Goal: Transaction & Acquisition: Purchase product/service

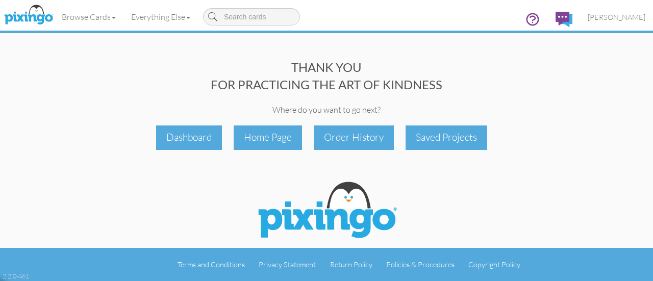
click at [343, 149] on div "Order History" at bounding box center [354, 138] width 80 height 24
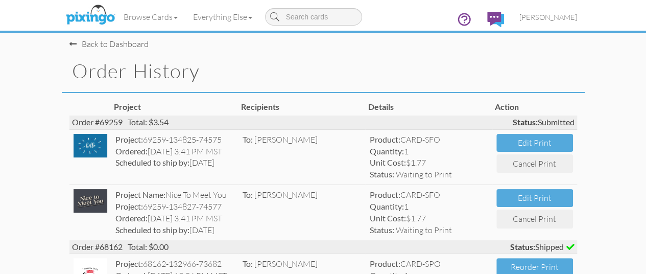
scroll to position [0, 8]
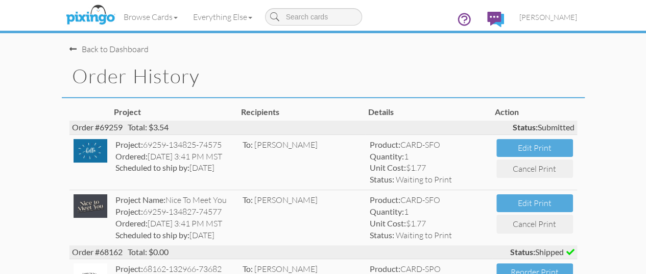
click at [69, 50] on div "Back to Dashboard" at bounding box center [108, 49] width 79 height 12
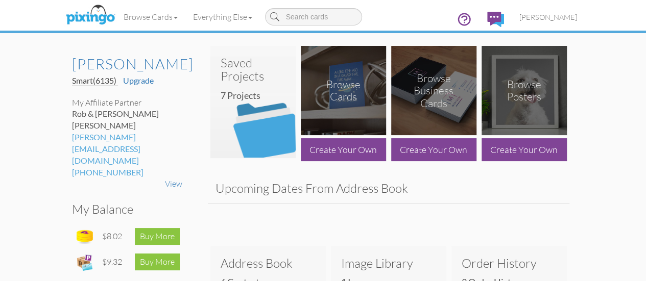
click at [230, 101] on img at bounding box center [252, 108] width 85 height 102
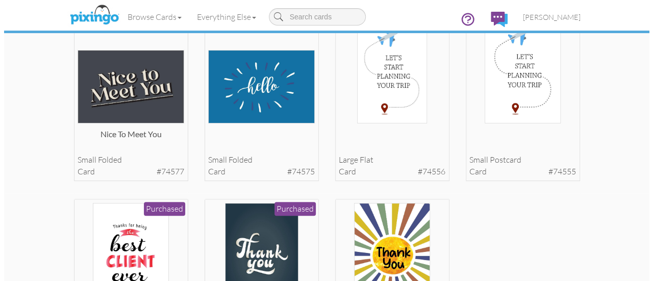
scroll to position [80, 0]
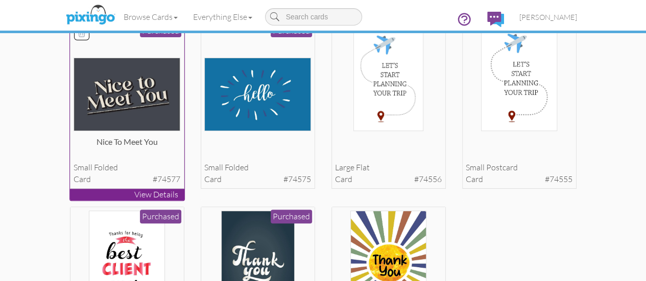
click at [73, 112] on img at bounding box center [126, 94] width 107 height 73
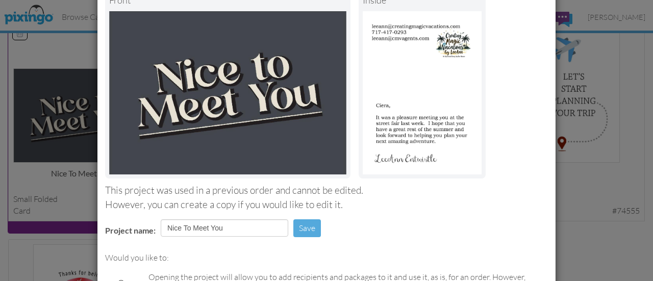
scroll to position [76, 0]
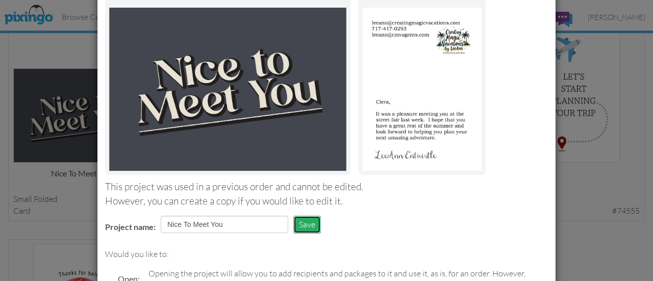
click at [299, 222] on button "Save" at bounding box center [307, 225] width 28 height 18
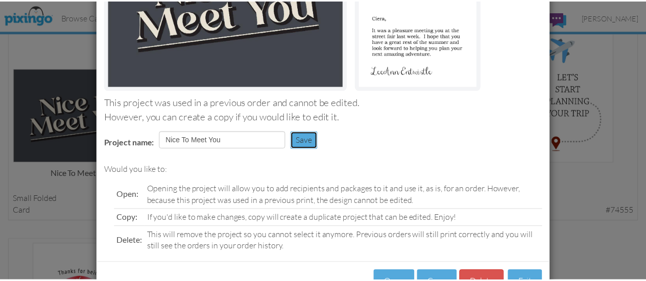
scroll to position [195, 0]
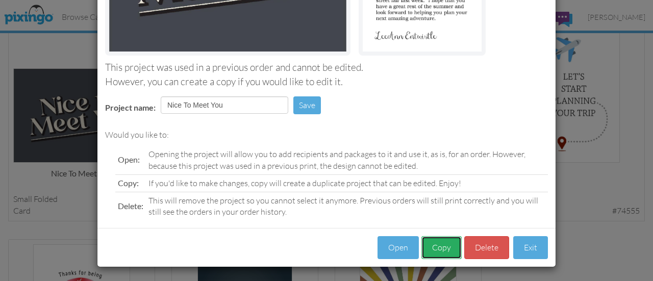
click at [440, 250] on button "Copy" at bounding box center [442, 247] width 40 height 23
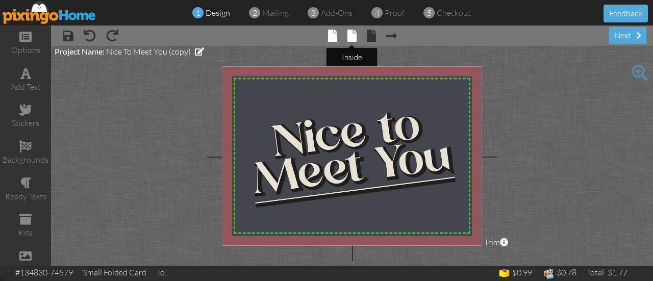
click at [354, 33] on span at bounding box center [352, 36] width 9 height 12
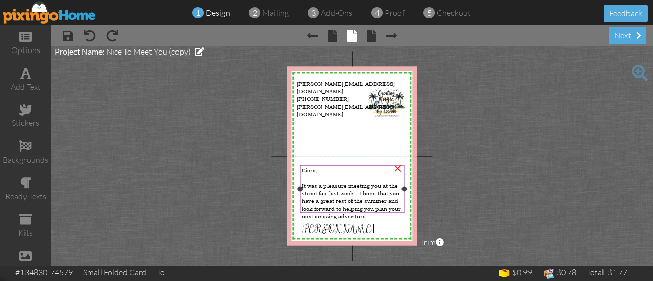
click at [325, 176] on div at bounding box center [352, 178] width 101 height 8
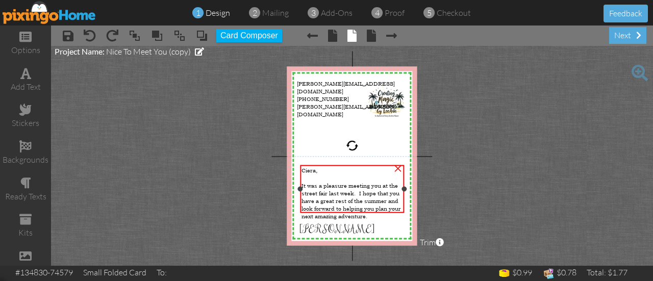
click at [325, 176] on div at bounding box center [352, 178] width 101 height 8
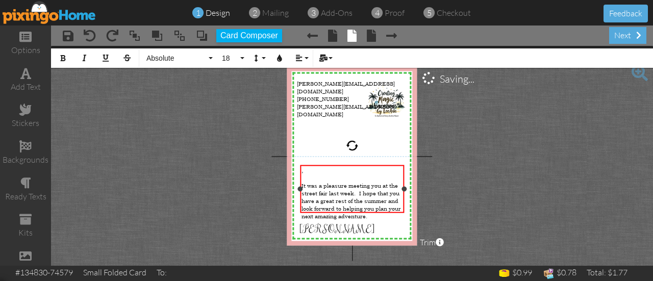
click at [325, 176] on div at bounding box center [352, 178] width 101 height 8
click at [626, 40] on div "next" at bounding box center [627, 35] width 37 height 17
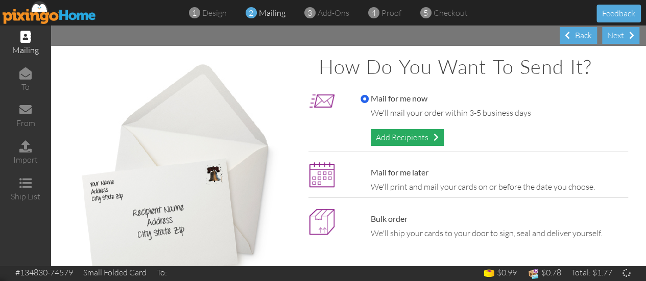
click at [426, 135] on div "Add Recipients" at bounding box center [407, 137] width 73 height 17
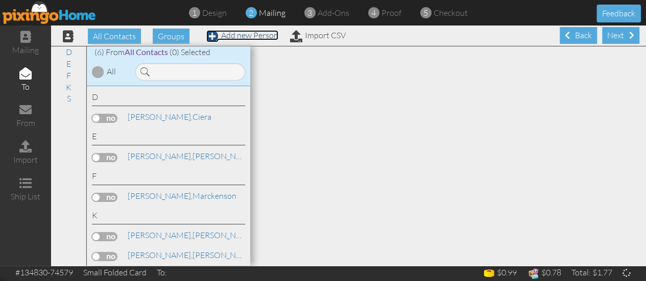
click at [226, 33] on link "Add new Person" at bounding box center [242, 35] width 72 height 10
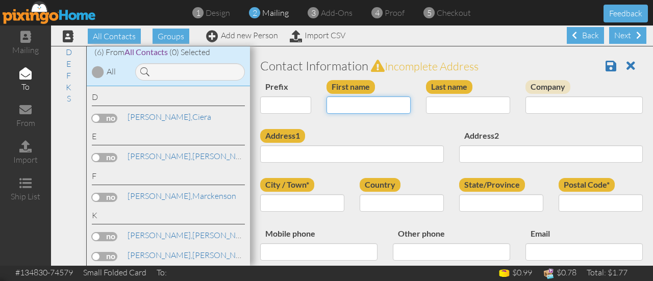
click at [388, 111] on input "First name" at bounding box center [369, 104] width 84 height 17
type input "Melody"
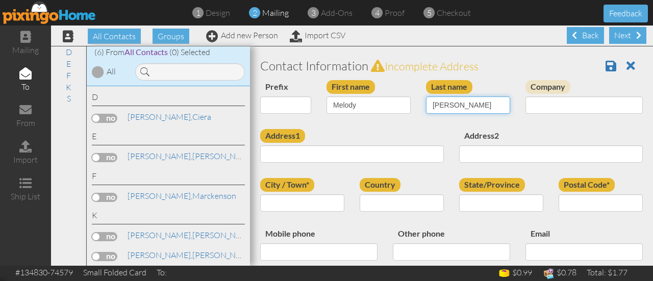
type input "Lutz"
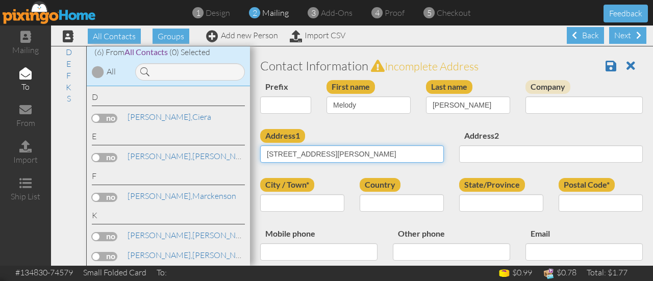
type input "1329 Snyder Corner Rd."
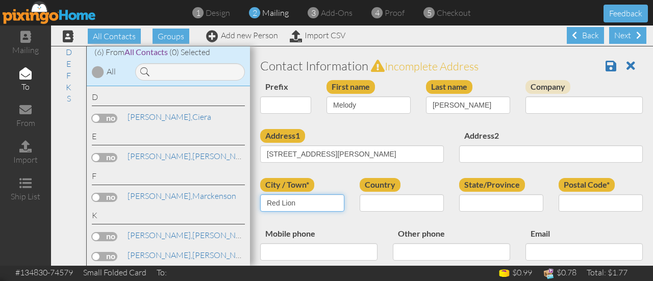
type input "Red Lion"
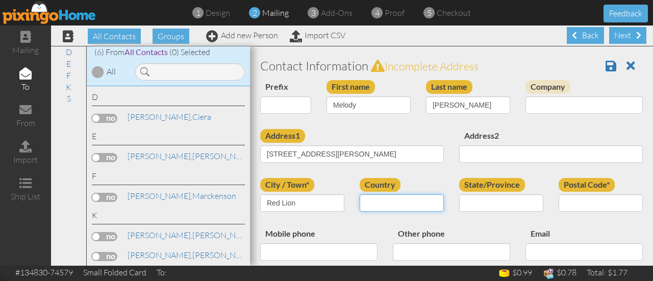
select select "object:1354"
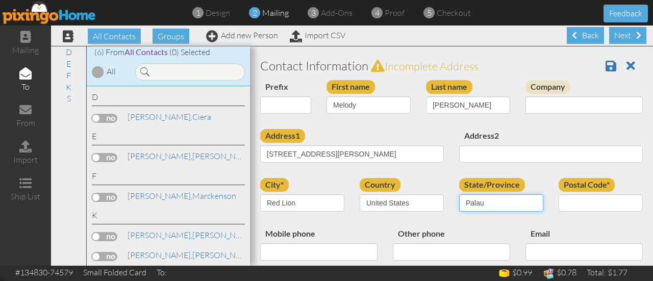
select select "object:1646"
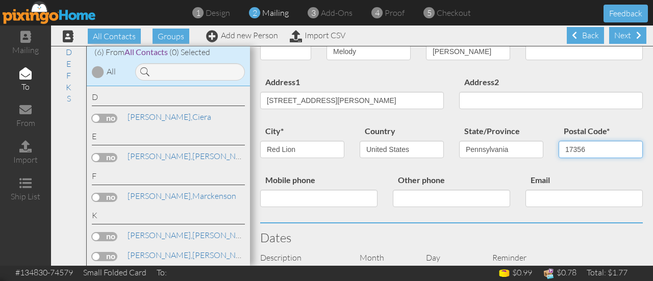
scroll to position [55, 0]
type input "17356"
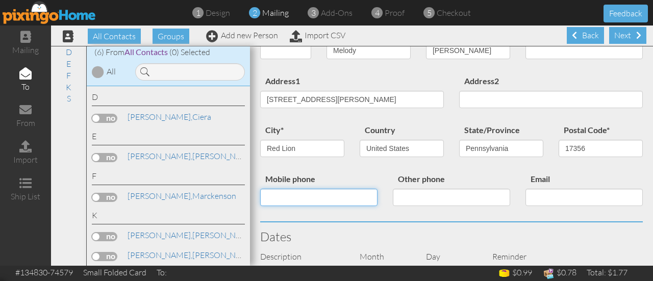
click at [329, 204] on input "Mobile phone" at bounding box center [318, 197] width 117 height 17
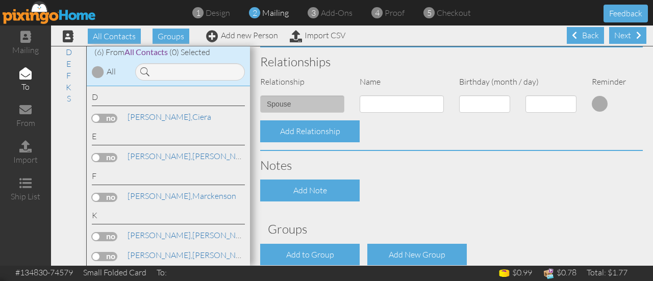
scroll to position [361, 0]
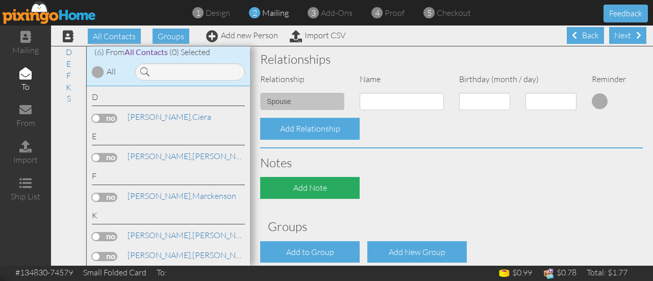
type input "717-577-9179"
click at [327, 190] on div "Add Note" at bounding box center [310, 188] width 100 height 22
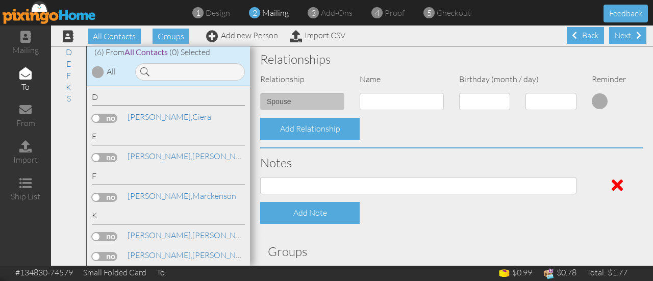
click at [335, 195] on div at bounding box center [419, 189] width 332 height 25
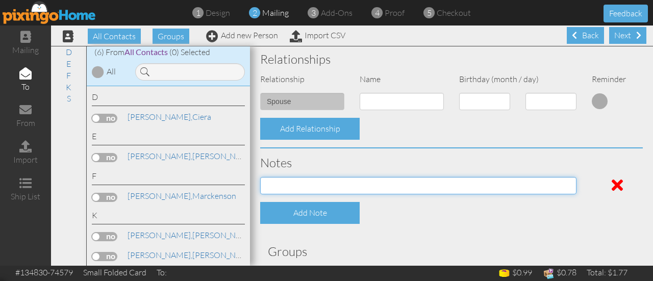
click at [348, 184] on input at bounding box center [418, 185] width 316 height 17
type input "RL Street Fair 2025"
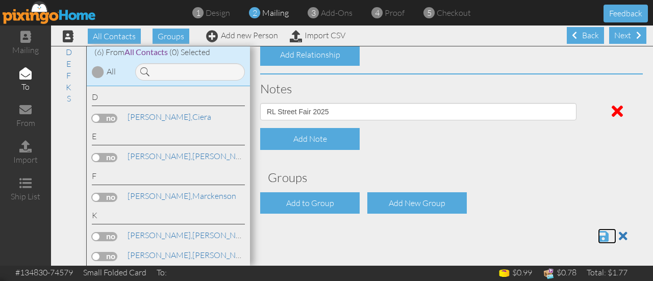
click at [598, 236] on span at bounding box center [603, 236] width 11 height 12
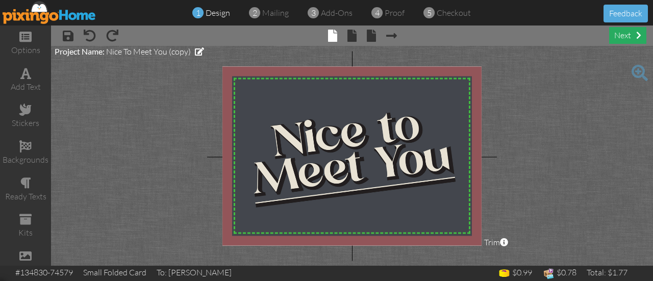
click at [626, 32] on div "next" at bounding box center [627, 35] width 37 height 17
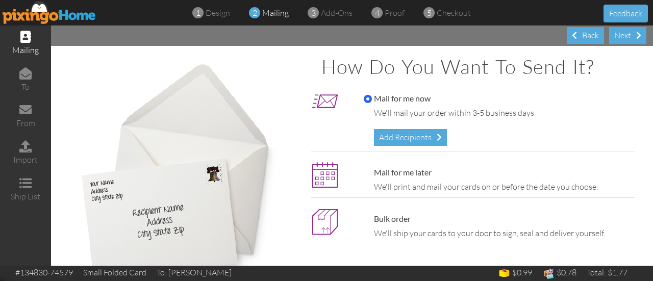
scroll to position [38, 0]
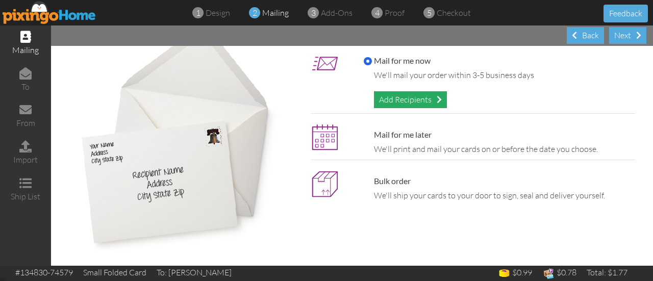
click at [408, 98] on div "Add Recipients" at bounding box center [410, 99] width 73 height 17
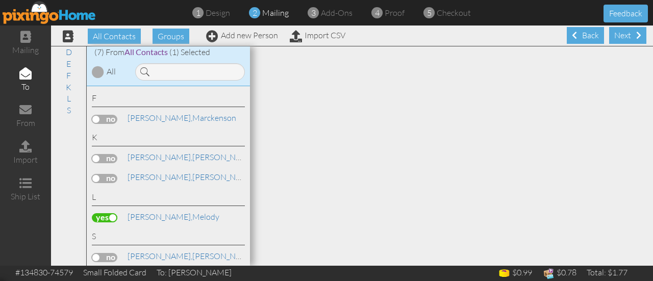
scroll to position [79, 0]
click at [614, 38] on div "Next" at bounding box center [627, 35] width 37 height 17
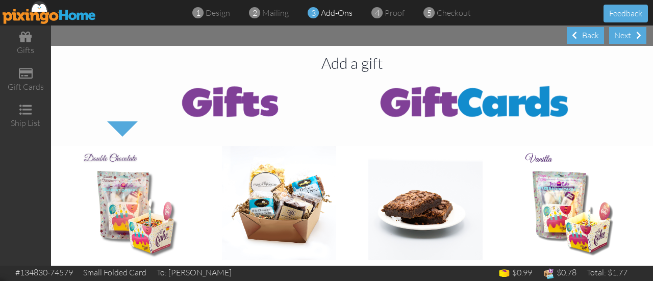
click at [614, 38] on div "Next" at bounding box center [627, 35] width 37 height 17
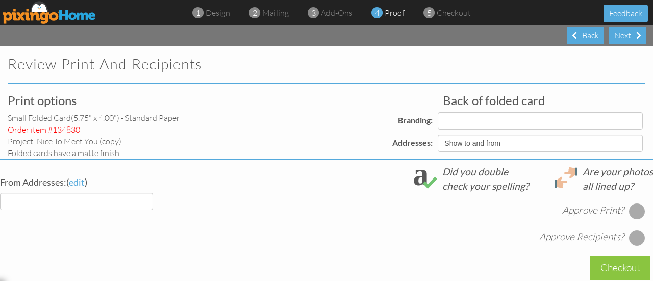
select select "object:312"
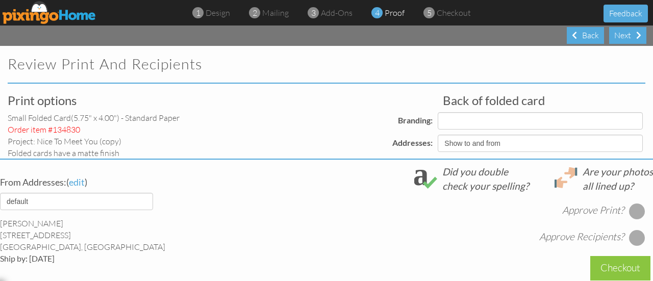
select select "object:322"
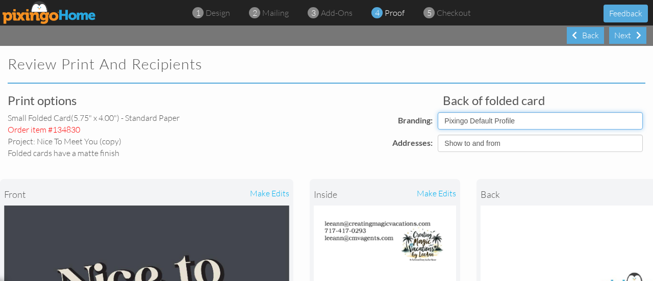
click at [631, 122] on select "Pixingo Default Profile" at bounding box center [540, 120] width 205 height 17
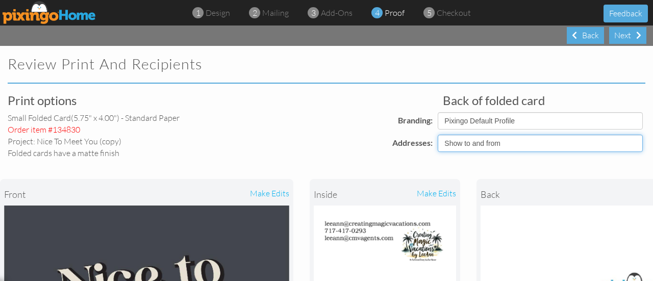
click at [628, 144] on select "Show to and from Show from only Hide to and from" at bounding box center [540, 143] width 205 height 17
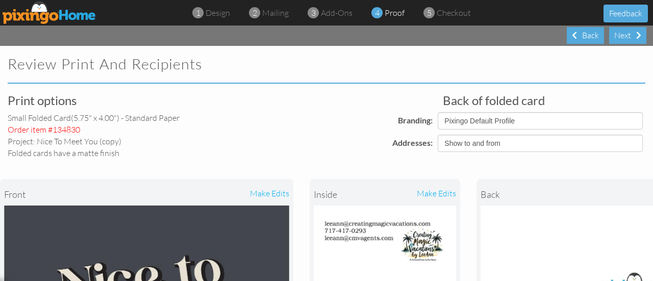
click at [327, 101] on div "Back of folded card Branding: Pixingo Default Profile Addresses: Show to and fr…" at bounding box center [435, 123] width 435 height 58
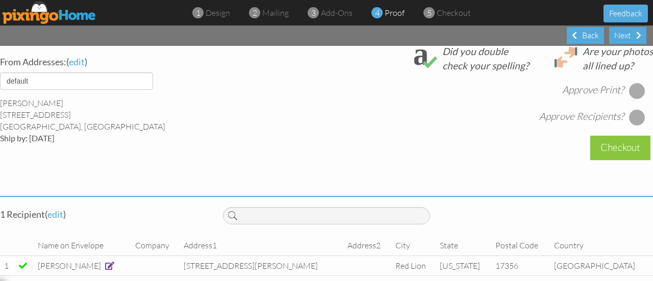
scroll to position [418, 0]
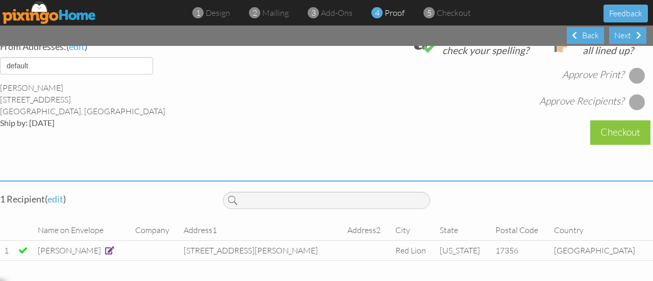
click at [635, 67] on div at bounding box center [637, 75] width 16 height 16
click at [632, 95] on div at bounding box center [637, 102] width 16 height 16
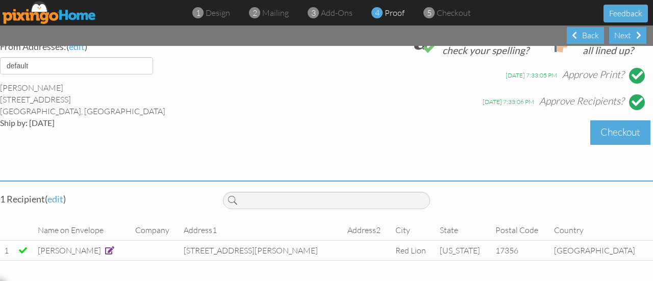
click at [626, 130] on div "Checkout" at bounding box center [620, 132] width 60 height 24
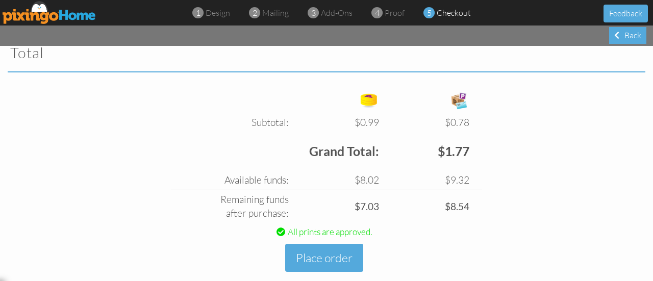
scroll to position [365, 0]
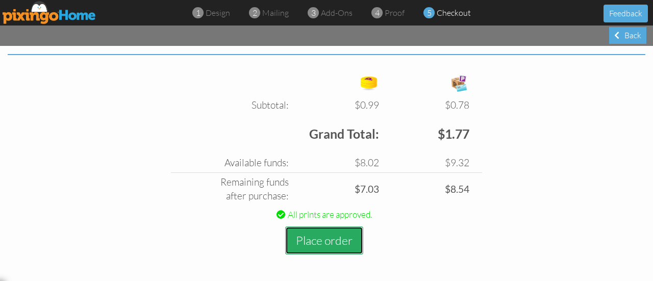
click at [345, 237] on button "Place order" at bounding box center [324, 241] width 78 height 28
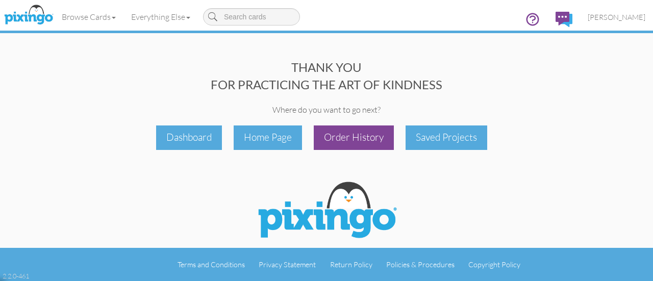
click at [344, 139] on div "Order History" at bounding box center [354, 138] width 80 height 24
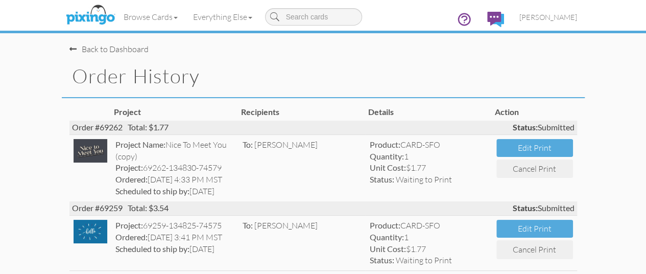
click at [69, 48] on div "Back to Dashboard" at bounding box center [108, 49] width 79 height 12
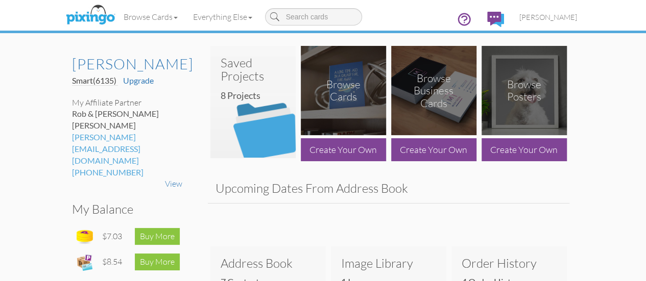
click at [242, 129] on img at bounding box center [252, 108] width 85 height 102
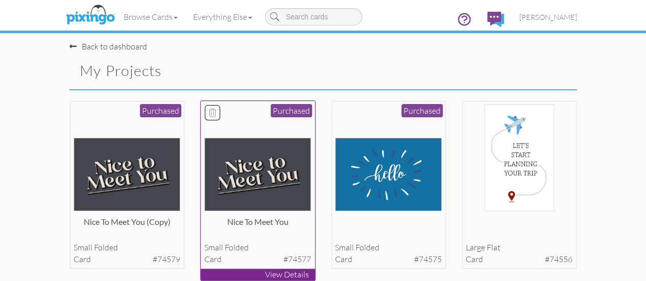
click at [240, 171] on img at bounding box center [257, 174] width 107 height 73
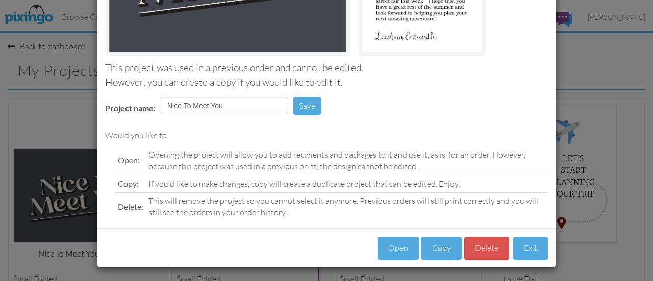
scroll to position [195, 0]
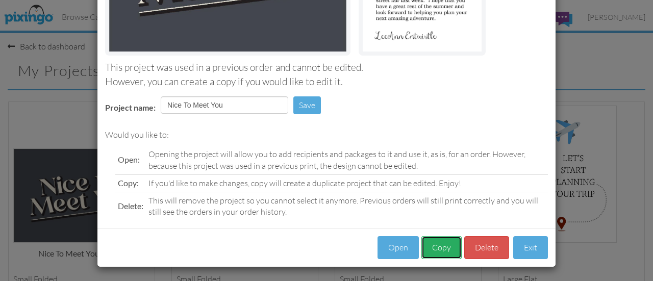
click at [439, 252] on button "Copy" at bounding box center [442, 247] width 40 height 23
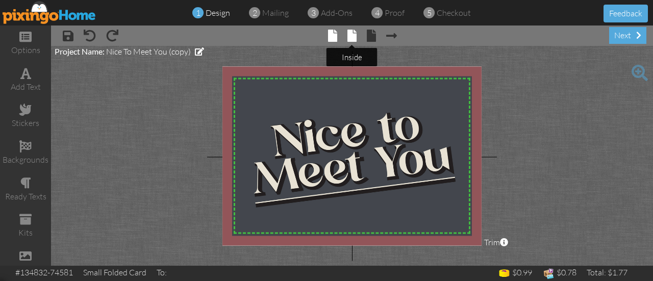
click at [355, 34] on span at bounding box center [352, 36] width 9 height 12
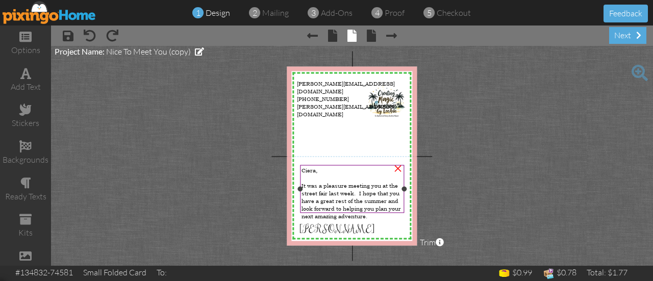
click at [318, 174] on div at bounding box center [352, 178] width 101 height 8
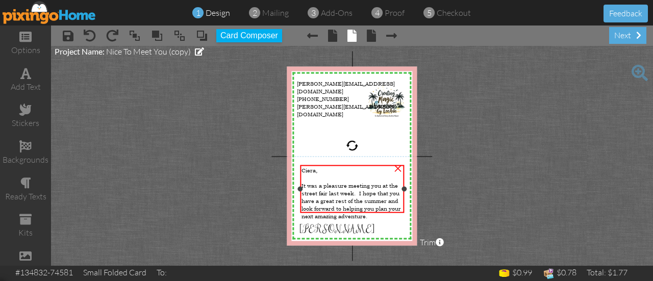
click at [318, 174] on div at bounding box center [352, 178] width 101 height 8
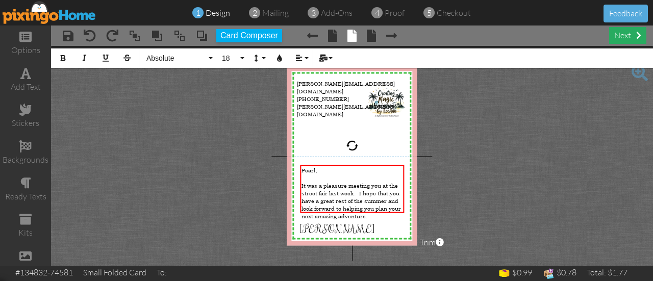
click at [622, 39] on div "next" at bounding box center [627, 35] width 37 height 17
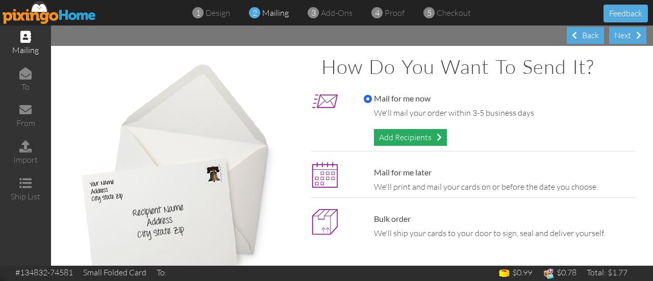
click at [408, 136] on div "Add Recipients" at bounding box center [410, 137] width 73 height 17
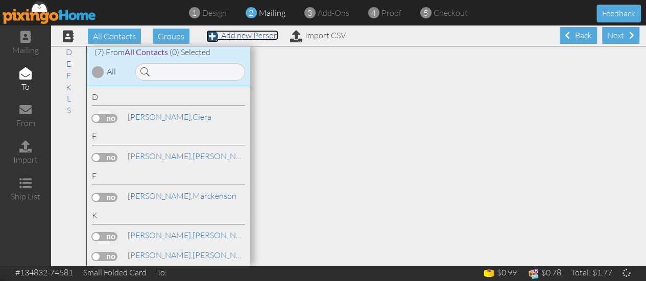
click at [212, 36] on span at bounding box center [212, 36] width 12 height 12
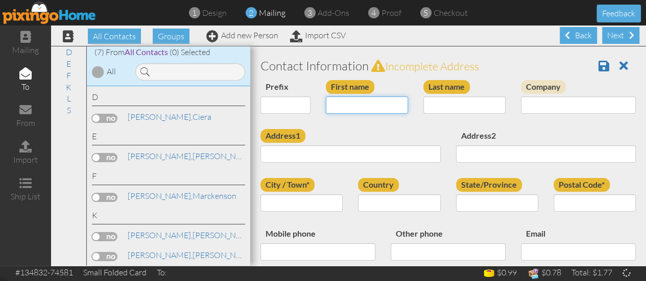
click at [391, 108] on input "First name" at bounding box center [367, 104] width 82 height 17
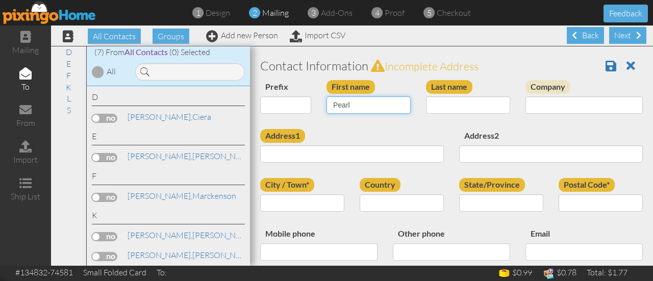
type input "Pearl"
type input "Wise"
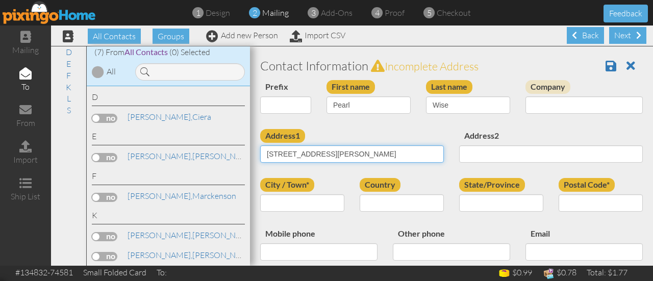
type input "68 Kennick Dr."
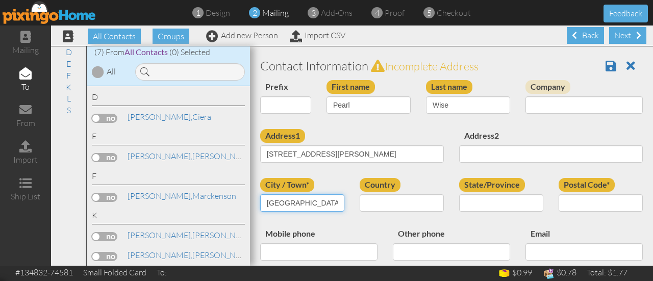
type input "Windsor"
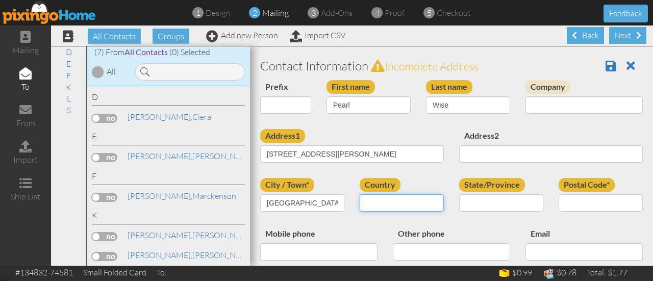
select select "object:1325"
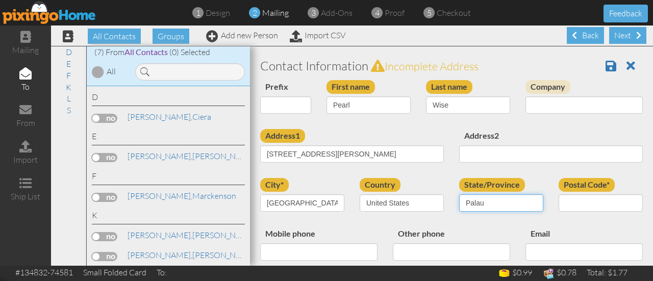
select select "object:1617"
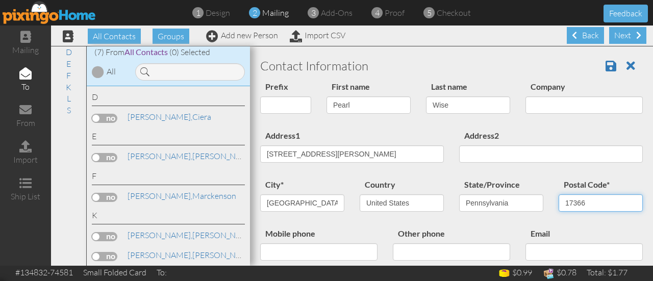
type input "17366"
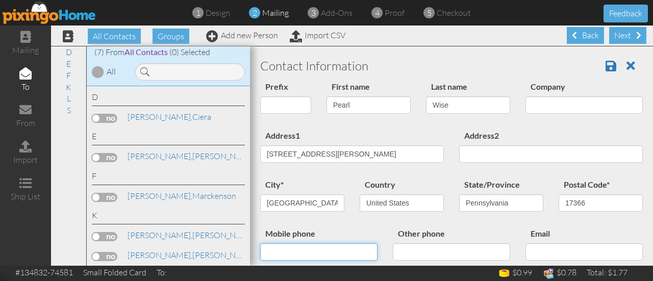
click at [322, 254] on input "Mobile phone" at bounding box center [318, 251] width 117 height 17
type input "717-887-7525"
click at [481, 229] on div "Other phone" at bounding box center [451, 247] width 133 height 41
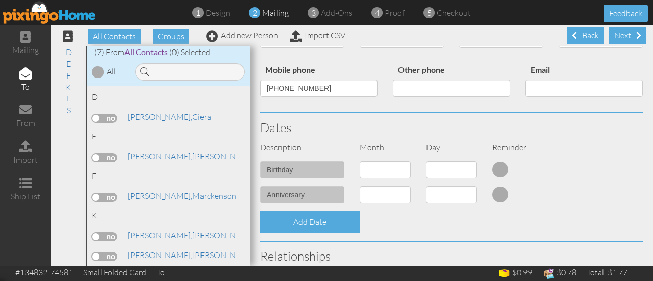
scroll to position [159, 0]
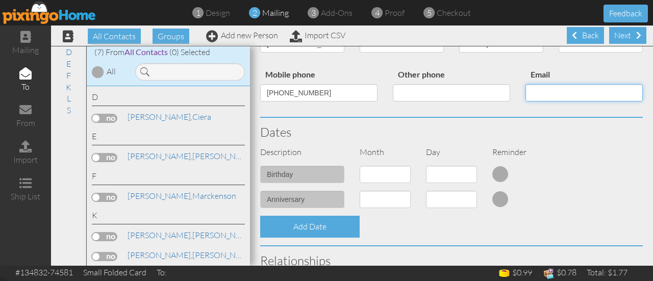
click at [594, 89] on input "Email" at bounding box center [584, 92] width 117 height 17
click at [580, 95] on input "prlwise" at bounding box center [584, 92] width 117 height 17
type input "prlwise@aol.com"
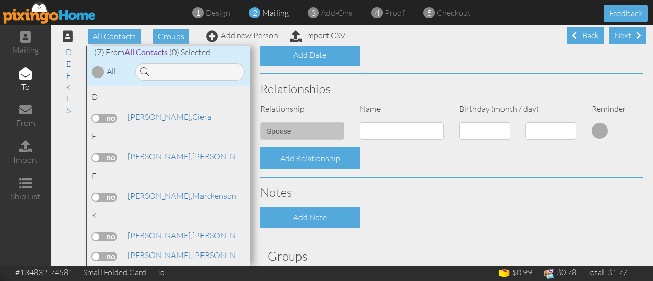
scroll to position [332, 0]
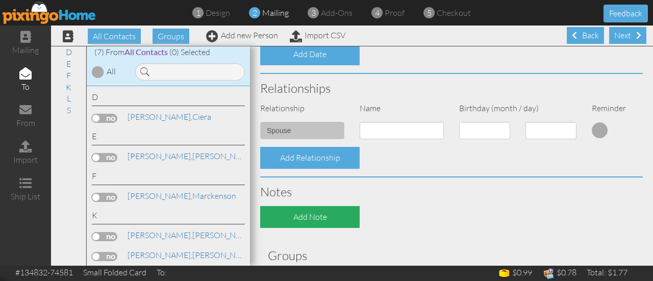
click at [330, 219] on div "Add Note" at bounding box center [310, 217] width 100 height 22
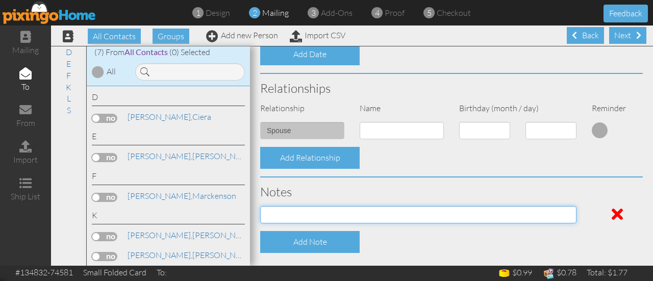
click at [347, 211] on input at bounding box center [418, 214] width 316 height 17
type input "RL Street Fair 2025"
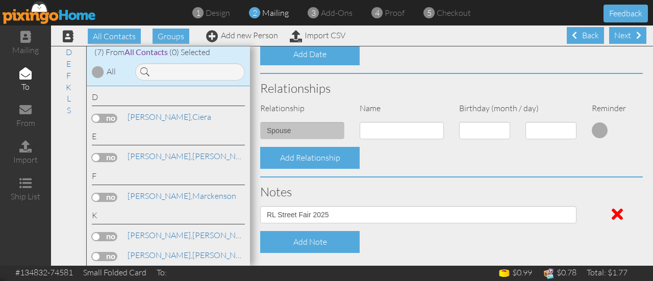
click at [399, 246] on div "Add Note" at bounding box center [452, 242] width 398 height 22
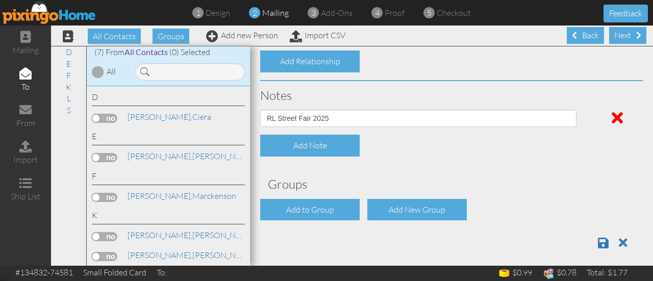
scroll to position [429, 0]
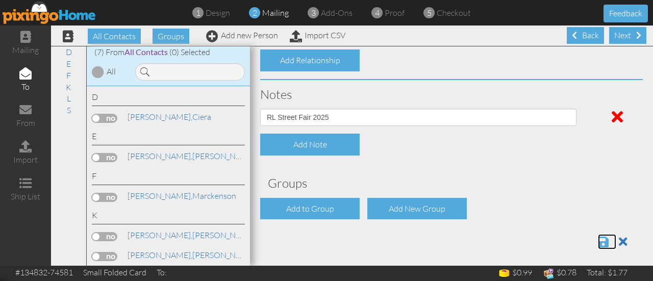
click at [598, 243] on span at bounding box center [603, 242] width 11 height 12
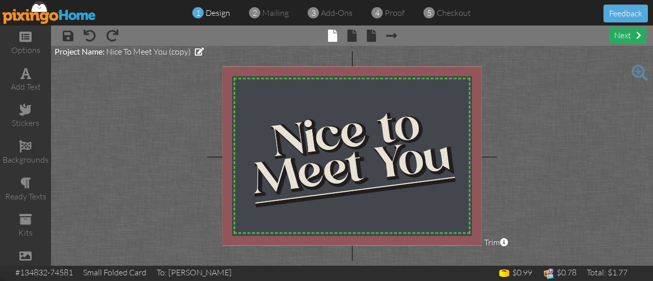
click at [626, 37] on div "next" at bounding box center [627, 35] width 37 height 17
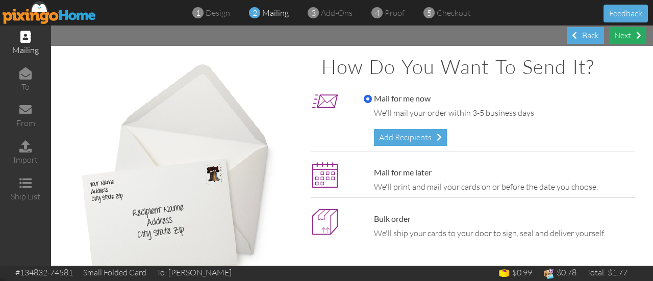
click at [626, 37] on div "Next" at bounding box center [627, 35] width 37 height 17
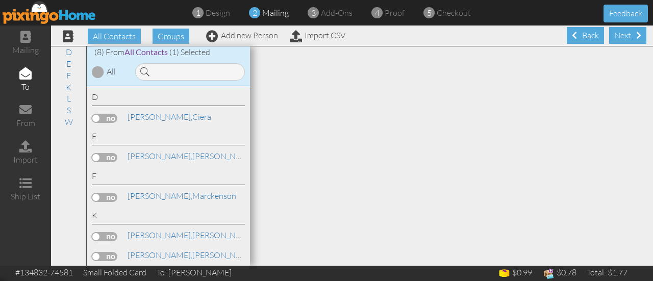
scroll to position [118, 0]
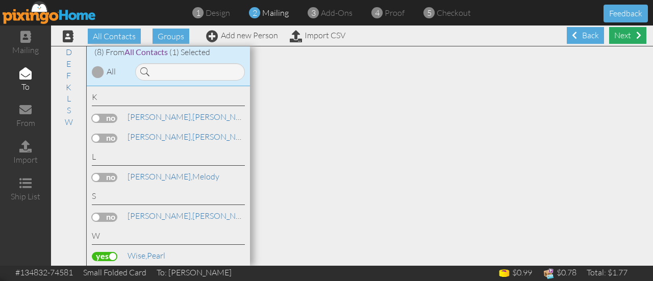
click at [624, 32] on div "Next" at bounding box center [627, 35] width 37 height 17
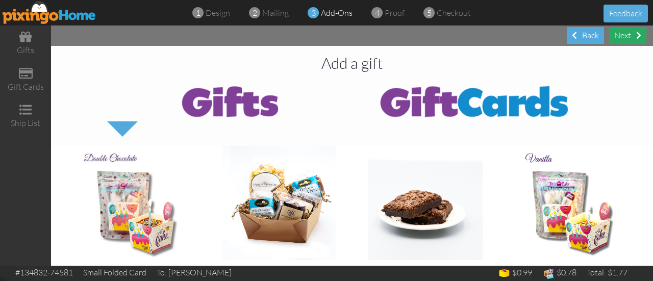
click at [629, 39] on div "Next" at bounding box center [627, 35] width 37 height 17
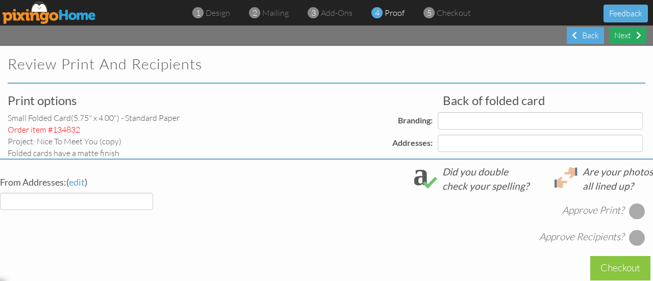
select select "object:315"
select select "object:318"
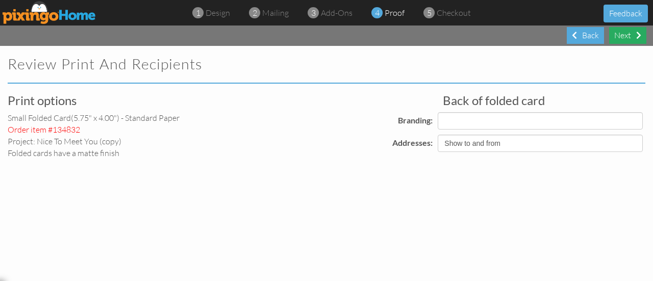
select select "object:329"
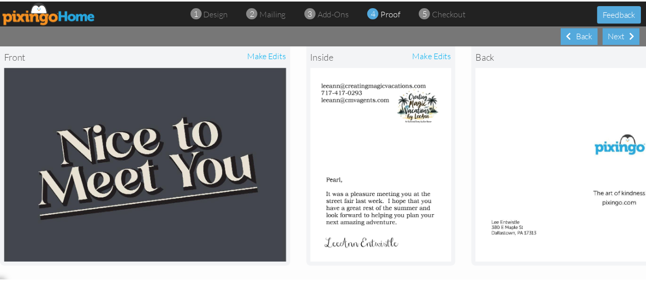
scroll to position [139, 0]
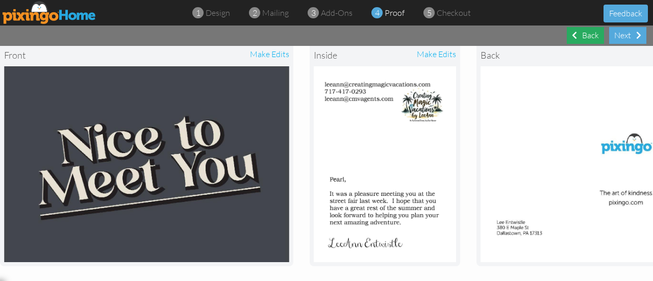
click at [580, 37] on div "Back" at bounding box center [585, 35] width 37 height 17
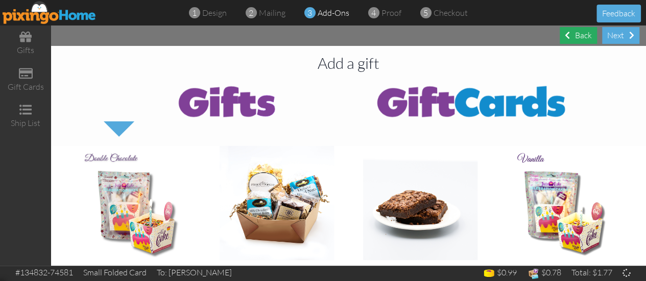
click at [580, 37] on div "Back" at bounding box center [577, 35] width 37 height 17
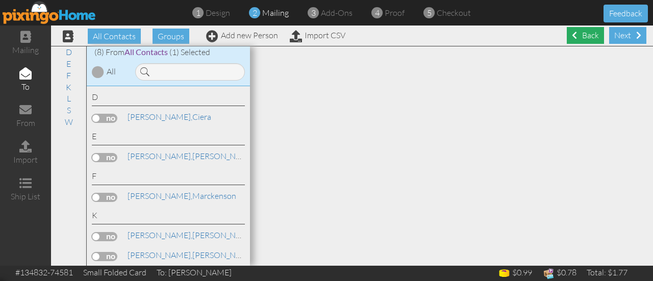
click at [574, 33] on div "Back" at bounding box center [585, 35] width 37 height 17
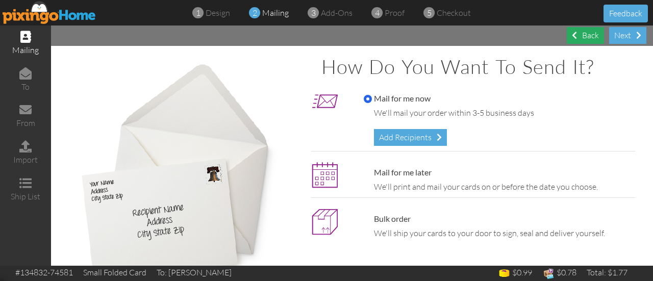
click at [575, 34] on span at bounding box center [574, 35] width 5 height 8
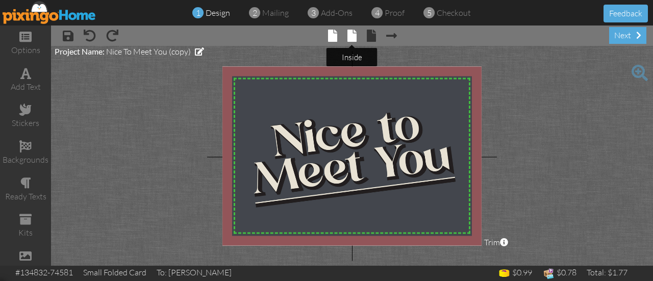
click at [353, 34] on span at bounding box center [352, 36] width 9 height 12
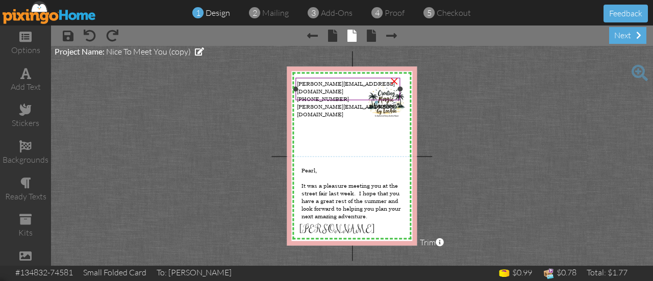
click at [318, 103] on span "leeann@cmvagents.com" at bounding box center [346, 110] width 98 height 15
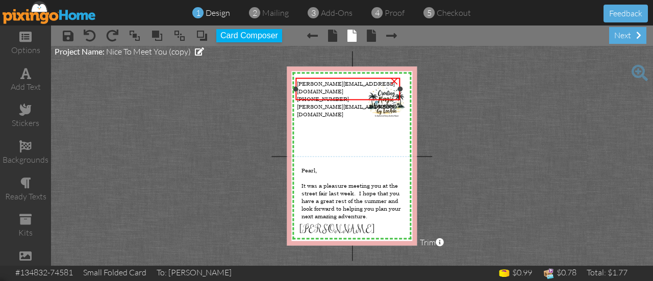
click at [318, 103] on span "leeann@cmvagents.com" at bounding box center [346, 110] width 98 height 15
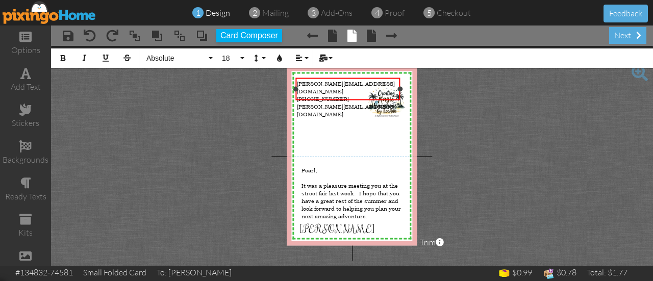
click at [318, 103] on span "leeann@cmvagents.com" at bounding box center [346, 110] width 98 height 15
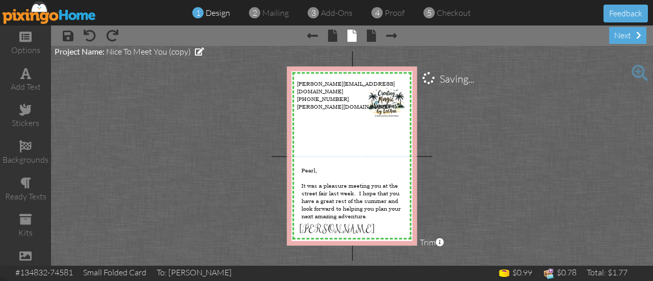
click at [502, 125] on project-studio-wrapper "X X X X X X X X X X X X X X X X X X X X X X X X X X X X X X X X X X X X X X X X…" at bounding box center [352, 156] width 602 height 220
click at [620, 32] on div "next" at bounding box center [627, 35] width 37 height 17
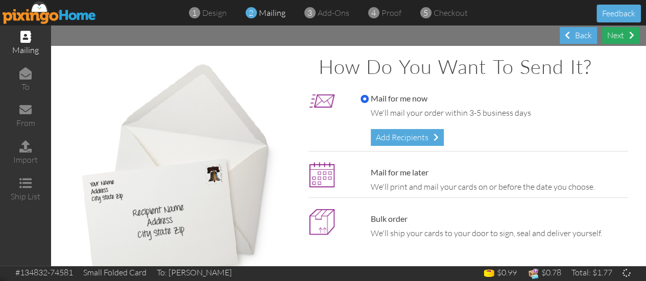
click at [620, 32] on div "Next" at bounding box center [620, 35] width 37 height 17
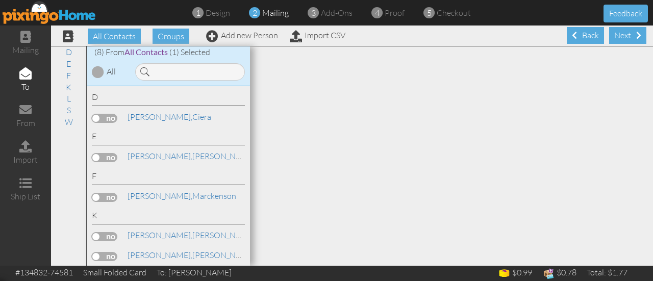
click at [624, 39] on div "Next" at bounding box center [627, 35] width 37 height 17
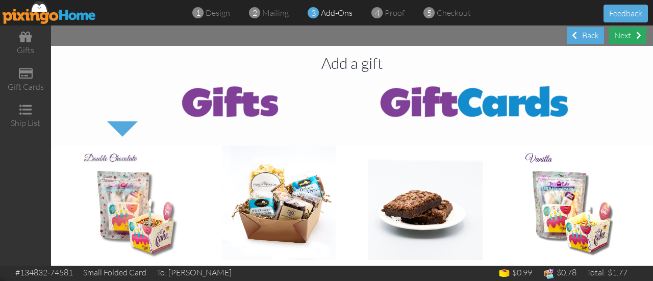
click at [624, 39] on div "Next" at bounding box center [627, 35] width 37 height 17
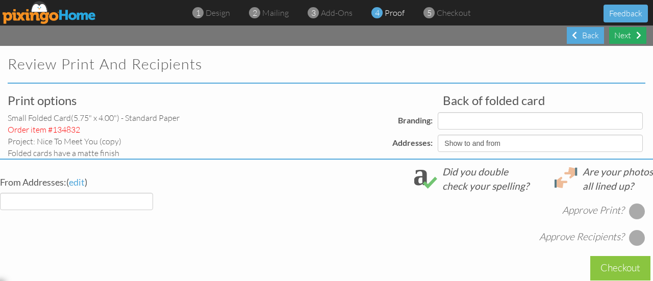
select select "object:736"
select select "object:734"
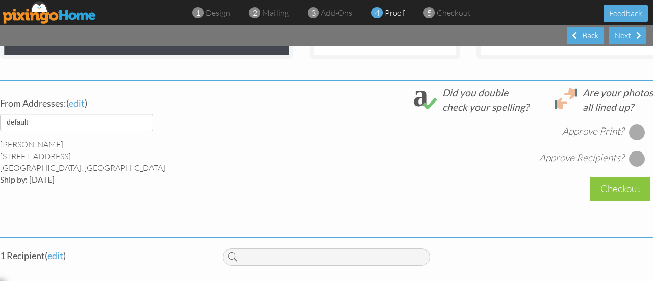
scroll to position [347, 0]
click at [629, 140] on div at bounding box center [637, 132] width 16 height 16
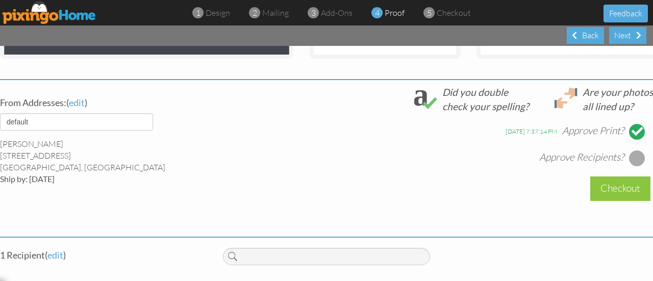
click at [633, 165] on div at bounding box center [637, 158] width 16 height 16
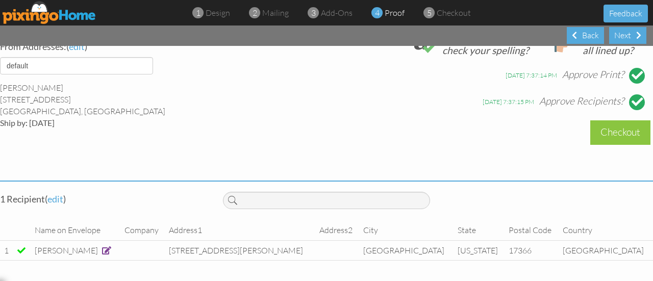
scroll to position [418, 0]
click at [611, 131] on div "Checkout" at bounding box center [620, 132] width 60 height 24
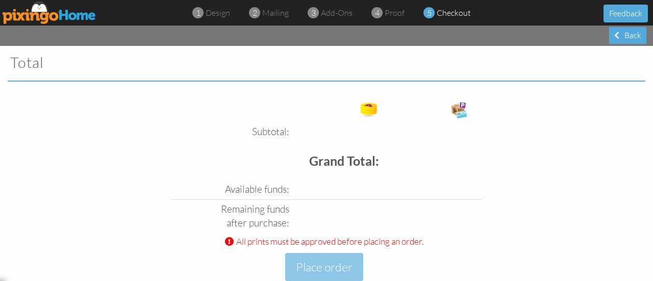
scroll to position [92, 0]
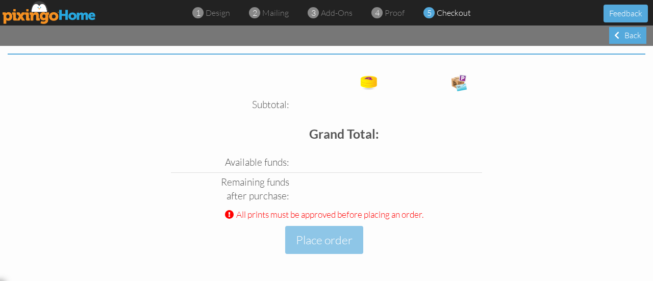
click at [611, 131] on div "Subtotal: Free card: Grand Total: Available funds: Funds to purchase: ($0.00) $…" at bounding box center [326, 176] width 653 height 212
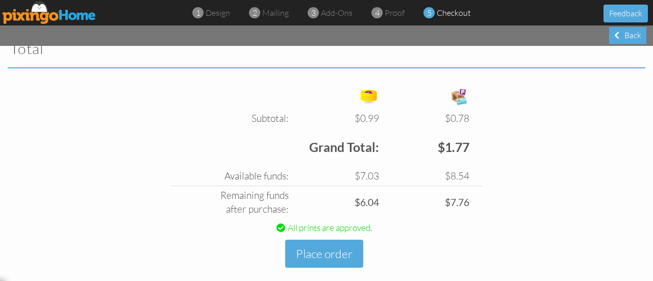
scroll to position [365, 0]
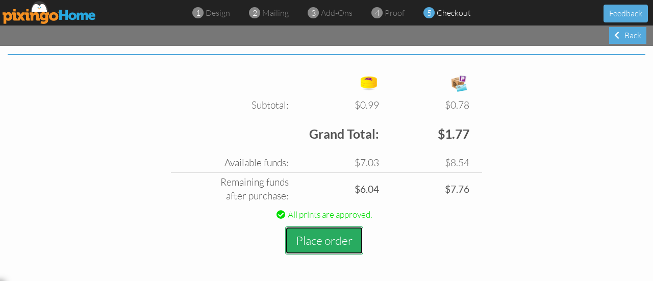
click at [335, 241] on button "Place order" at bounding box center [324, 241] width 78 height 28
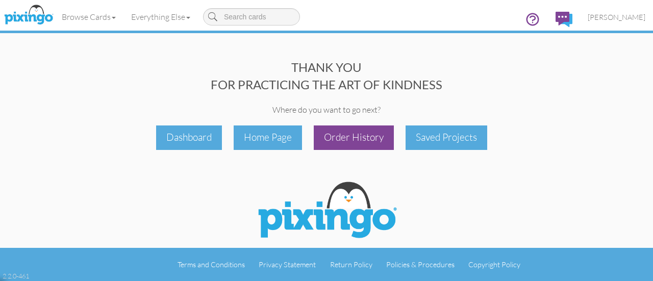
click at [355, 136] on div "Order History" at bounding box center [354, 138] width 80 height 24
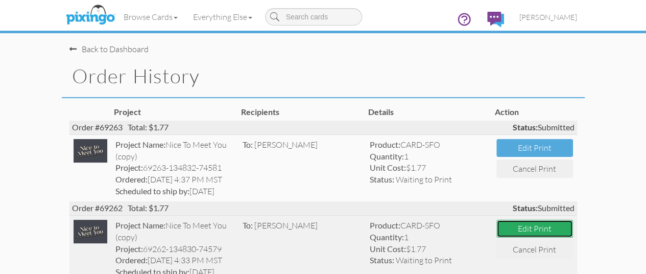
click at [573, 219] on button "Edit Print" at bounding box center [534, 228] width 77 height 18
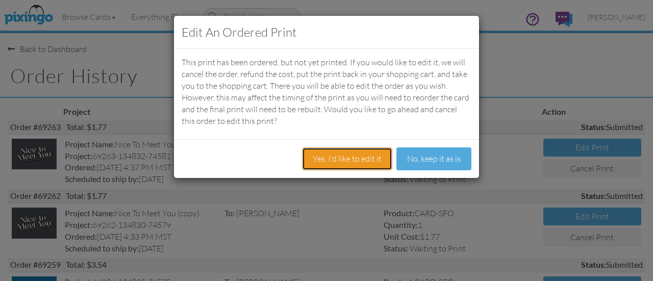
click at [369, 160] on button "Yes, I'd like to edit it" at bounding box center [347, 158] width 90 height 23
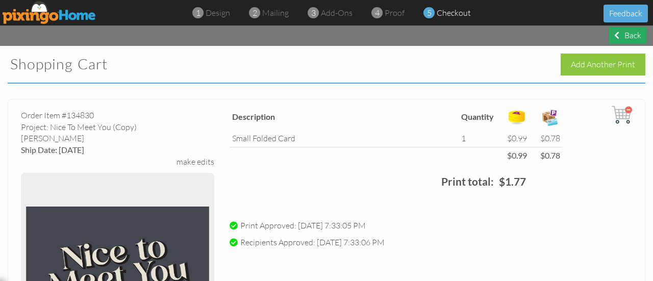
click at [635, 35] on div "Back" at bounding box center [627, 35] width 37 height 17
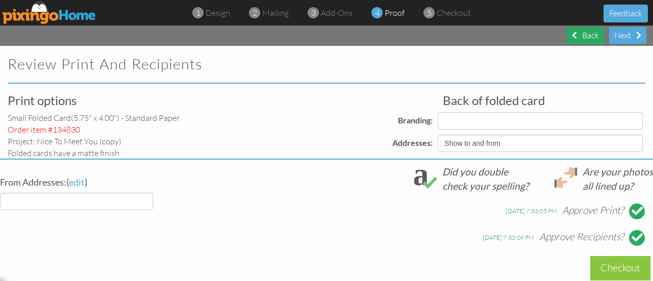
select select "object:1251"
select select "object:1249"
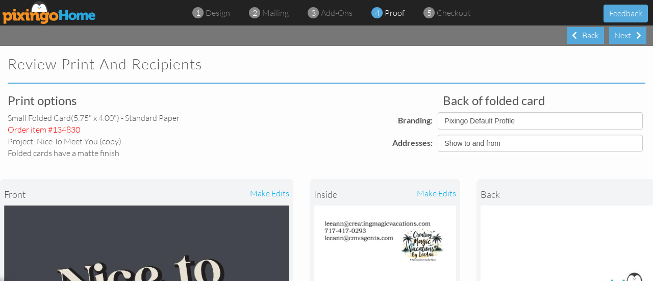
click at [438, 191] on div "make edits" at bounding box center [420, 194] width 71 height 22
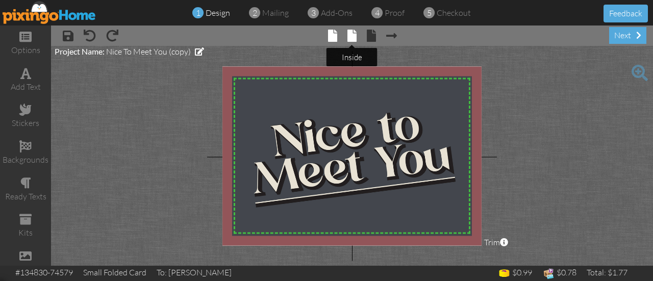
click at [352, 37] on span at bounding box center [352, 36] width 9 height 12
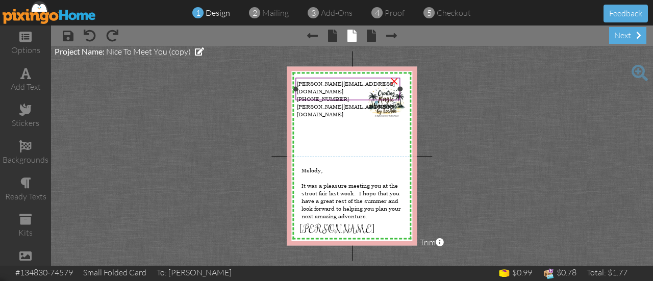
click at [318, 95] on span "[PHONE_NUMBER]" at bounding box center [323, 99] width 52 height 8
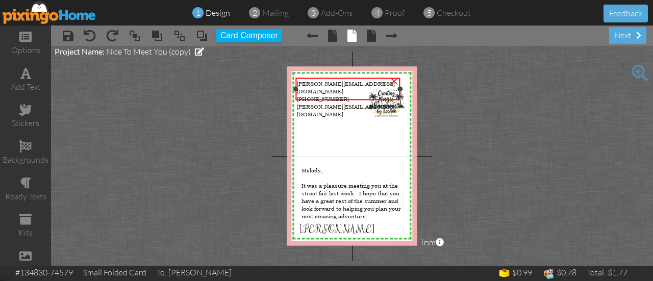
click at [318, 95] on span "[PHONE_NUMBER]" at bounding box center [323, 99] width 52 height 8
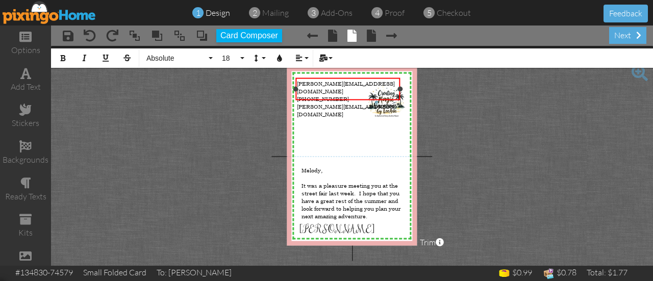
click at [321, 103] on span "[PERSON_NAME][EMAIL_ADDRESS][DOMAIN_NAME]" at bounding box center [346, 110] width 98 height 15
click at [630, 36] on div "next" at bounding box center [627, 35] width 37 height 17
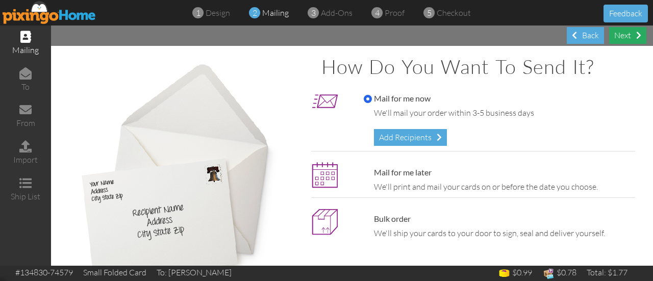
click at [630, 36] on div "Next" at bounding box center [627, 35] width 37 height 17
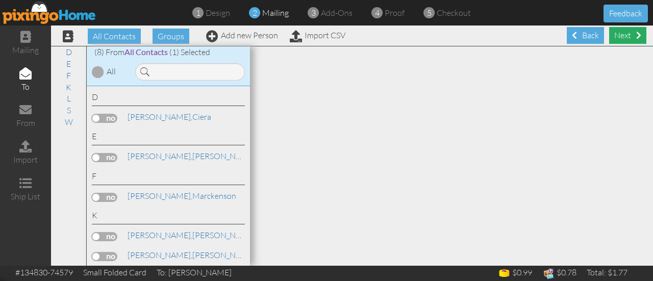
click at [636, 36] on span at bounding box center [638, 35] width 5 height 8
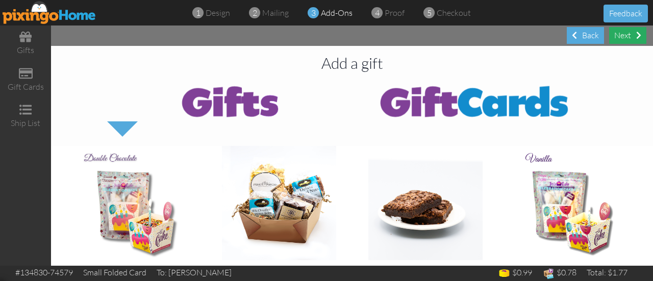
click at [629, 36] on div "Next" at bounding box center [627, 35] width 37 height 17
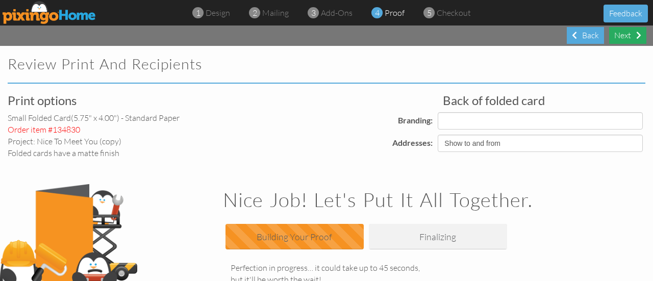
select select "object:1506"
select select "object:1515"
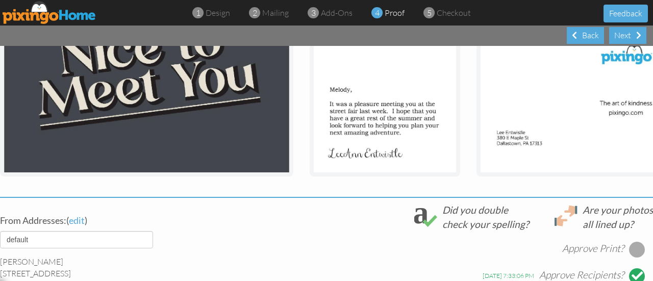
scroll to position [232, 0]
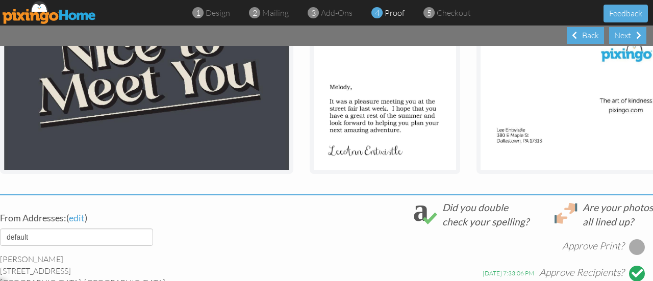
click at [629, 255] on div at bounding box center [637, 247] width 16 height 16
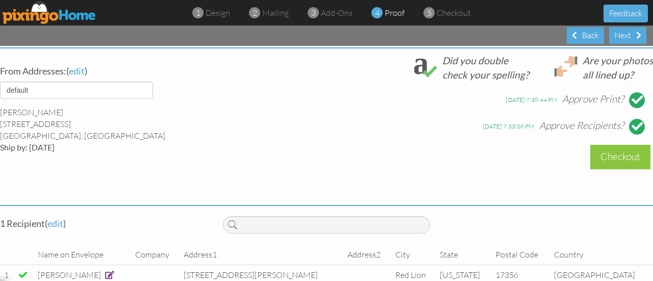
scroll to position [381, 0]
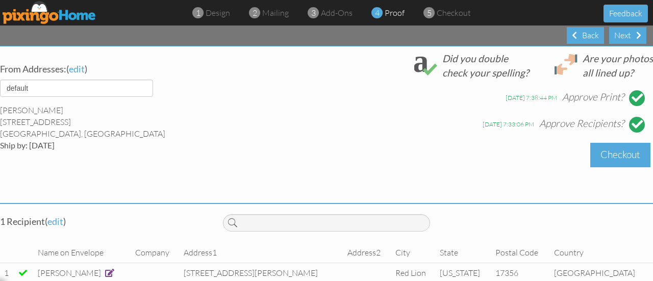
click at [622, 160] on div "Checkout" at bounding box center [620, 155] width 60 height 24
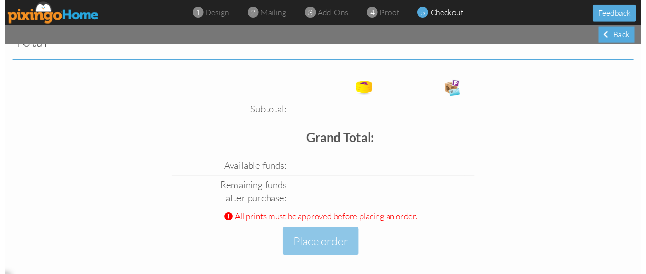
scroll to position [358, 0]
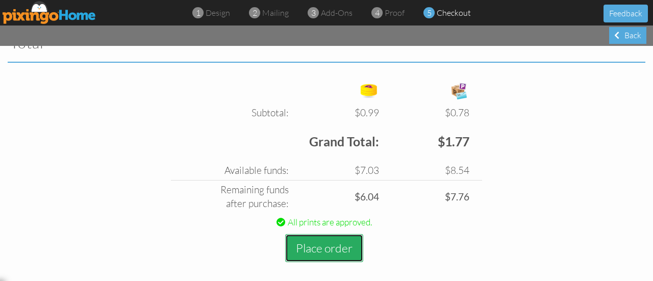
click at [350, 253] on button "Place order" at bounding box center [324, 248] width 78 height 28
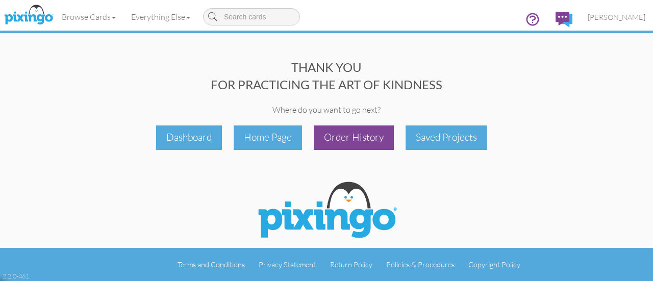
click at [371, 137] on div "Order History" at bounding box center [354, 138] width 80 height 24
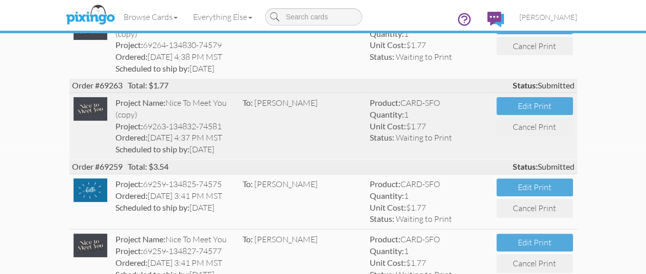
scroll to position [132, 0]
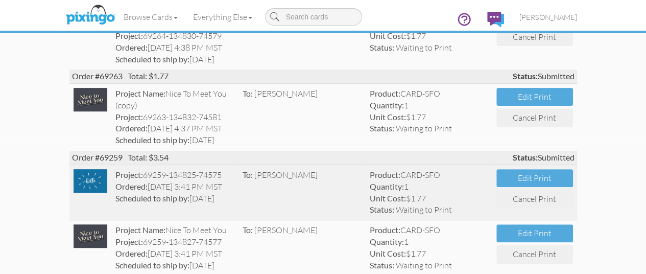
click at [73, 169] on img at bounding box center [90, 180] width 34 height 23
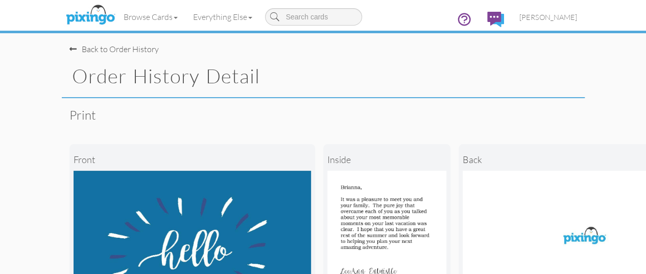
scroll to position [0, 2]
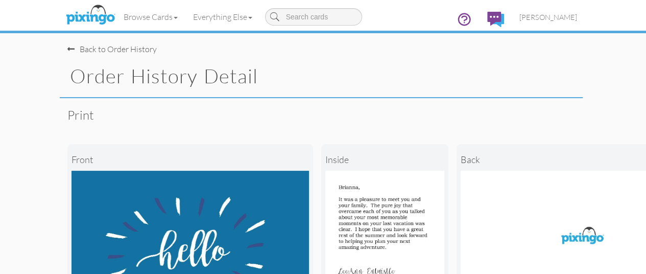
click at [67, 47] on div "Back to Order History" at bounding box center [111, 49] width 89 height 12
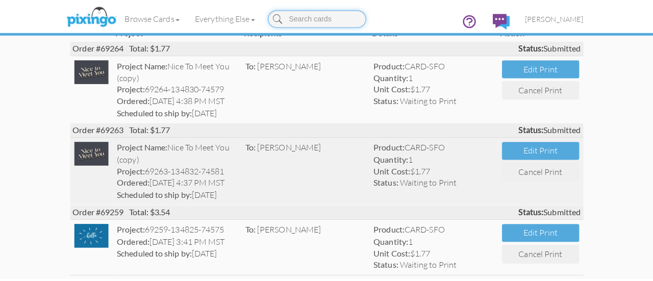
scroll to position [83, 2]
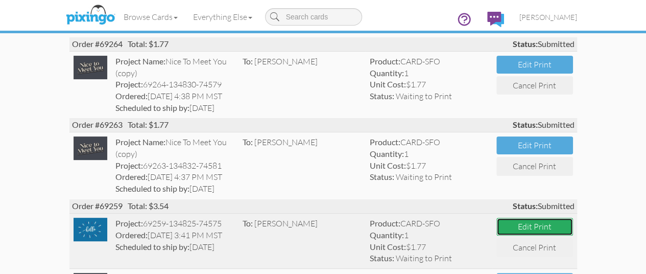
click at [573, 217] on button "Edit Print" at bounding box center [534, 226] width 77 height 18
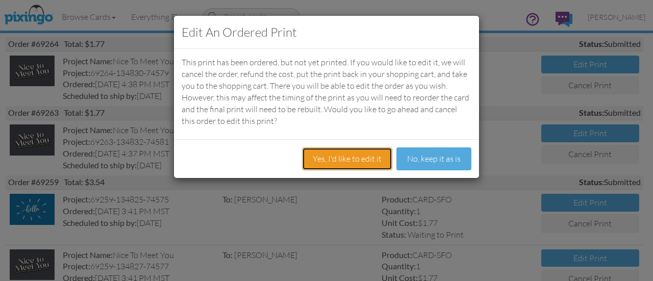
click at [363, 156] on button "Yes, I'd like to edit it" at bounding box center [347, 158] width 90 height 23
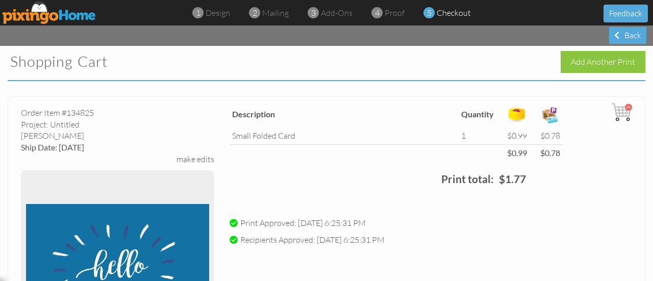
scroll to position [2, 0]
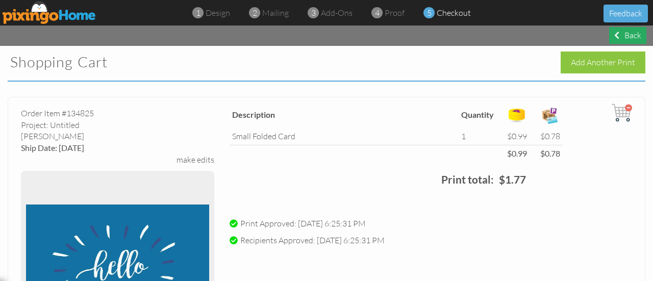
click at [621, 35] on div "Back" at bounding box center [627, 35] width 37 height 17
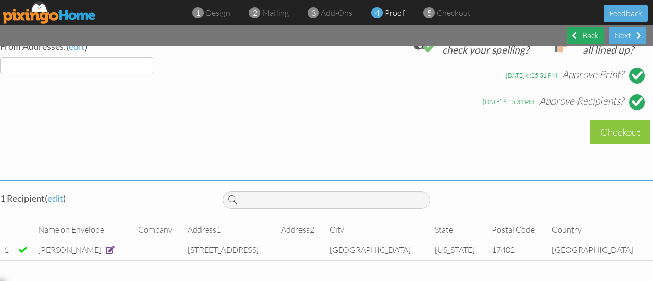
select select "object:2461"
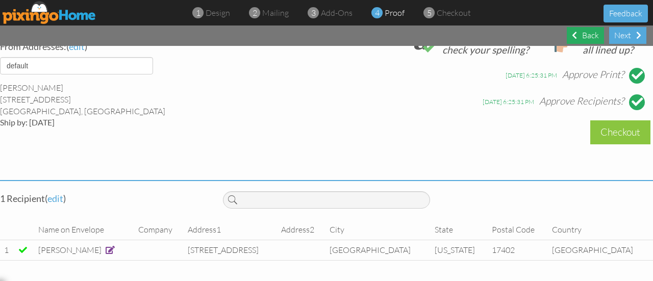
select select "object:2462"
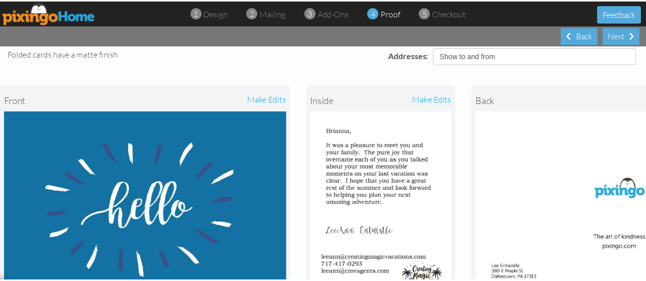
scroll to position [85, 0]
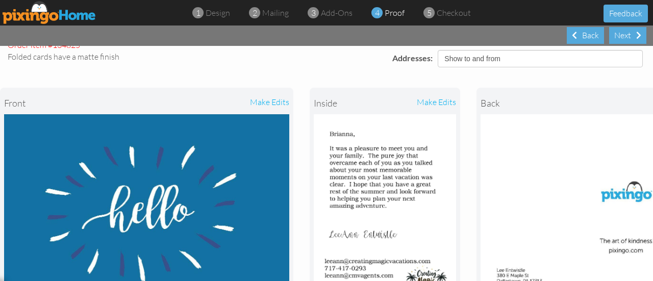
click at [437, 102] on div "make edits" at bounding box center [420, 103] width 71 height 22
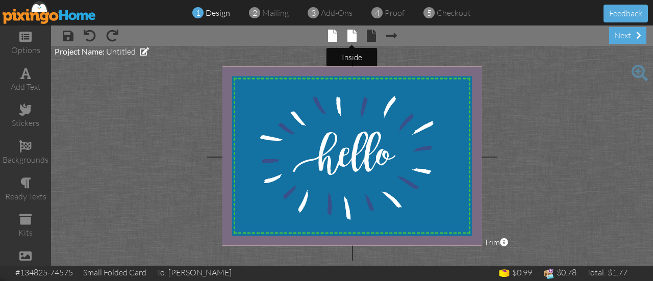
click at [353, 34] on span at bounding box center [352, 36] width 9 height 12
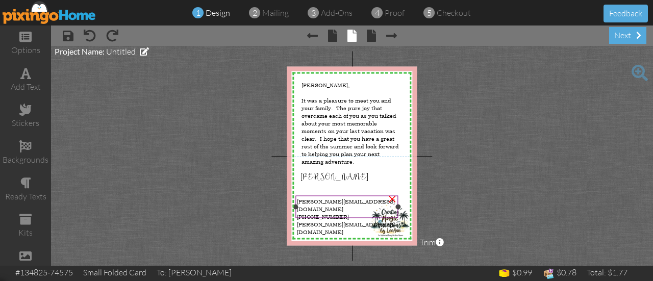
click at [319, 220] on span "[PERSON_NAME][EMAIL_ADDRESS][DOMAIN_NAME]" at bounding box center [346, 227] width 98 height 15
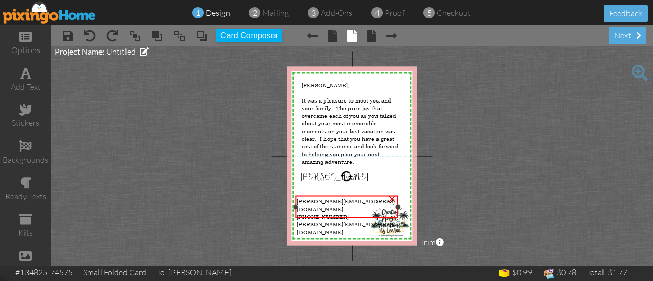
click at [319, 220] on span "[PERSON_NAME][EMAIL_ADDRESS][DOMAIN_NAME]" at bounding box center [346, 227] width 98 height 15
click at [317, 220] on span "[PERSON_NAME][EMAIL_ADDRESS][DOMAIN_NAME]" at bounding box center [346, 227] width 98 height 15
click at [317, 220] on span "leeanncmvagents.com" at bounding box center [320, 224] width 46 height 8
click at [526, 139] on project-studio-wrapper "X X X X X X X X X X X X X X X X X X X X X X X X X X X X X X X X X X X X X X X X…" at bounding box center [352, 156] width 602 height 220
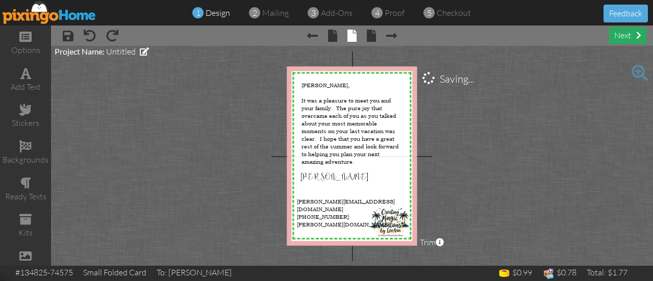
click at [616, 40] on div "next" at bounding box center [627, 35] width 37 height 17
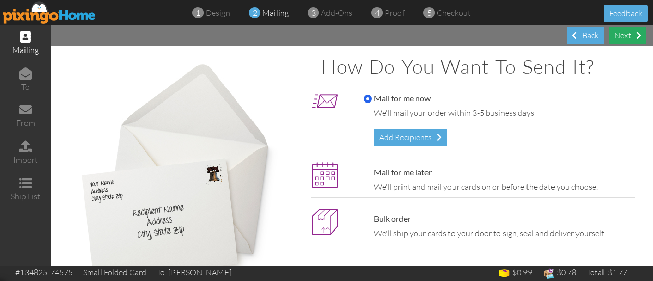
click at [637, 35] on span at bounding box center [638, 35] width 5 height 8
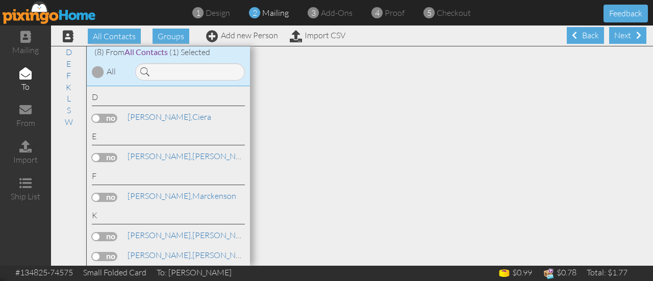
click at [627, 34] on div "Next" at bounding box center [627, 35] width 37 height 17
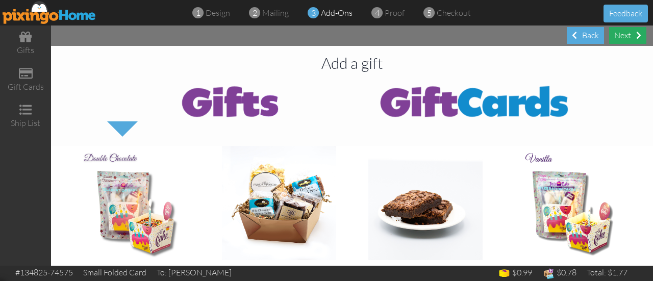
click at [628, 36] on div "Next" at bounding box center [627, 35] width 37 height 17
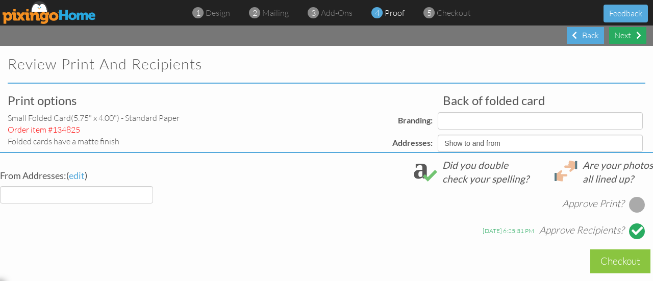
select select "object:2717"
select select "object:2718"
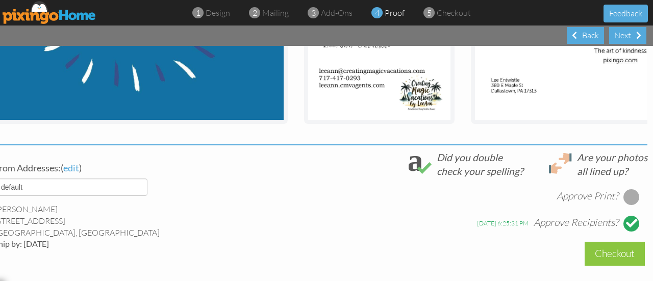
scroll to position [275, 6]
click at [623, 202] on div at bounding box center [631, 197] width 16 height 16
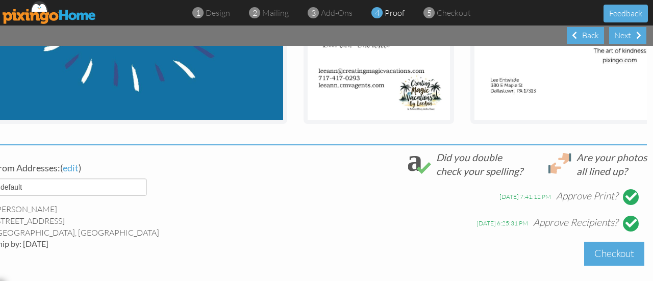
click at [608, 262] on div "Checkout" at bounding box center [614, 254] width 60 height 24
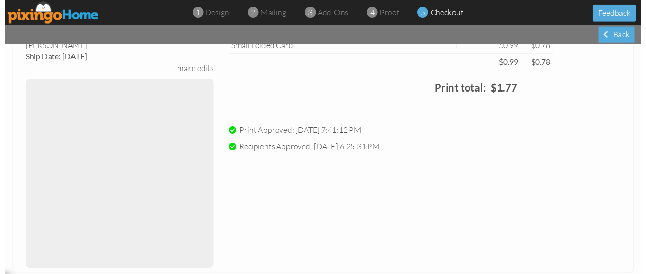
scroll to position [365, 0]
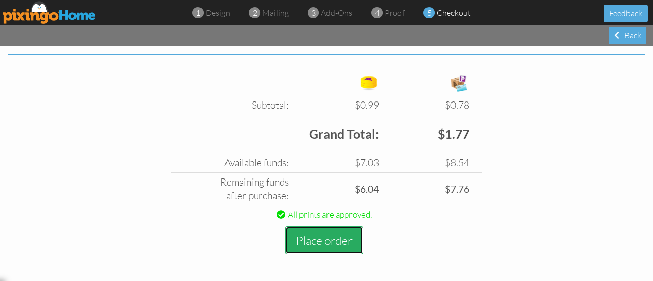
click at [337, 245] on button "Place order" at bounding box center [324, 241] width 78 height 28
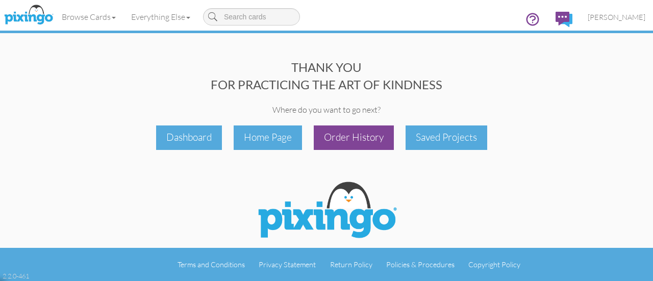
click at [349, 134] on div "Order History" at bounding box center [354, 138] width 80 height 24
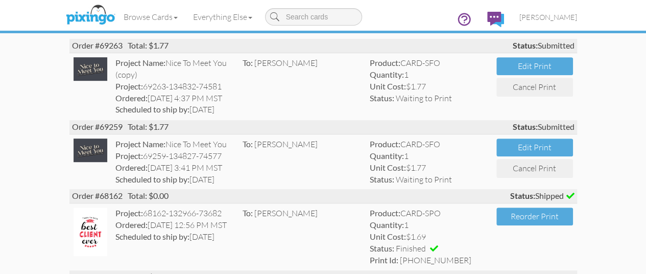
scroll to position [232, 0]
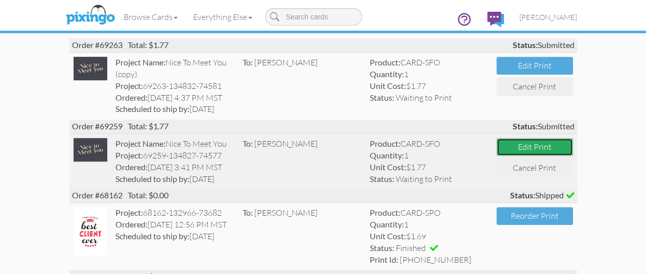
click at [573, 138] on button "Edit Print" at bounding box center [534, 147] width 77 height 18
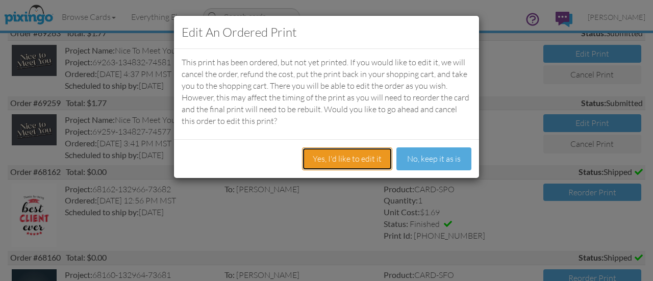
click at [335, 158] on button "Yes, I'd like to edit it" at bounding box center [347, 158] width 90 height 23
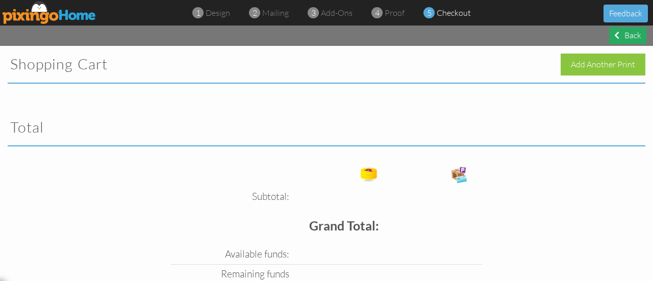
click at [625, 33] on div "Back" at bounding box center [627, 35] width 37 height 17
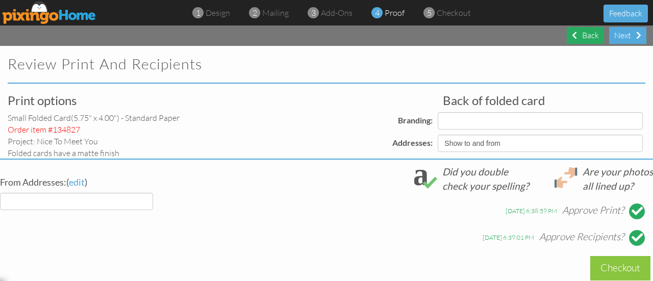
select select "object:3238"
select select "object:3236"
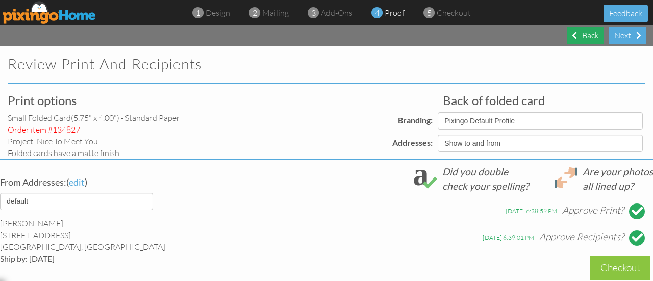
click at [593, 38] on div "Back" at bounding box center [585, 35] width 37 height 17
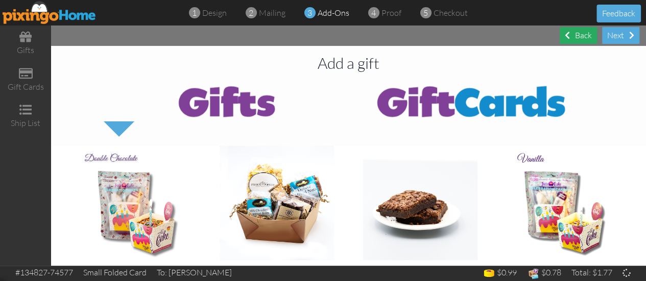
click at [575, 36] on div "Back" at bounding box center [577, 35] width 37 height 17
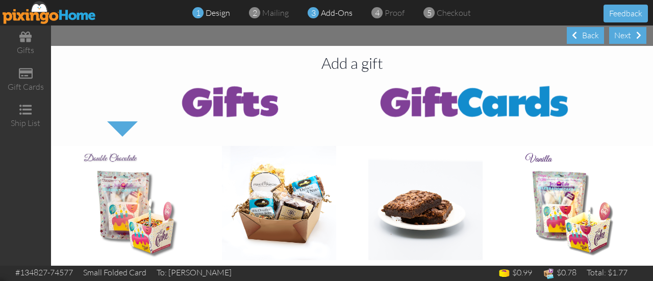
click at [205, 12] on div "1 design" at bounding box center [214, 13] width 32 height 12
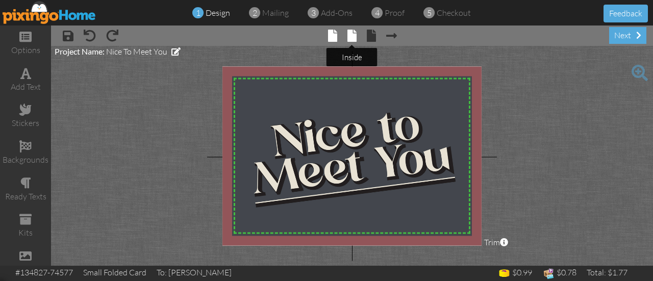
click at [352, 34] on span at bounding box center [352, 36] width 9 height 12
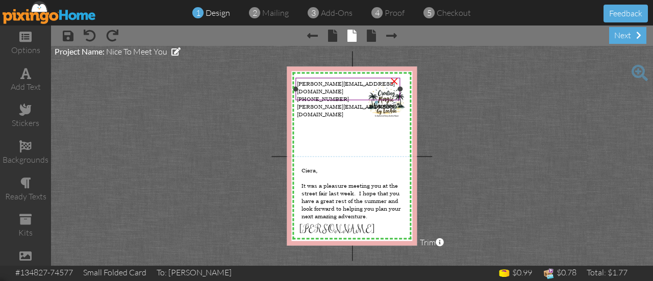
click at [316, 103] on span "[PERSON_NAME][EMAIL_ADDRESS][DOMAIN_NAME]" at bounding box center [346, 110] width 98 height 15
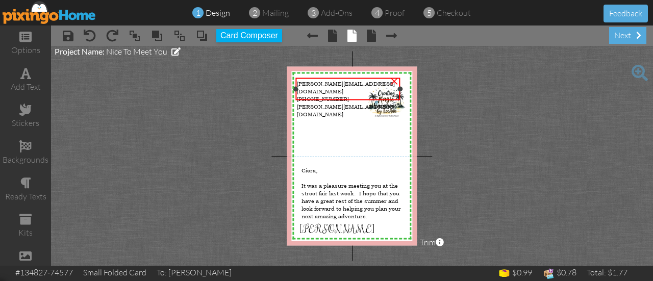
click at [316, 103] on span "[PERSON_NAME][EMAIL_ADDRESS][DOMAIN_NAME]" at bounding box center [346, 110] width 98 height 15
click at [521, 110] on project-studio-wrapper "X X X X X X X X X X X X X X X X X X X X X X X X X X X X X X X X X X X X X X X X…" at bounding box center [352, 156] width 602 height 220
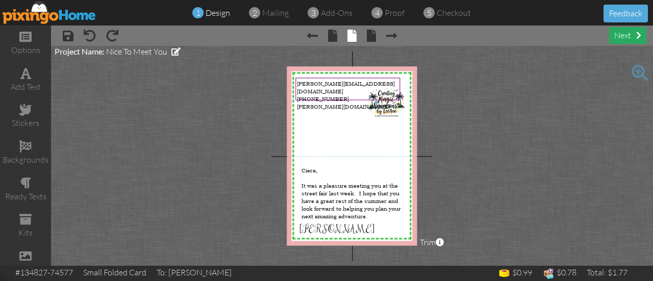
click at [631, 32] on div "next" at bounding box center [627, 35] width 37 height 17
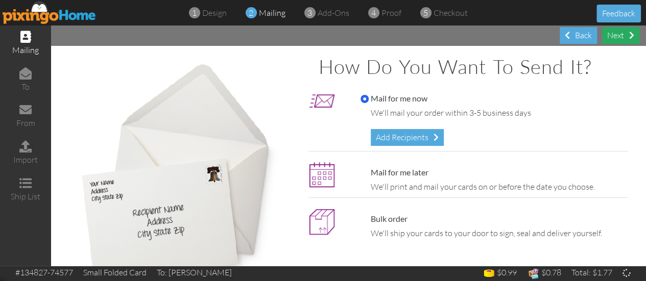
click at [631, 32] on span at bounding box center [631, 35] width 5 height 8
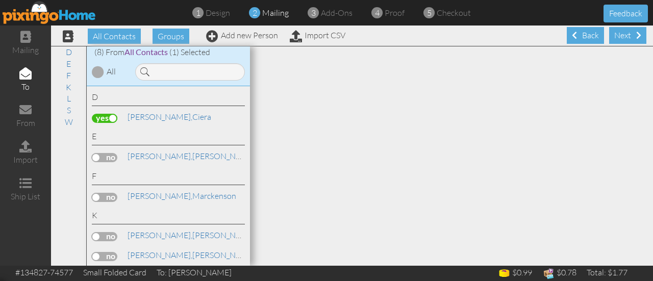
click at [636, 32] on span at bounding box center [638, 35] width 5 height 8
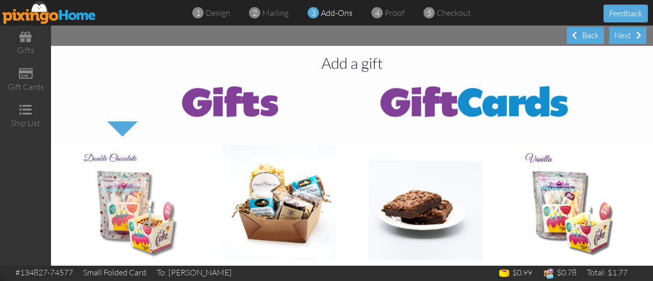
click at [631, 32] on div "Next" at bounding box center [627, 35] width 37 height 17
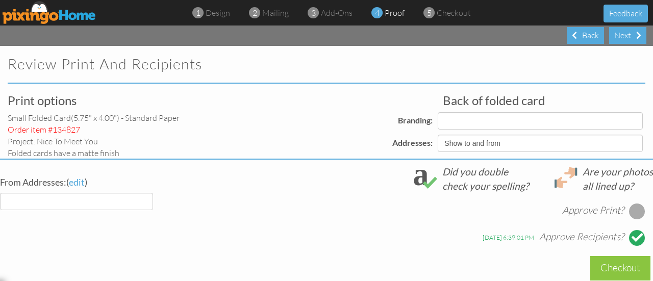
select select "object:3622"
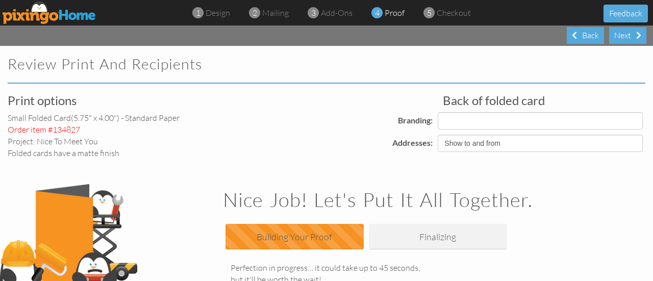
select select "object:3630"
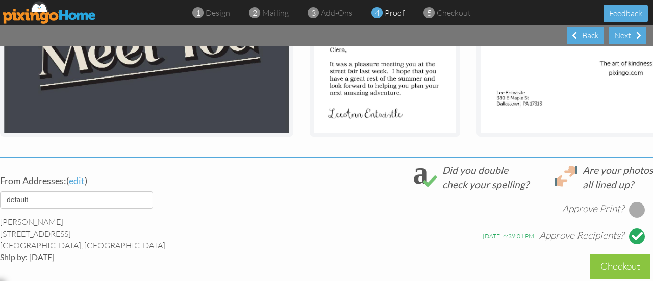
scroll to position [269, 0]
click at [629, 214] on div at bounding box center [637, 209] width 16 height 16
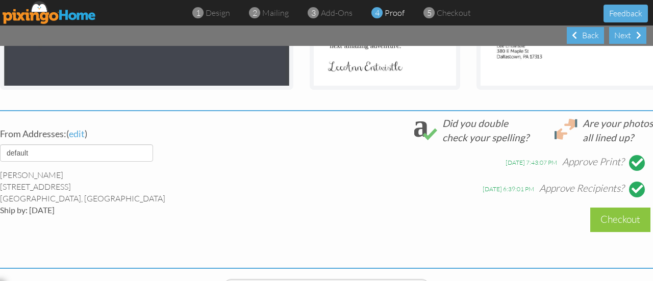
scroll to position [316, 0]
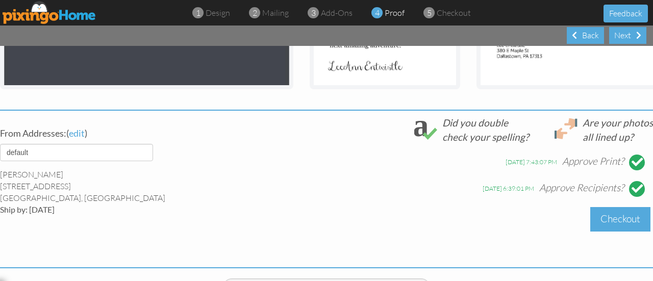
click at [615, 229] on div "Checkout" at bounding box center [620, 219] width 60 height 24
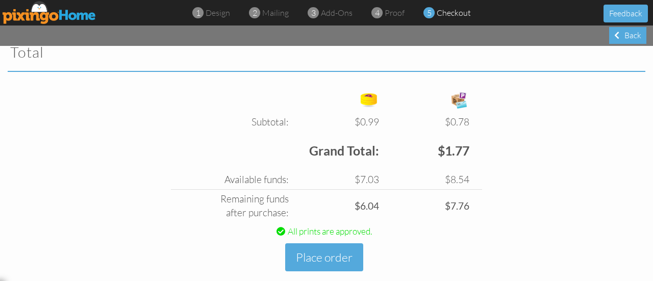
scroll to position [365, 0]
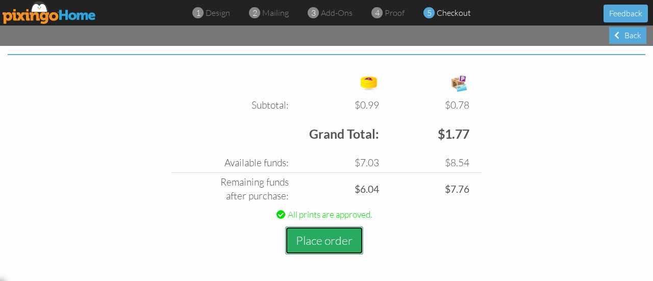
click at [315, 237] on button "Place order" at bounding box center [324, 241] width 78 height 28
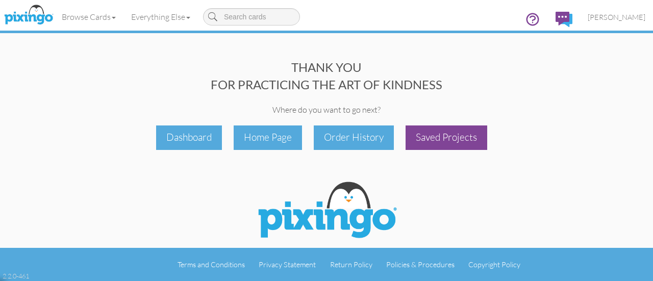
click at [442, 135] on div "Saved Projects" at bounding box center [447, 138] width 82 height 24
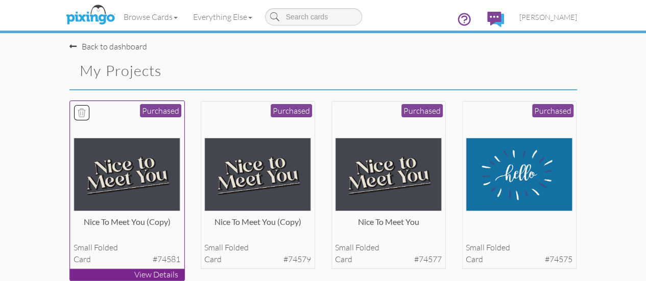
click at [116, 202] on img at bounding box center [126, 174] width 107 height 73
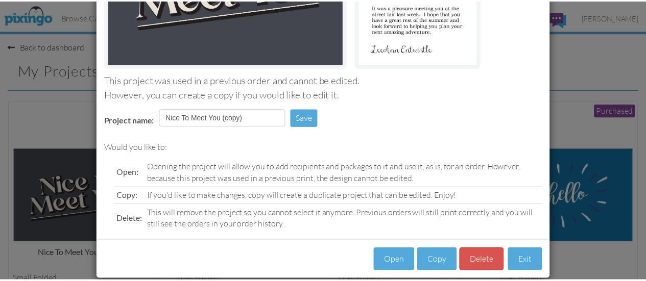
scroll to position [195, 0]
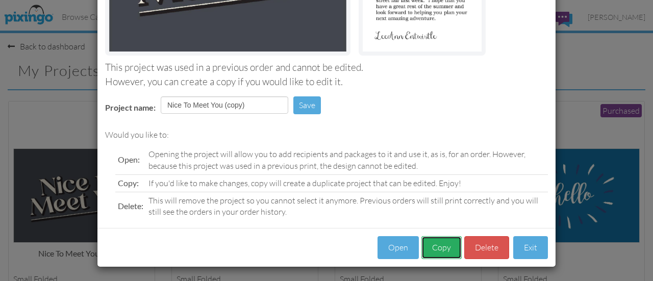
click at [434, 248] on button "Copy" at bounding box center [442, 247] width 40 height 23
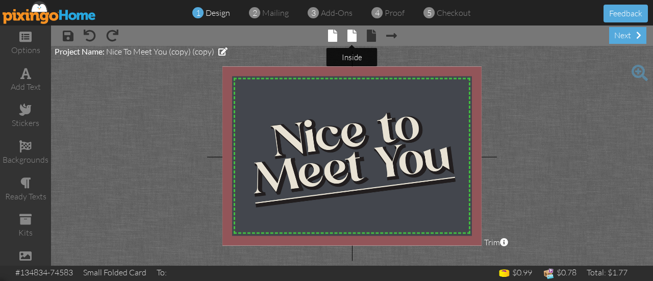
click at [353, 39] on span at bounding box center [352, 36] width 9 height 12
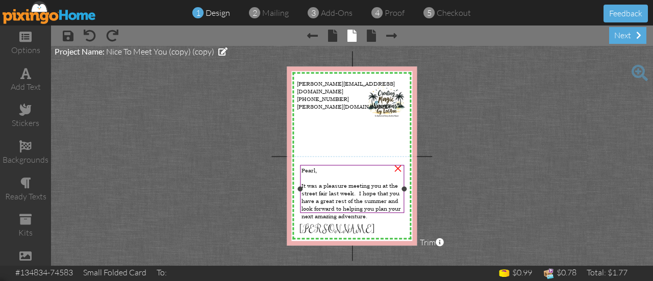
click at [318, 170] on div "Pearl," at bounding box center [352, 170] width 101 height 8
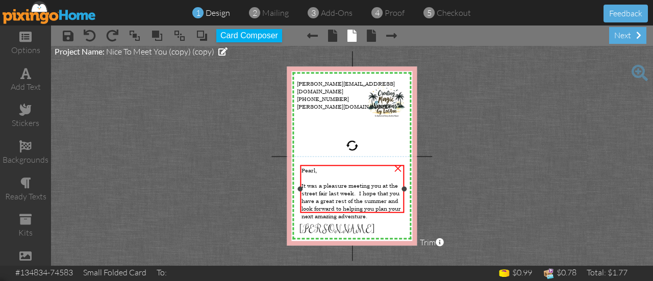
click at [318, 170] on div "Pearl," at bounding box center [352, 170] width 101 height 8
click at [477, 172] on project-studio-wrapper "X X X X X X X X X X X X X X X X X X X X X X X X X X X X X X X X X X X X X X X X…" at bounding box center [352, 156] width 602 height 220
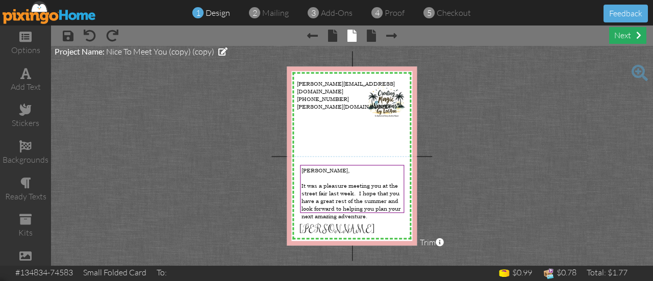
click at [640, 41] on div "next" at bounding box center [627, 35] width 37 height 17
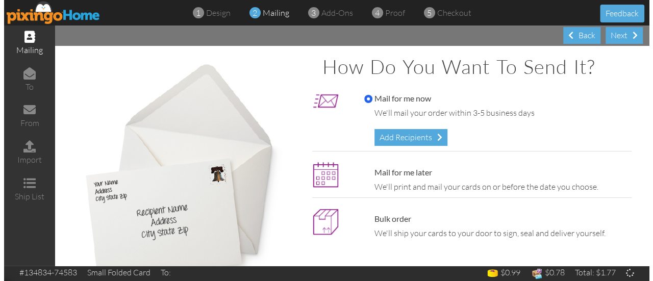
scroll to position [38, 0]
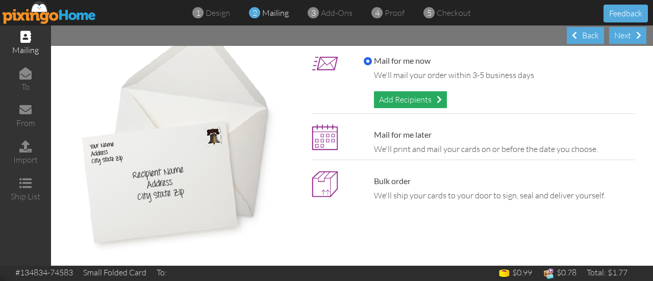
click at [423, 97] on div "Add Recipients" at bounding box center [410, 99] width 73 height 17
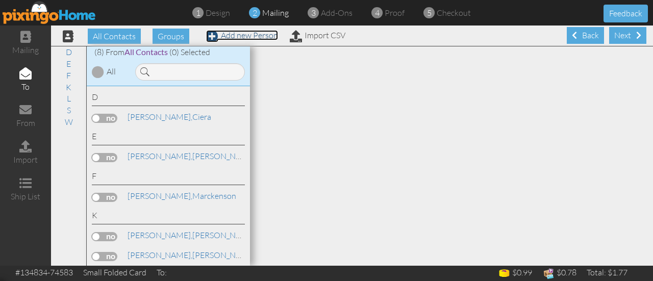
click at [212, 34] on span at bounding box center [212, 36] width 12 height 12
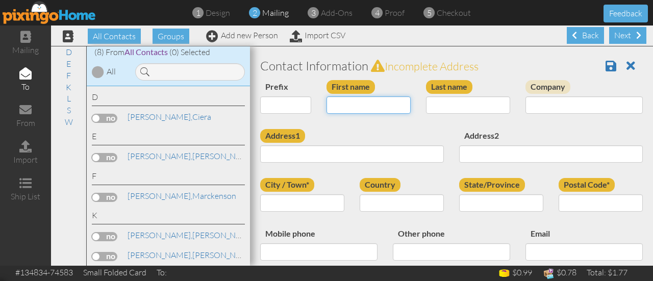
click at [377, 107] on input "First name" at bounding box center [369, 104] width 84 height 17
type input "[PERSON_NAME]"
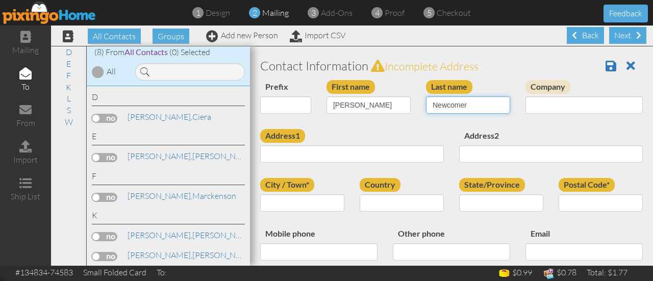
type input "Newcomer"
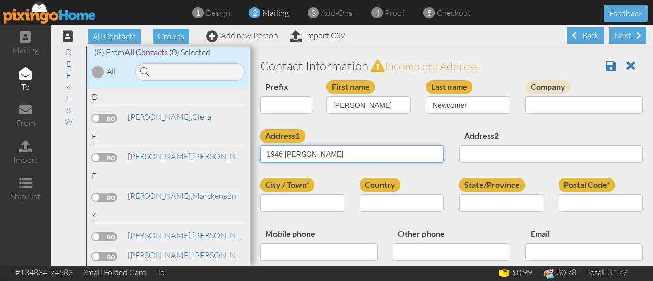
type input "1946 Adair Rd"
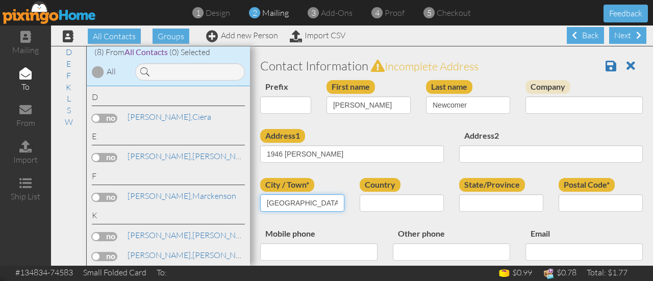
type input "Windsor"
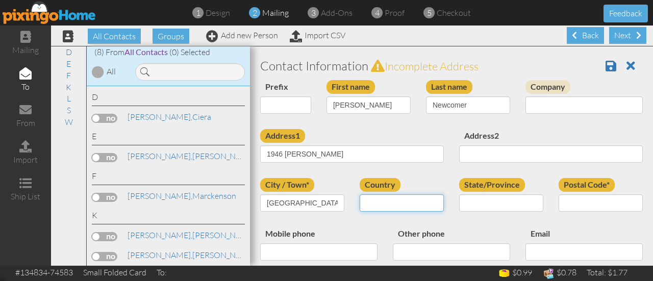
select select "object:4233"
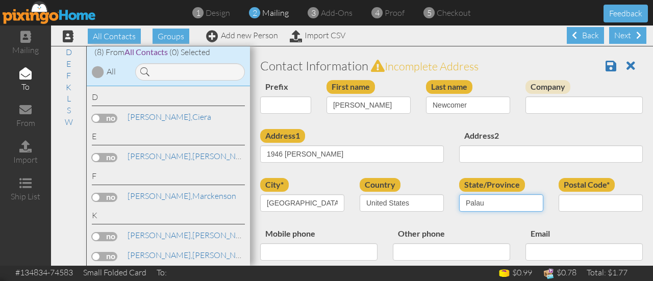
select select "object:4525"
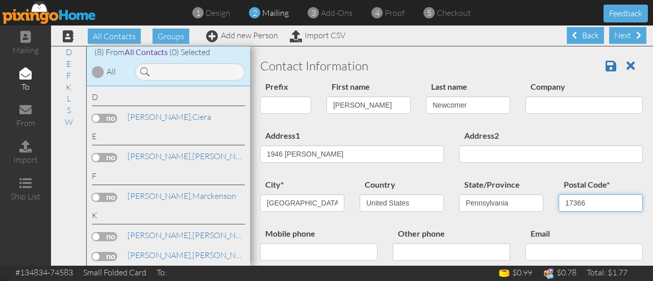
type input "17366"
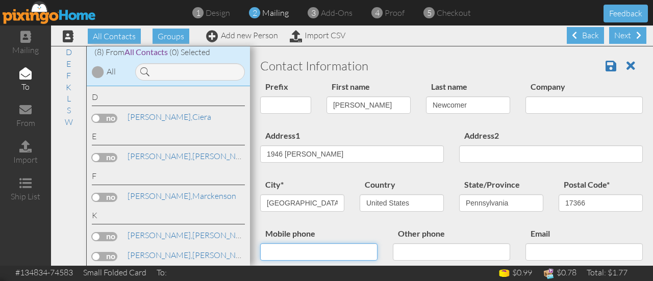
click at [329, 253] on input "Mobile phone" at bounding box center [318, 251] width 117 height 17
type input "7"
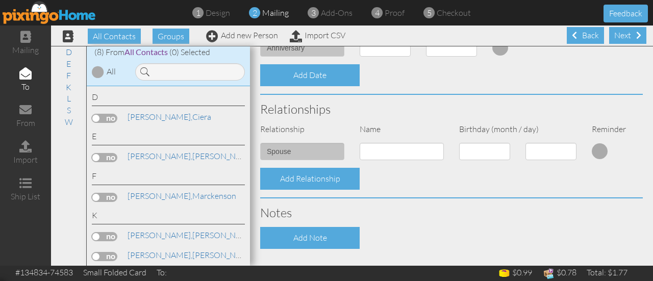
scroll to position [326, 0]
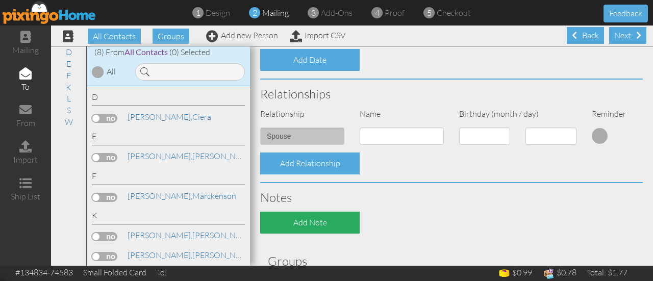
type input "570-527-0420"
click at [338, 224] on div "Add Note" at bounding box center [310, 223] width 100 height 22
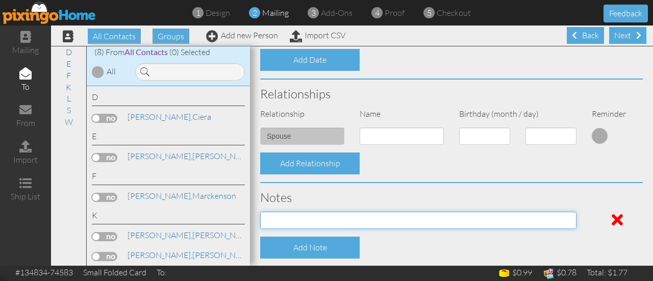
click at [338, 224] on input at bounding box center [418, 220] width 316 height 17
type input "RL Street Fair 2025"
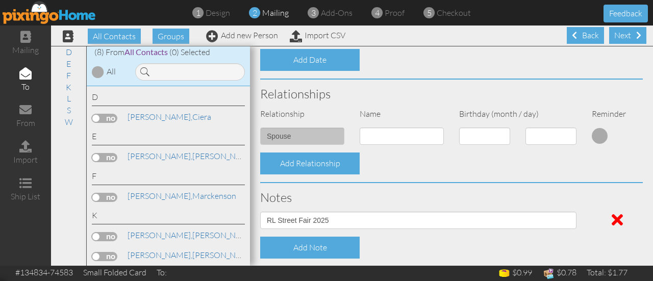
click at [399, 243] on div "Add Note" at bounding box center [452, 248] width 398 height 22
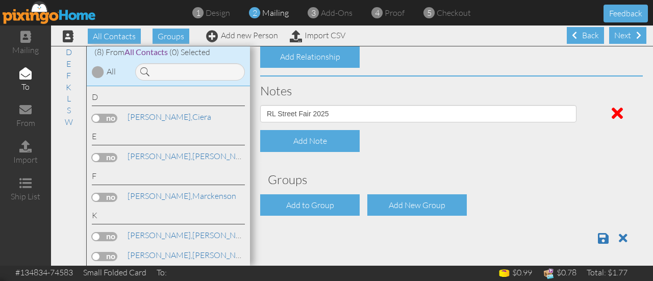
scroll to position [435, 0]
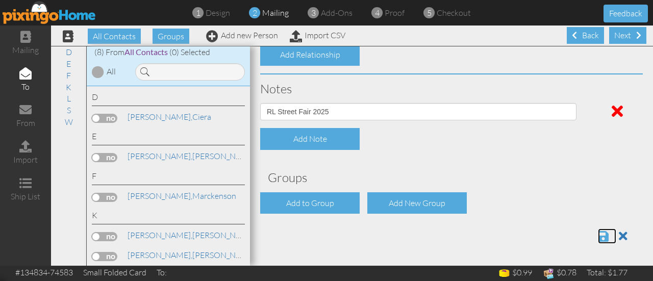
click at [598, 235] on span at bounding box center [603, 236] width 11 height 12
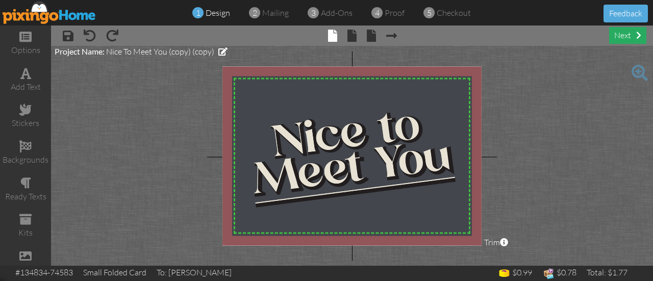
click at [640, 41] on div "next" at bounding box center [627, 35] width 37 height 17
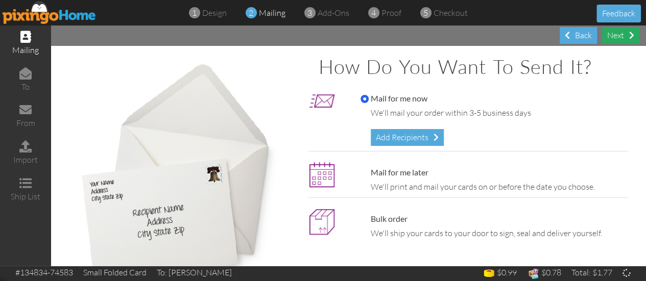
click at [640, 41] on div "Next Back" at bounding box center [348, 36] width 595 height 20
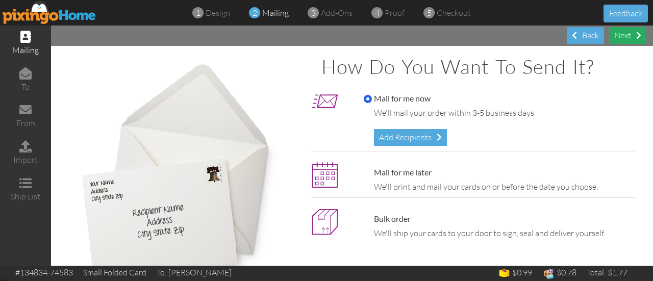
click at [626, 36] on div "Next" at bounding box center [627, 35] width 37 height 17
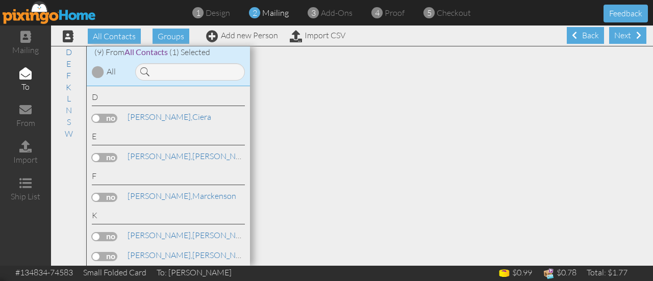
click at [626, 36] on div "Next" at bounding box center [627, 35] width 37 height 17
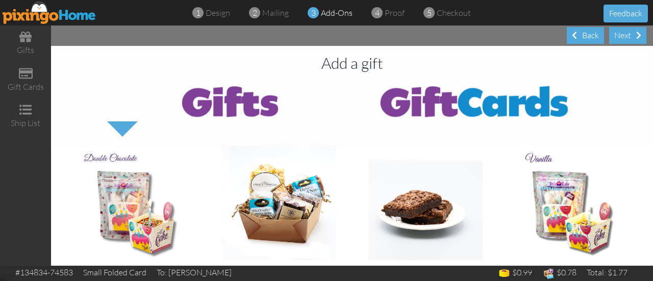
click at [626, 36] on div "Next" at bounding box center [627, 35] width 37 height 17
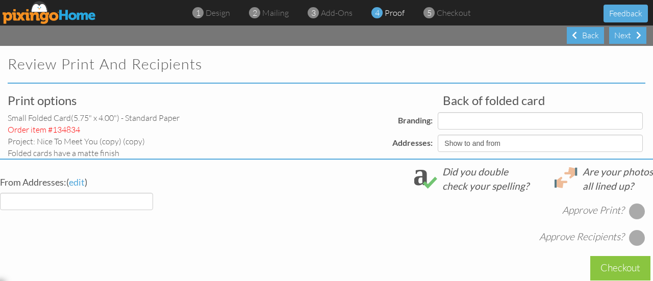
select select "object:324"
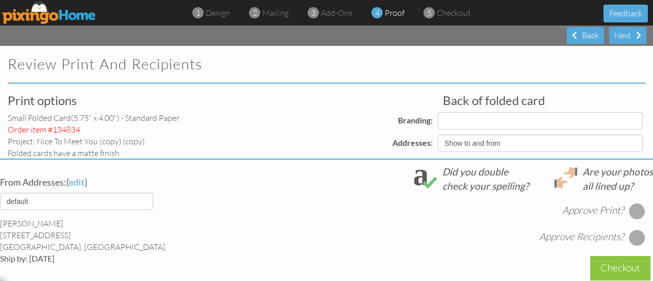
select select "object:325"
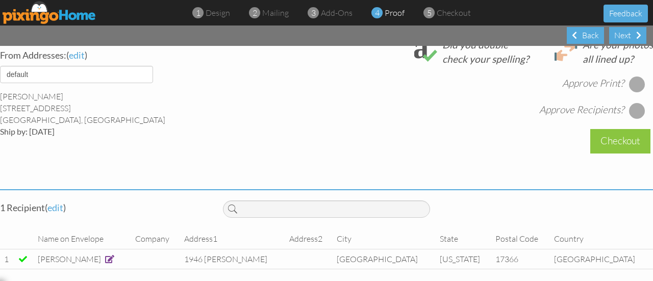
scroll to position [418, 0]
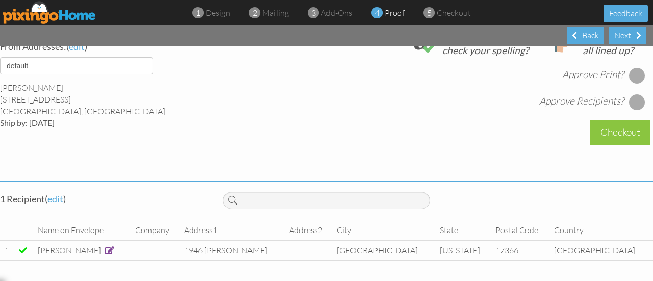
click at [632, 67] on div at bounding box center [637, 75] width 16 height 16
click at [631, 98] on div at bounding box center [637, 102] width 16 height 16
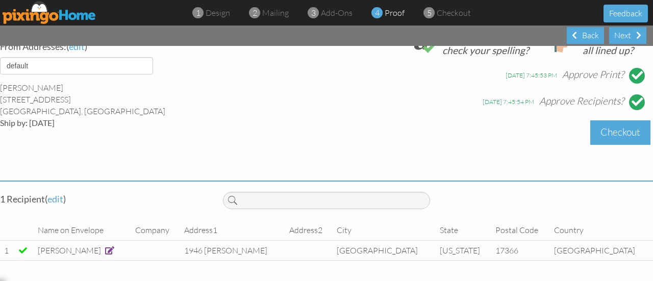
click at [625, 122] on div "Checkout" at bounding box center [620, 132] width 60 height 24
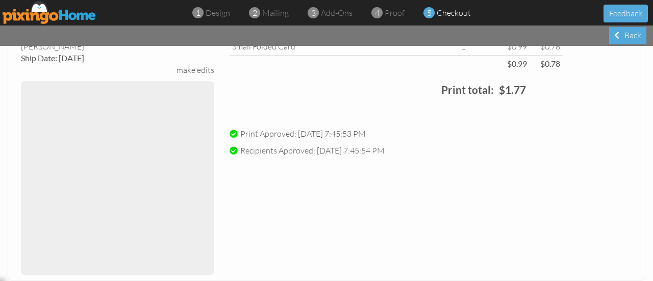
scroll to position [365, 0]
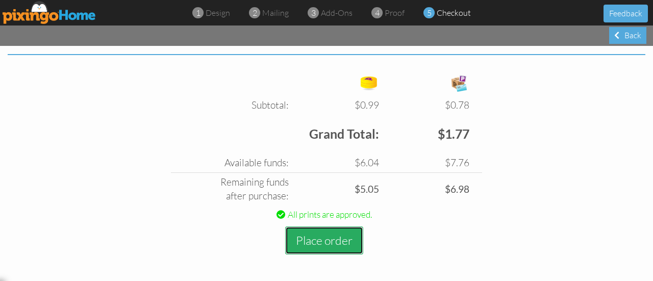
click at [338, 232] on button "Place order" at bounding box center [324, 241] width 78 height 28
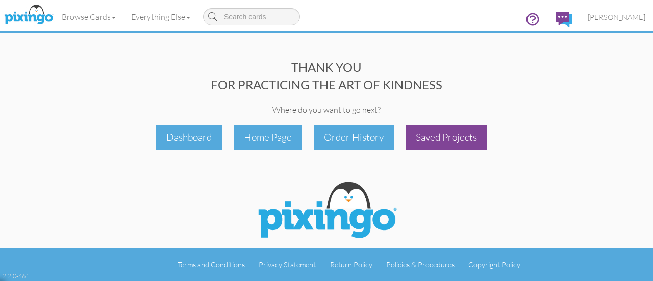
click at [421, 143] on div "Saved Projects" at bounding box center [447, 138] width 82 height 24
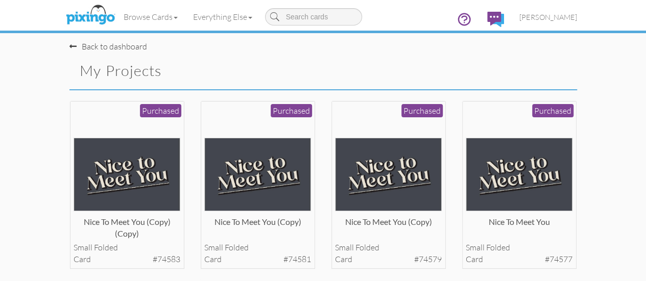
click at [421, 143] on div at bounding box center [388, 158] width 107 height 107
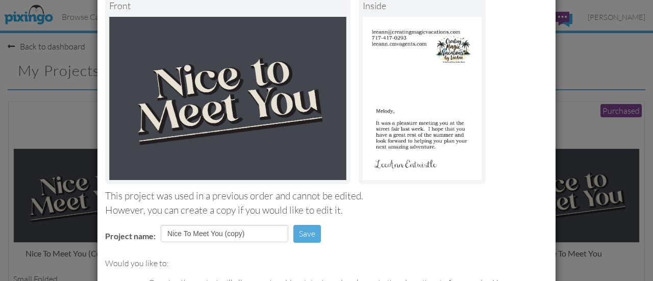
scroll to position [195, 0]
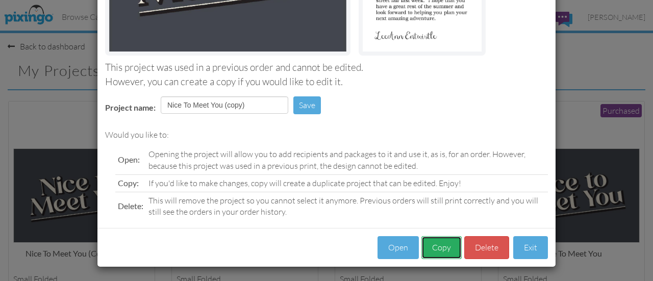
click at [443, 251] on button "Copy" at bounding box center [442, 247] width 40 height 23
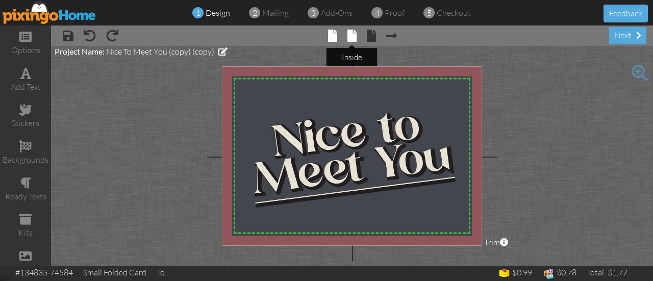
click at [351, 33] on span at bounding box center [352, 36] width 9 height 12
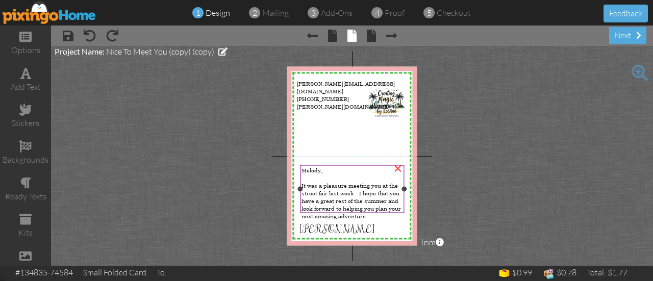
click at [329, 175] on div at bounding box center [352, 178] width 101 height 8
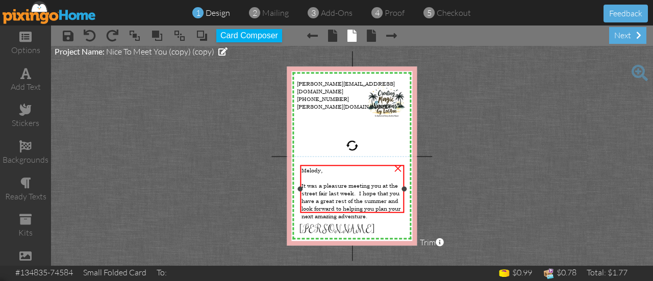
click at [315, 168] on span "Melody," at bounding box center [312, 170] width 21 height 8
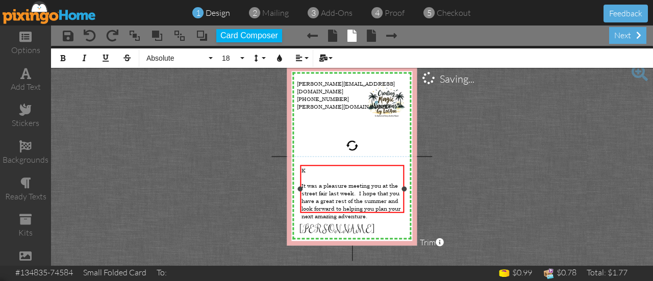
click at [315, 168] on div "​K" at bounding box center [352, 170] width 101 height 8
click at [613, 36] on div "next" at bounding box center [627, 35] width 37 height 17
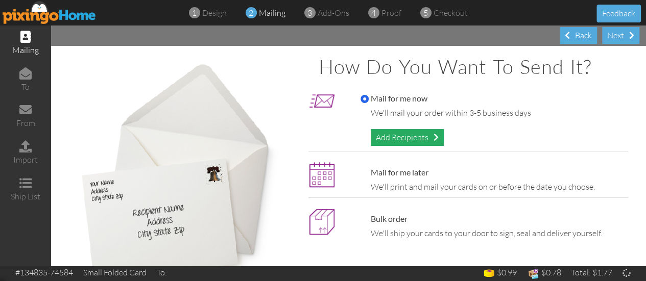
click at [413, 139] on div "Add Recipients" at bounding box center [407, 137] width 73 height 17
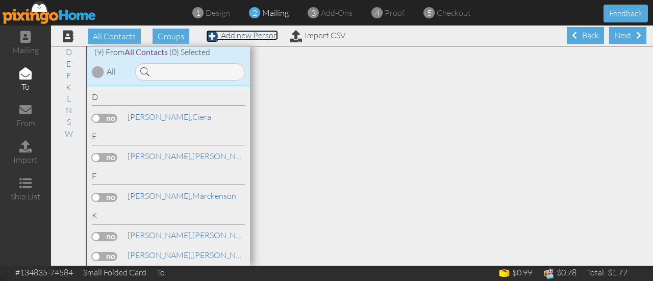
click at [212, 36] on span at bounding box center [212, 36] width 12 height 12
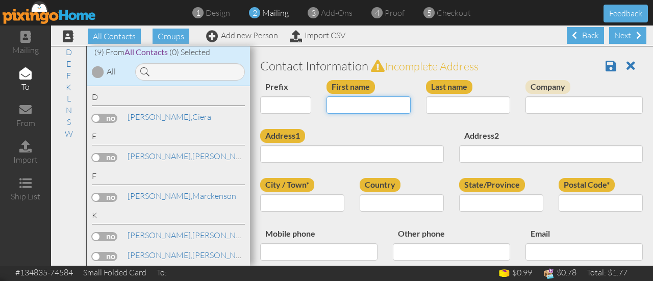
click at [359, 106] on input "First name" at bounding box center [369, 104] width 84 height 17
type input "Karen"
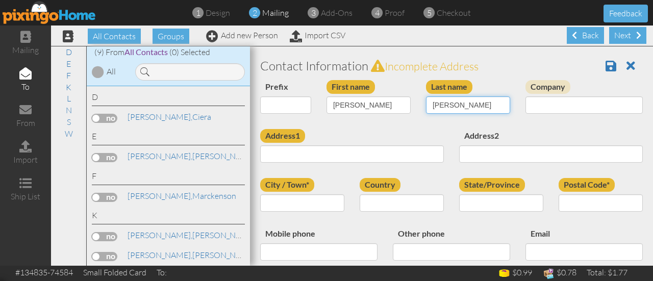
type input "Nalls"
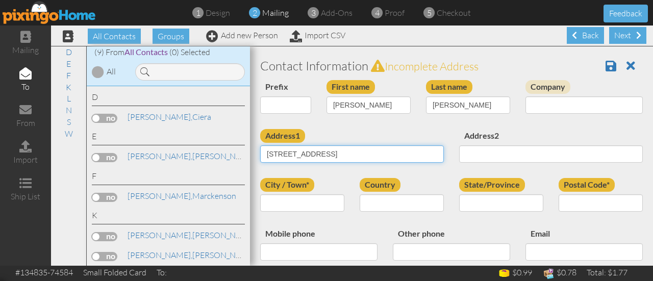
type input "69 First Ave"
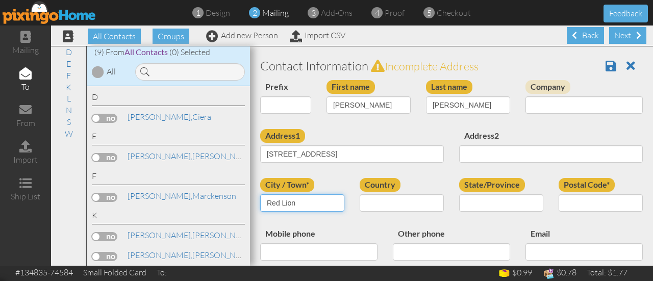
type input "Red Lion"
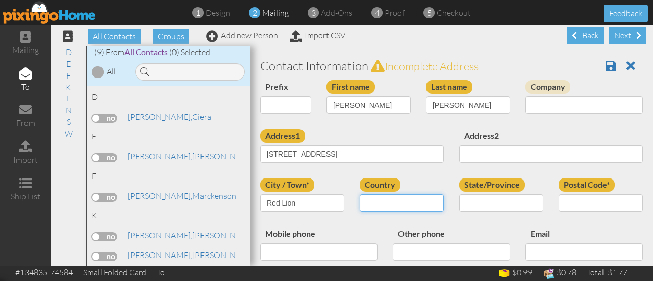
select select "object:939"
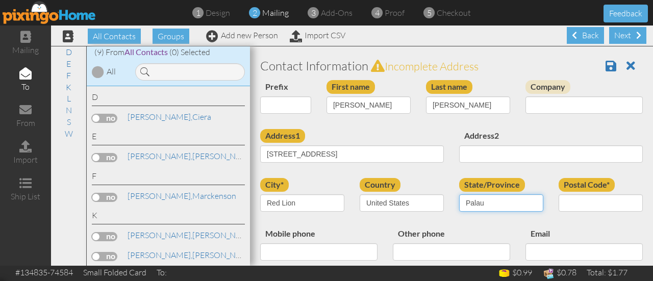
select select "object:1231"
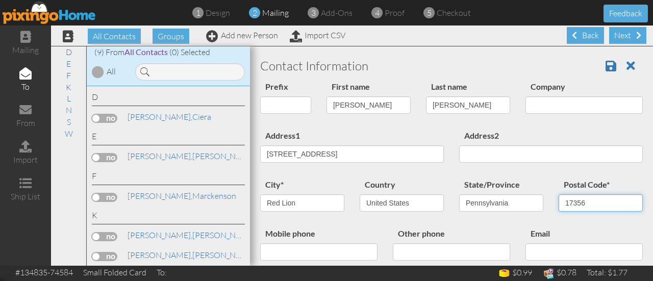
type input "17356"
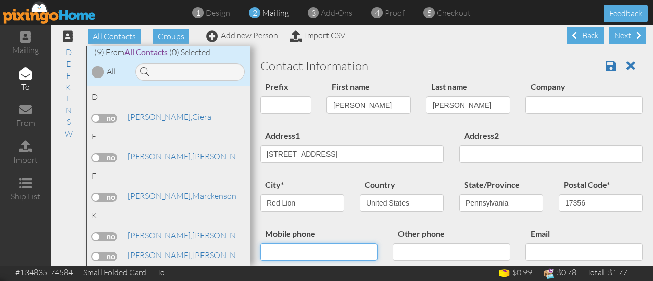
click at [323, 248] on input "Mobile phone" at bounding box center [318, 251] width 117 height 17
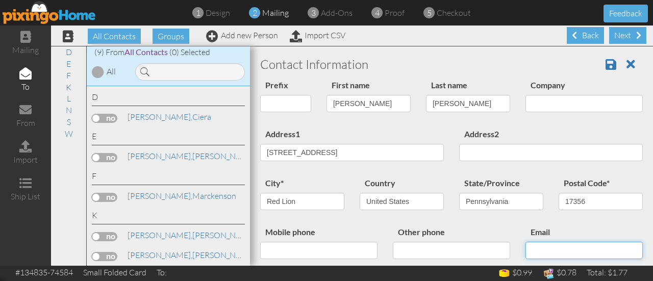
click at [547, 246] on input "Email" at bounding box center [584, 250] width 117 height 17
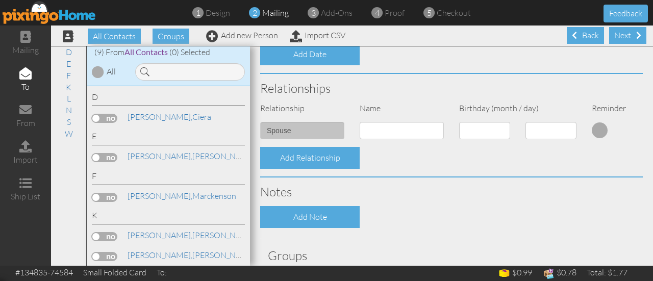
scroll to position [333, 0]
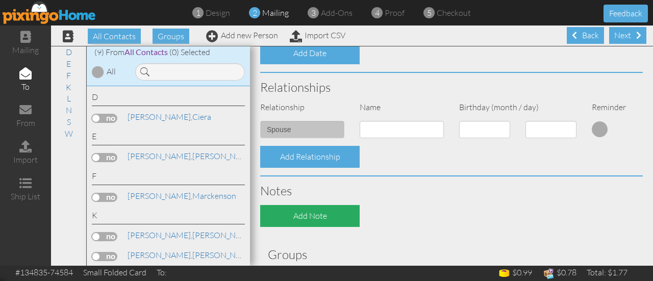
type input "karennalls12@gmail.com"
click at [312, 217] on div "Add Note" at bounding box center [310, 216] width 100 height 22
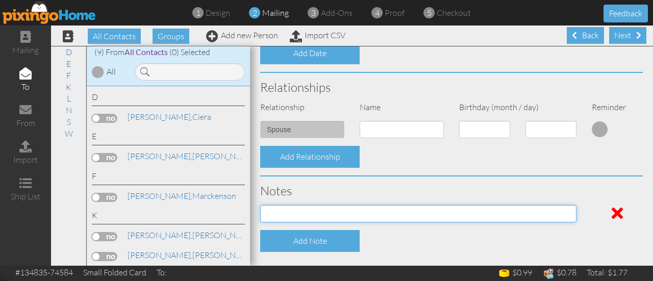
click at [312, 217] on input at bounding box center [418, 213] width 316 height 17
type input "RL Street Fair 2025"
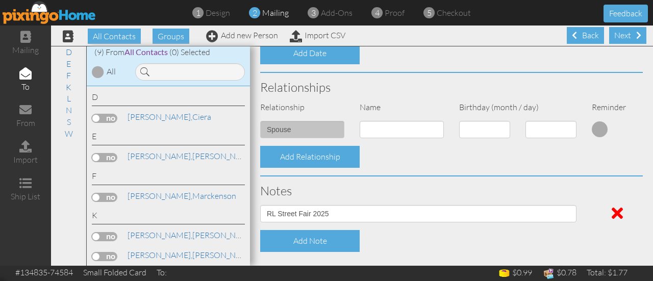
click at [411, 239] on div "Add Note" at bounding box center [452, 241] width 398 height 22
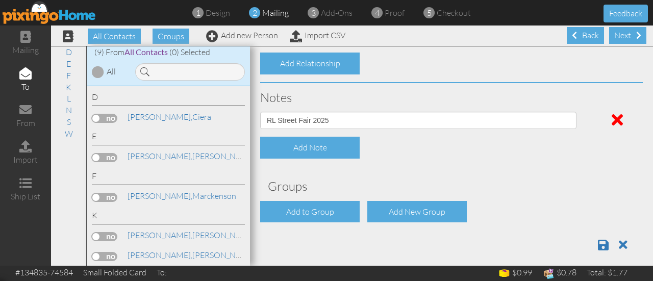
scroll to position [435, 0]
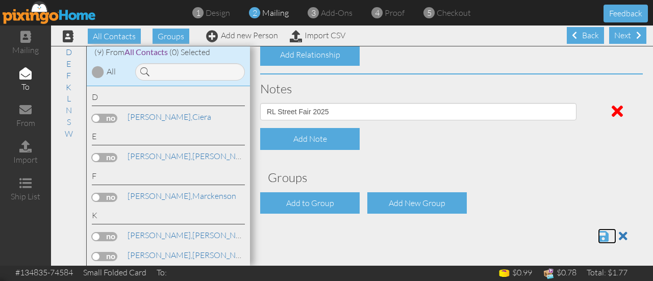
click at [598, 236] on span at bounding box center [603, 236] width 11 height 12
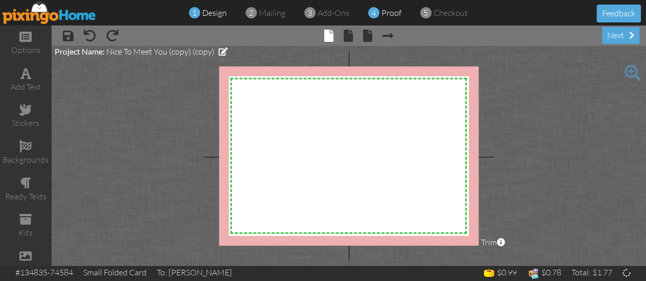
click at [383, 18] on div "4 proof" at bounding box center [388, 13] width 28 height 12
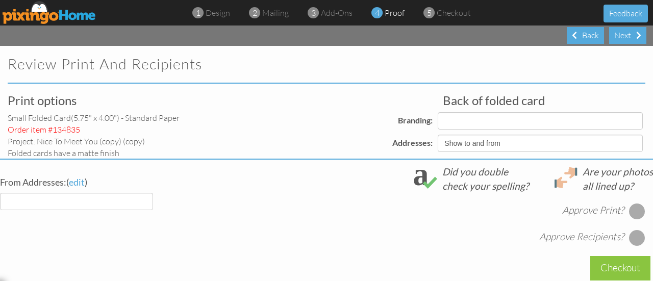
select select "object:160"
select select "object:150"
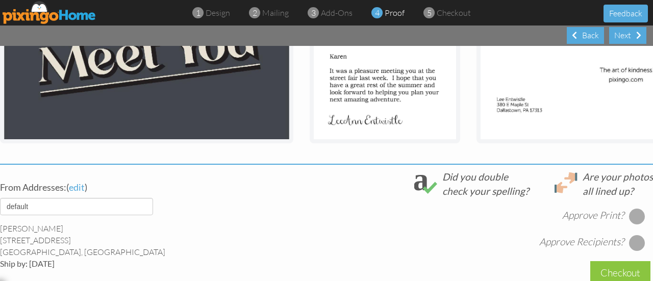
scroll to position [263, 0]
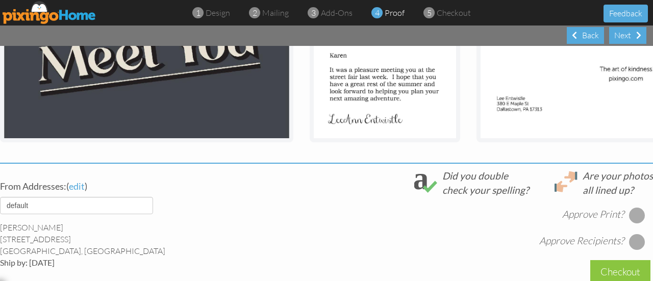
click at [630, 218] on div at bounding box center [637, 215] width 16 height 16
click at [633, 250] on div at bounding box center [637, 242] width 16 height 16
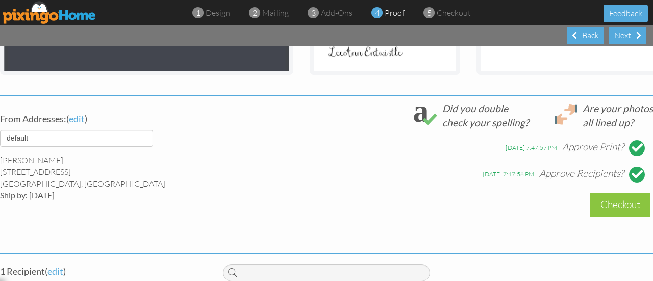
scroll to position [331, 0]
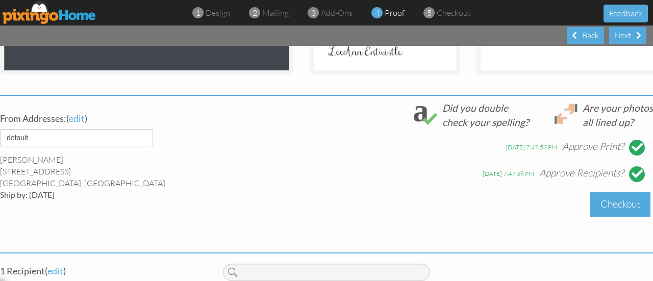
click at [613, 205] on div "Checkout" at bounding box center [620, 204] width 60 height 24
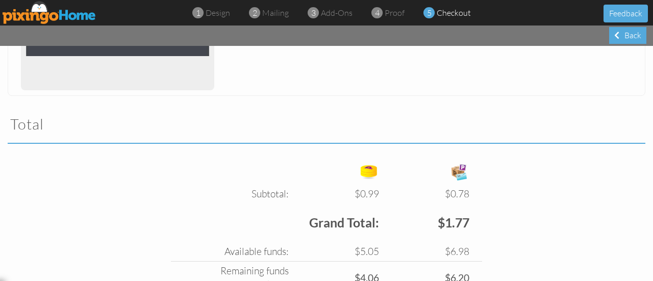
scroll to position [365, 0]
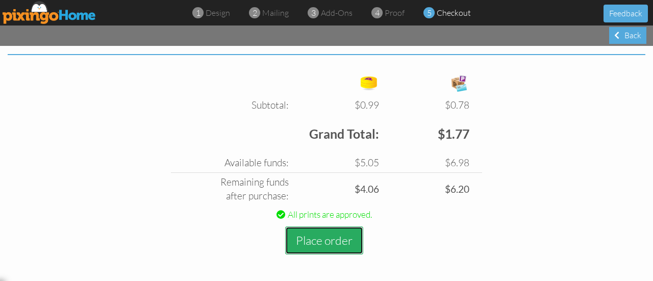
click at [342, 234] on button "Place order" at bounding box center [324, 241] width 78 height 28
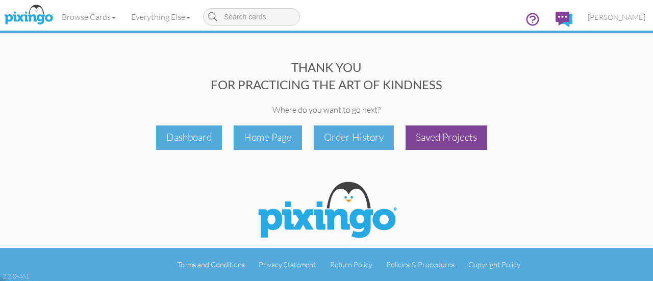
click at [416, 137] on div "Saved Projects" at bounding box center [447, 138] width 82 height 24
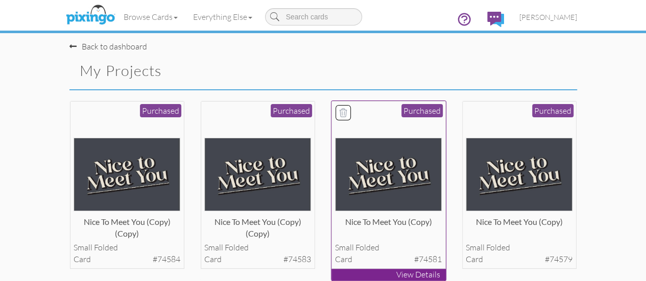
click at [418, 140] on div at bounding box center [388, 158] width 107 height 107
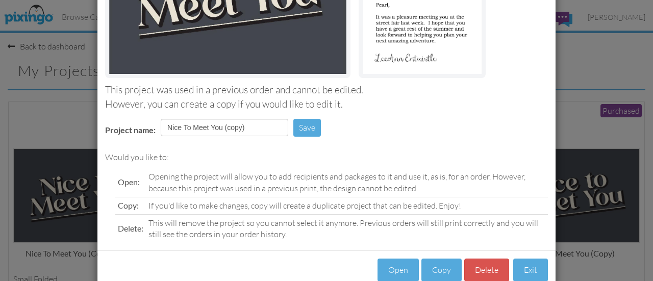
scroll to position [174, 0]
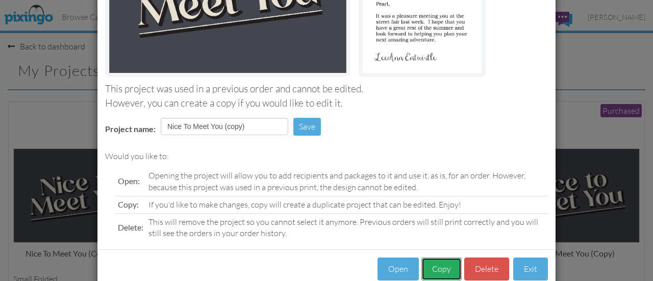
click at [441, 276] on button "Copy" at bounding box center [442, 269] width 40 height 23
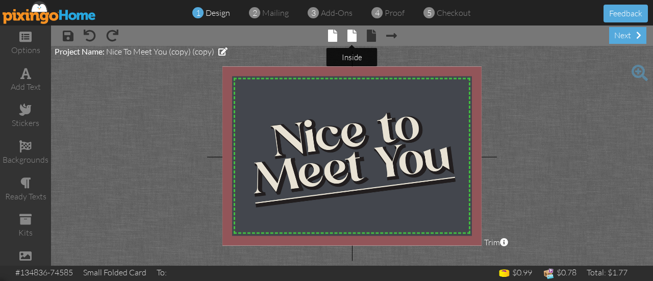
click at [354, 36] on span at bounding box center [352, 36] width 9 height 12
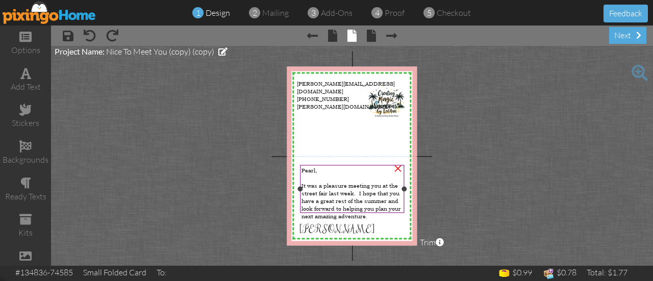
click at [315, 169] on span "Pearl," at bounding box center [309, 170] width 15 height 8
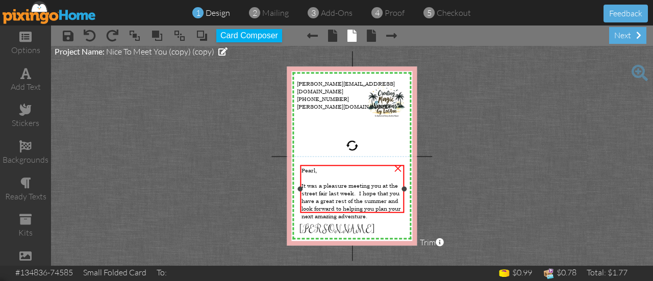
click at [315, 169] on span "Pearl," at bounding box center [309, 170] width 15 height 8
click at [310, 169] on span "Pearl," at bounding box center [309, 170] width 15 height 8
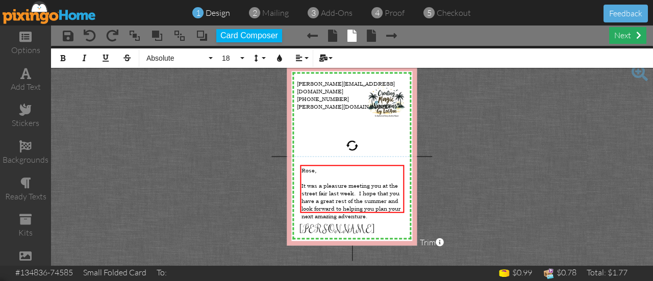
click at [631, 34] on div "next" at bounding box center [627, 35] width 37 height 17
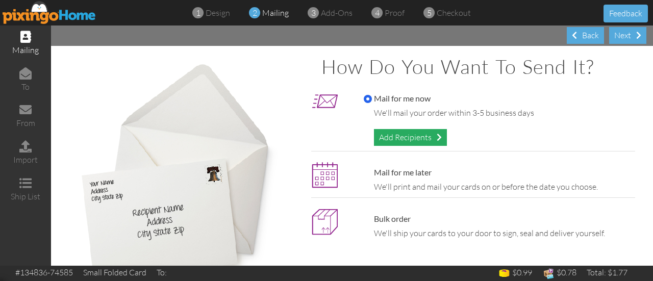
click at [429, 134] on div "Add Recipients" at bounding box center [410, 137] width 73 height 17
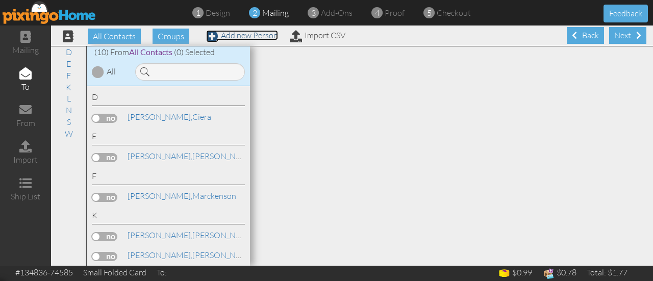
click at [267, 37] on link "Add new Person" at bounding box center [242, 35] width 72 height 10
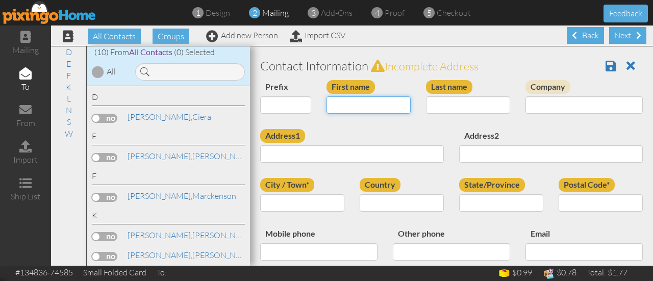
click at [358, 108] on input "First name" at bounding box center [369, 104] width 84 height 17
type input "Rose"
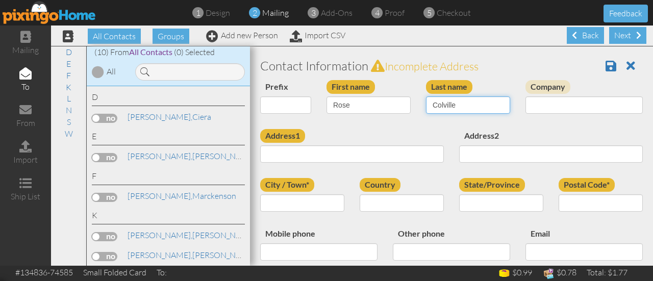
type input "Colville"
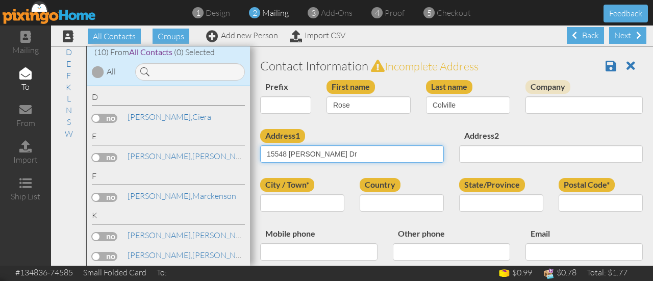
type input "15548 [PERSON_NAME] Dr"
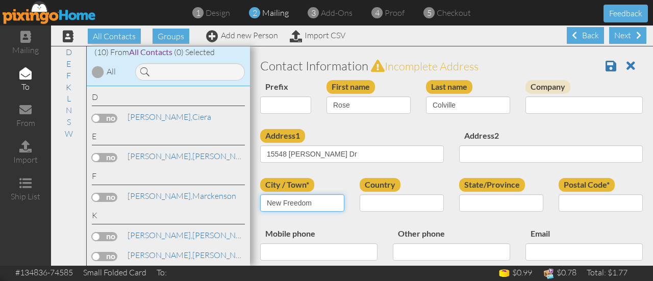
type input "New Freedom"
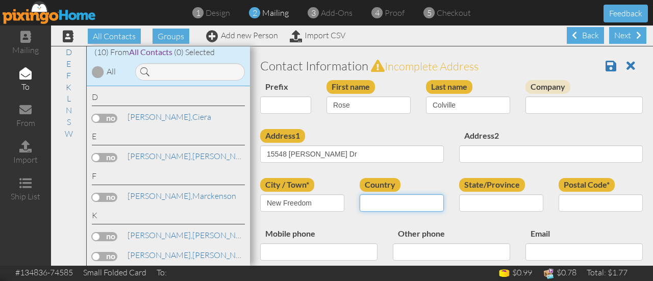
select select "object:796"
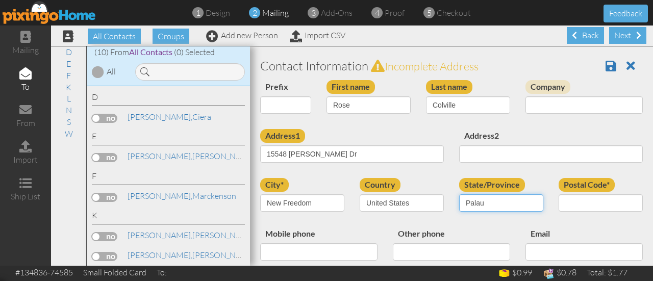
select select "object:1088"
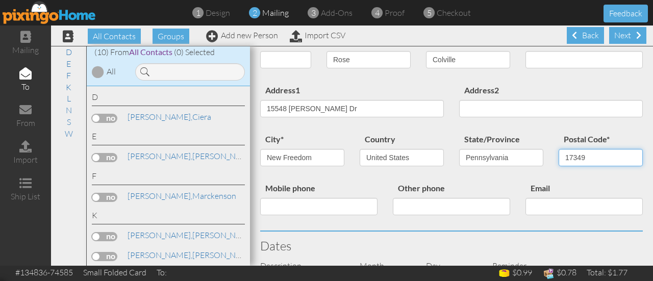
scroll to position [47, 0]
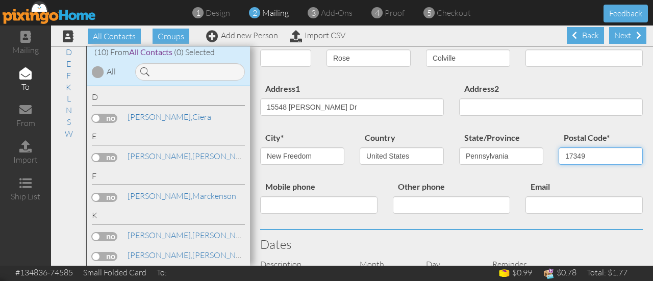
type input "17349"
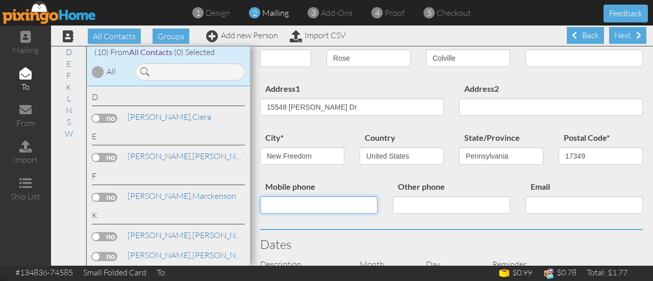
click at [332, 205] on input "Mobile phone" at bounding box center [318, 204] width 117 height 17
type input "717-235-6934"
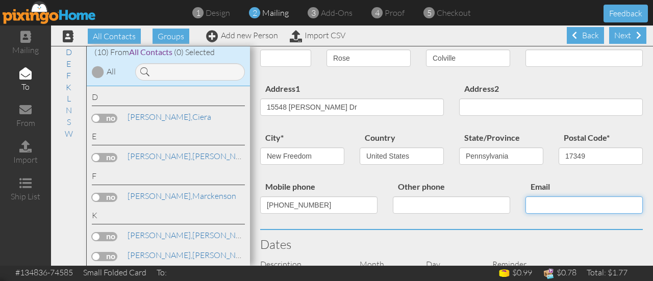
click at [559, 204] on input "Email" at bounding box center [584, 204] width 117 height 17
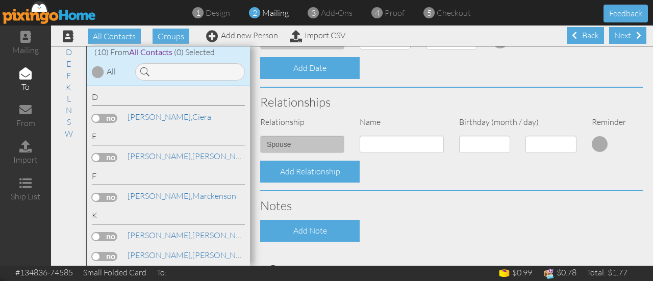
scroll to position [318, 0]
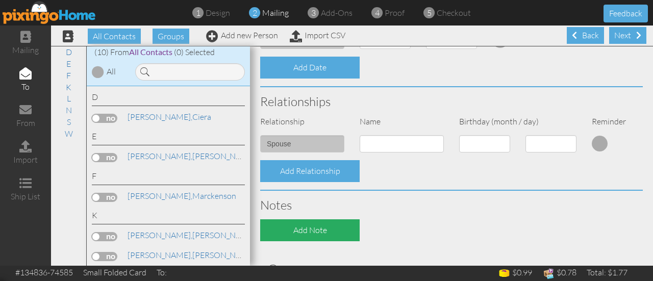
type input "wmcolville@comcast.net"
click at [349, 230] on div "Add Note" at bounding box center [310, 230] width 100 height 22
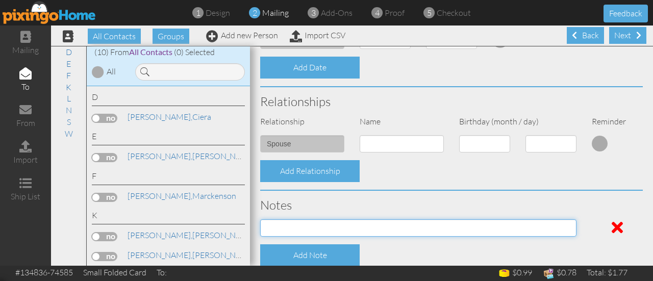
click at [359, 230] on input at bounding box center [418, 227] width 316 height 17
type input "RL Street Fair 2025"
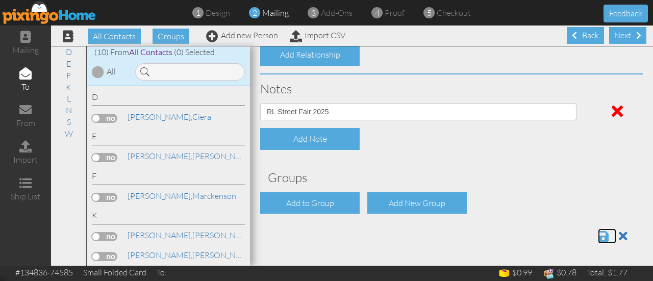
click at [598, 236] on span at bounding box center [603, 236] width 11 height 12
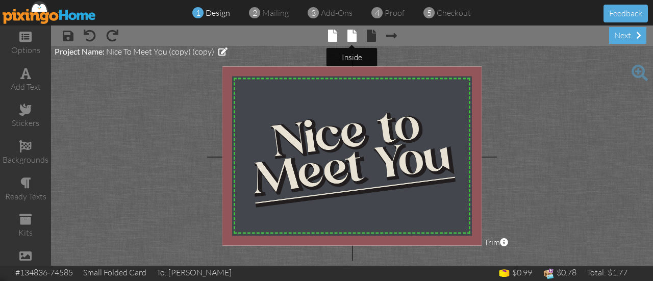
click at [351, 34] on span at bounding box center [352, 36] width 9 height 12
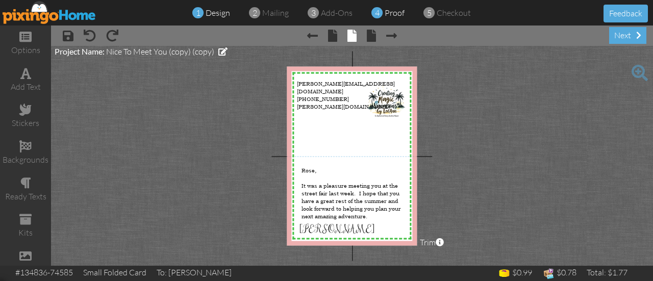
click at [392, 14] on span "proof" at bounding box center [395, 13] width 20 height 10
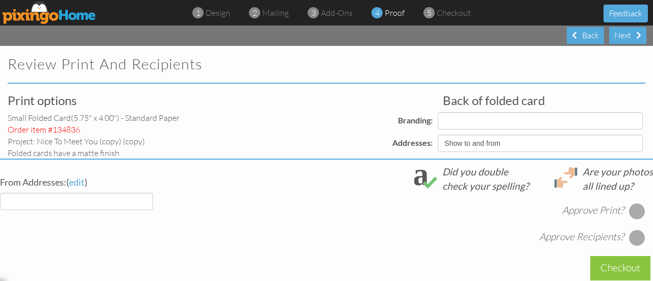
select select "object:146"
select select "object:144"
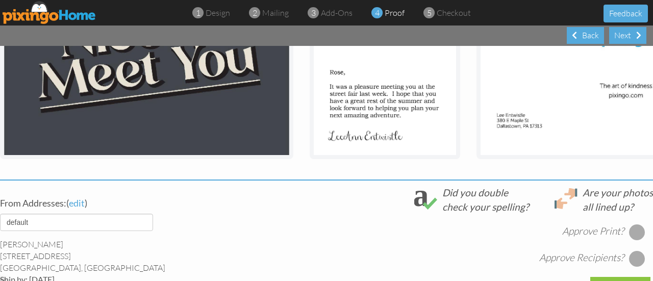
scroll to position [247, 0]
click at [632, 237] on div at bounding box center [637, 232] width 16 height 16
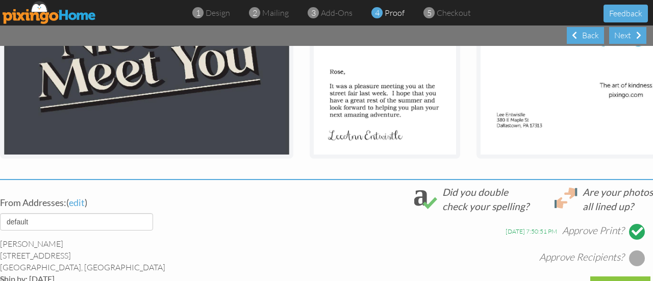
click at [636, 263] on div at bounding box center [637, 258] width 16 height 16
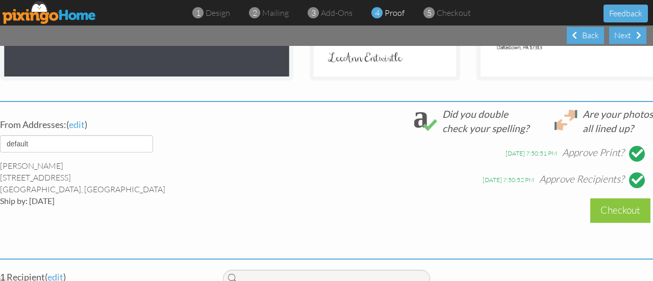
scroll to position [326, 0]
click at [613, 214] on div "Checkout" at bounding box center [620, 210] width 60 height 24
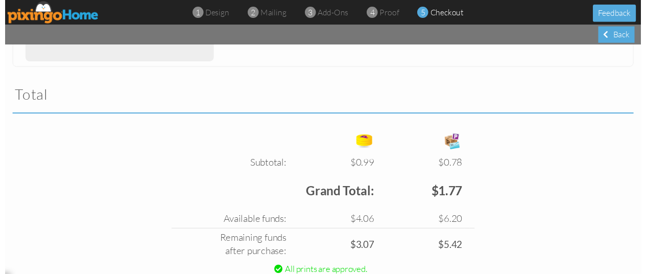
scroll to position [365, 0]
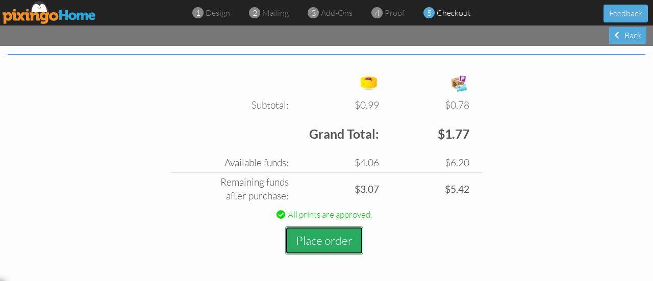
click at [337, 247] on button "Place order" at bounding box center [324, 241] width 78 height 28
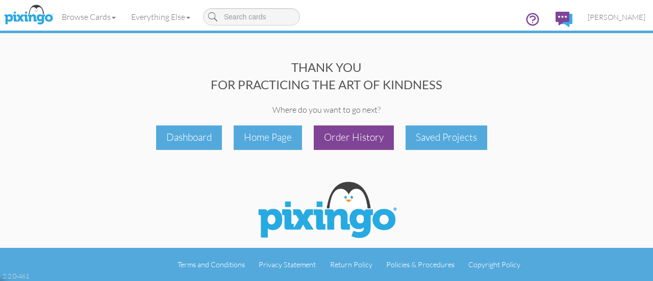
click at [366, 146] on div "Order History" at bounding box center [354, 138] width 80 height 24
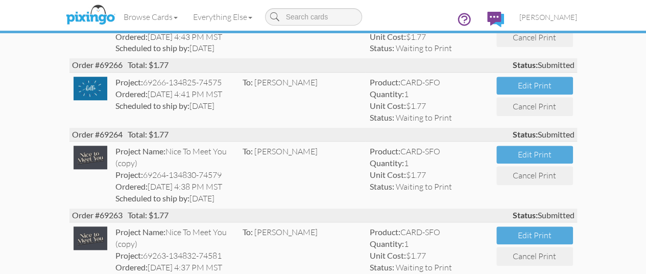
scroll to position [373, 0]
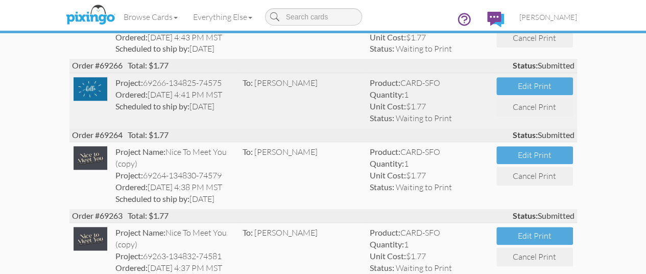
click at [300, 104] on td "To: [PERSON_NAME]" at bounding box center [301, 100] width 127 height 55
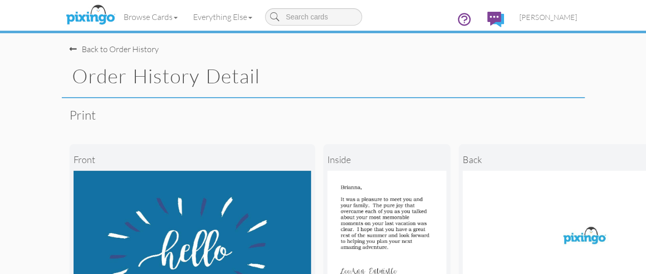
click at [85, 48] on div "Back to Order History" at bounding box center [113, 49] width 89 height 12
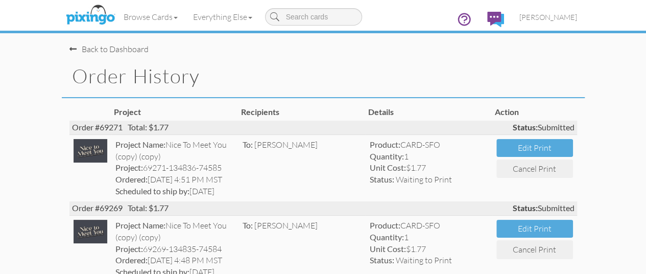
click at [85, 48] on div "Back to Dashboard" at bounding box center [108, 49] width 79 height 12
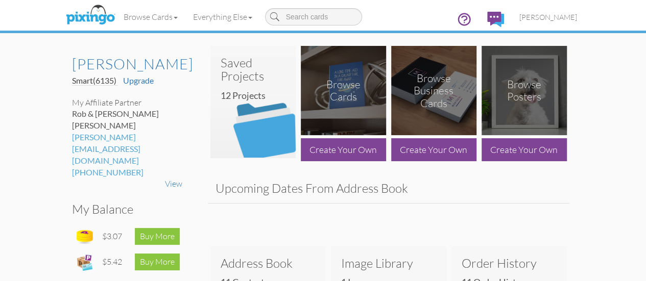
click at [254, 92] on img at bounding box center [252, 108] width 85 height 102
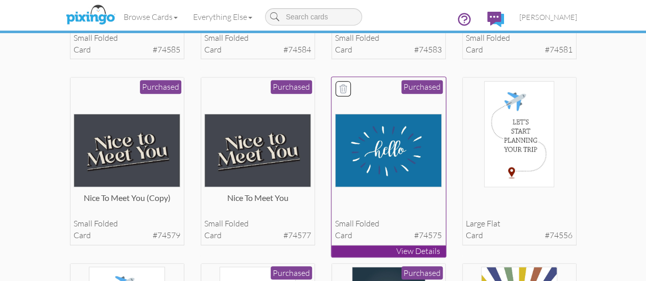
scroll to position [210, 0]
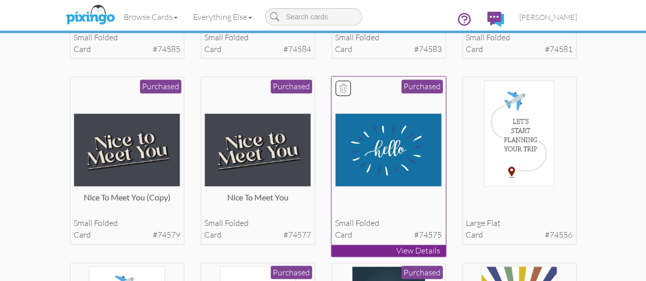
click at [371, 180] on img at bounding box center [388, 149] width 107 height 73
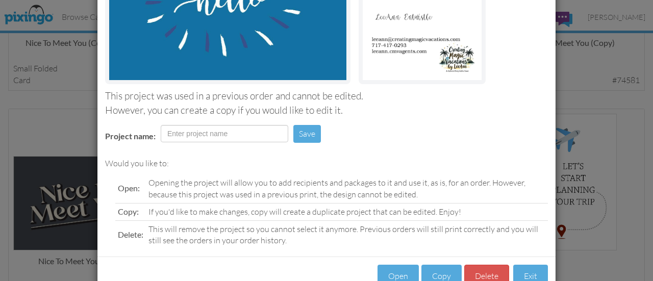
scroll to position [195, 0]
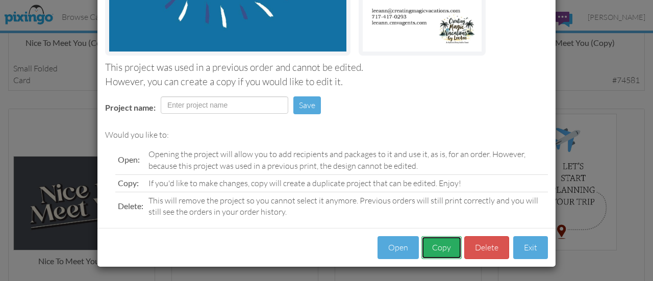
click at [438, 241] on button "Copy" at bounding box center [442, 247] width 40 height 23
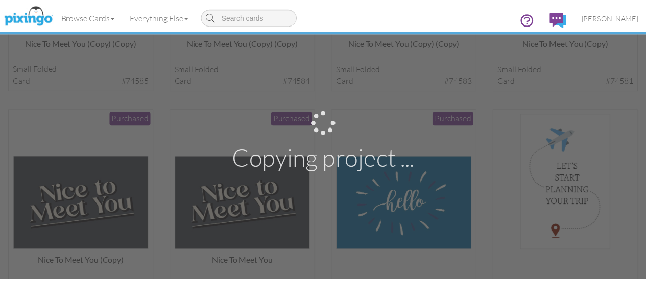
scroll to position [210, 0]
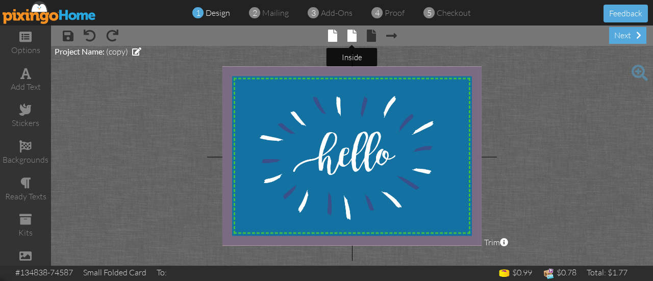
click at [349, 36] on span at bounding box center [352, 36] width 9 height 12
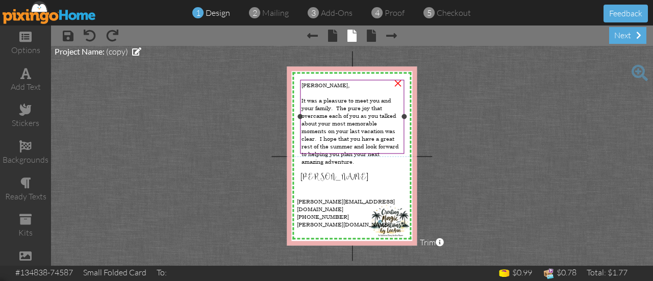
click at [317, 85] on span "[PERSON_NAME]," at bounding box center [326, 85] width 48 height 8
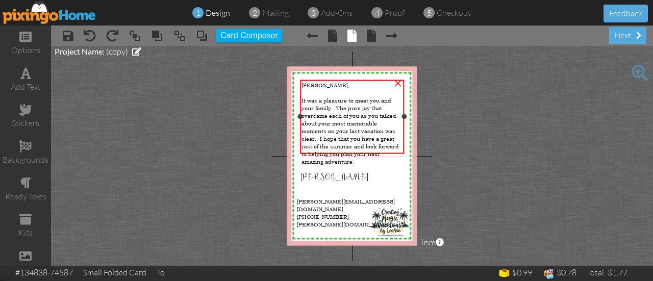
click at [317, 85] on span "[PERSON_NAME]," at bounding box center [326, 85] width 48 height 8
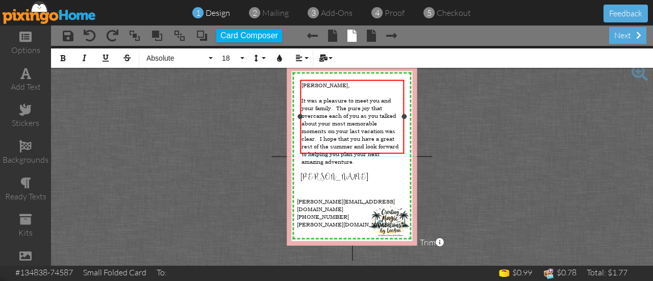
click at [323, 83] on span "[PERSON_NAME]," at bounding box center [326, 85] width 48 height 8
click at [331, 103] on span "It was a pleasure to meet you and your family. The pure joy that overcame each …" at bounding box center [350, 130] width 97 height 69
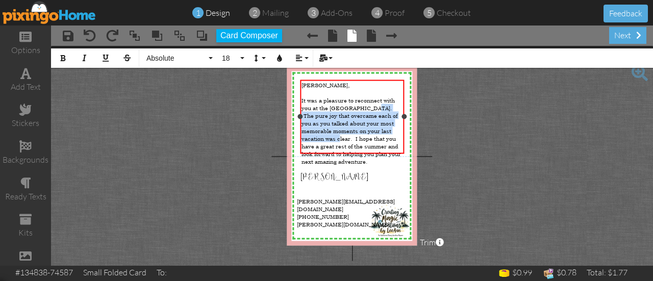
drag, startPoint x: 318, startPoint y: 127, endPoint x: 362, endPoint y: 105, distance: 49.8
click at [362, 105] on span "It was a pleasure to reconnect with you at the [GEOGRAPHIC_DATA]. The pure joy …" at bounding box center [352, 130] width 100 height 69
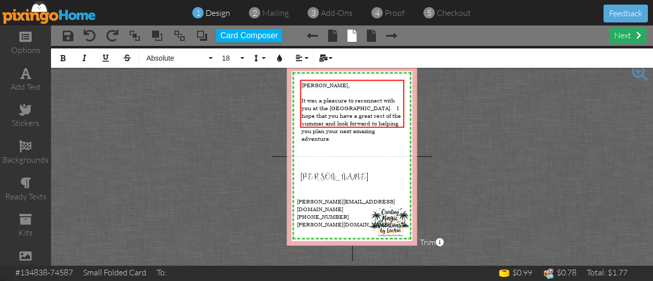
click at [623, 34] on div "next" at bounding box center [627, 35] width 37 height 17
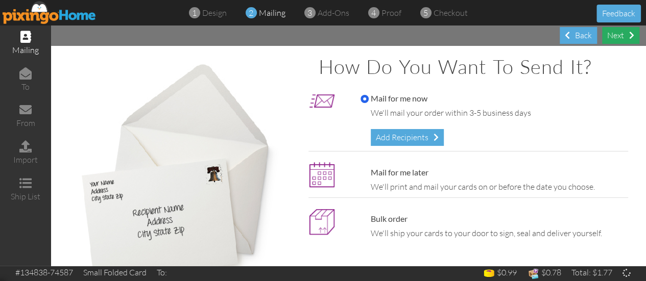
click at [623, 34] on div "Next" at bounding box center [620, 35] width 37 height 17
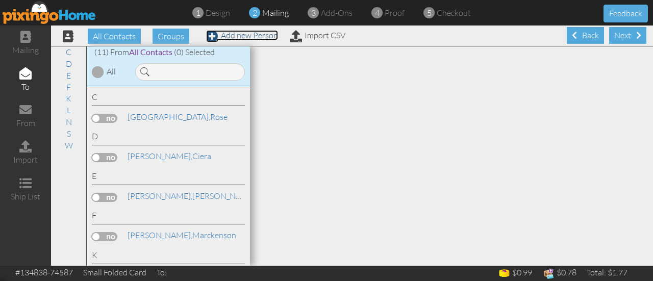
click at [254, 37] on link "Add new Person" at bounding box center [242, 35] width 72 height 10
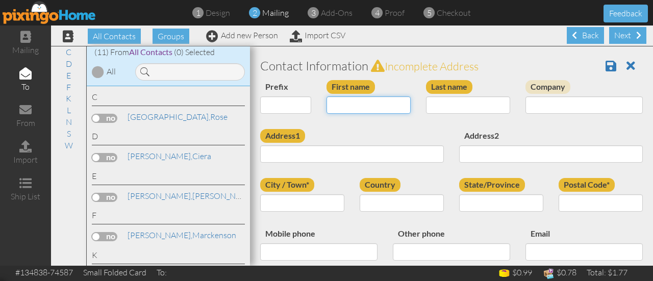
click at [362, 104] on input "First name" at bounding box center [369, 104] width 84 height 17
type input "[PERSON_NAME]"
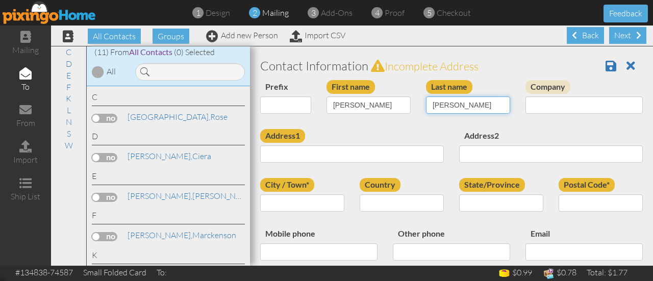
type input "[PERSON_NAME]"
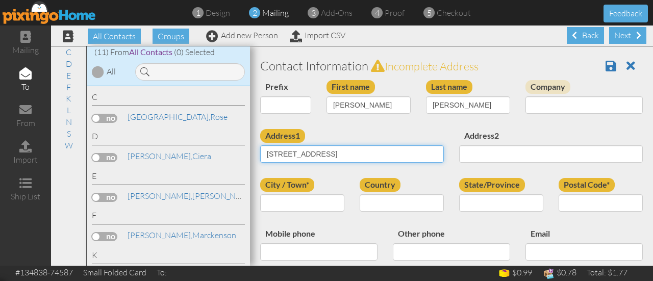
type input "[STREET_ADDRESS]"
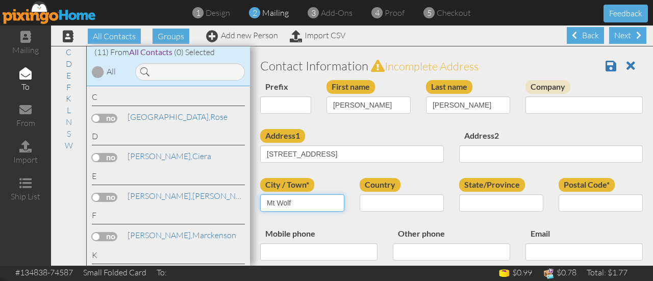
type input "Mt Wolf"
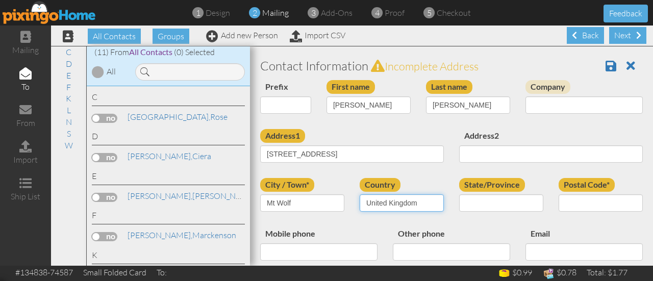
select select "object:2008"
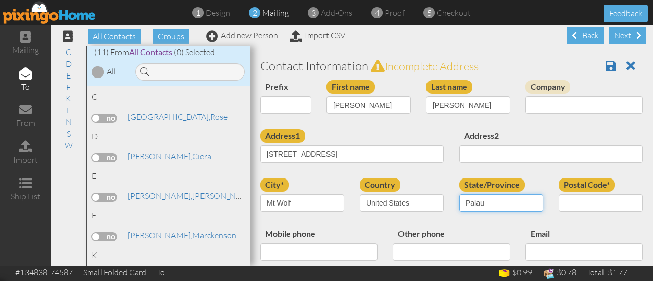
select select "object:2070"
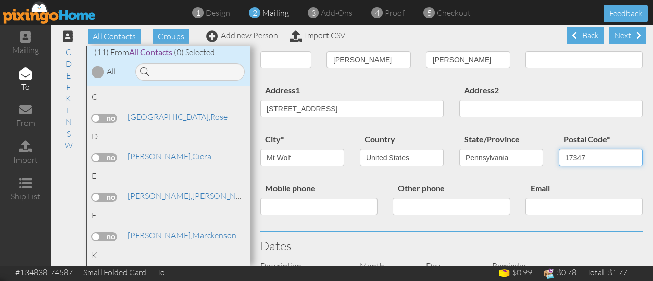
scroll to position [46, 0]
type input "17347"
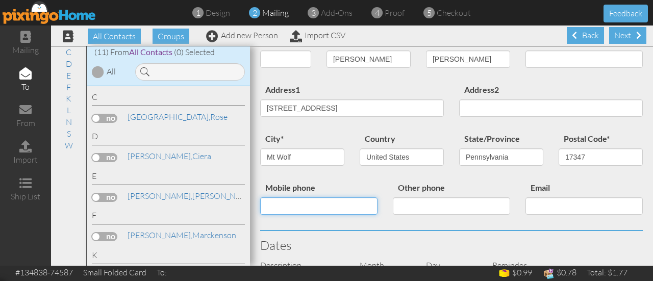
click at [328, 211] on input "Mobile phone" at bounding box center [318, 206] width 117 height 17
type input "[PHONE_NUMBER]"
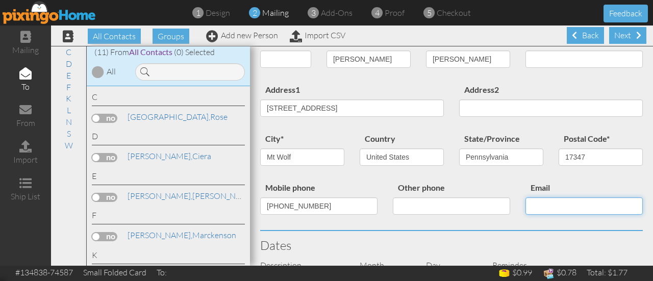
click at [595, 212] on input "Email" at bounding box center [584, 206] width 117 height 17
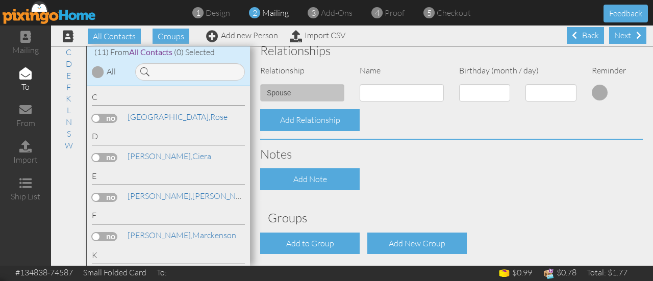
scroll to position [377, 0]
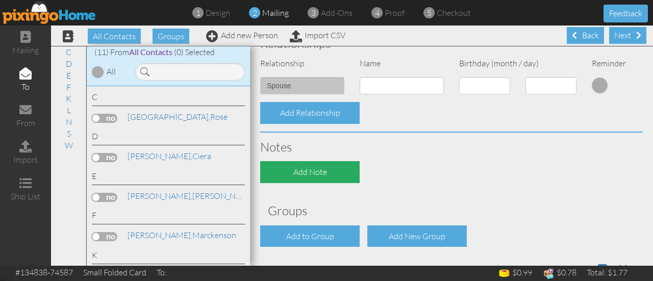
type input "[EMAIL_ADDRESS][DOMAIN_NAME]"
click at [328, 161] on div "Add Note" at bounding box center [310, 172] width 100 height 22
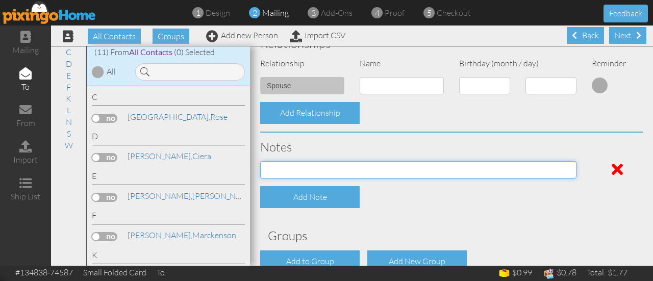
click at [339, 171] on input at bounding box center [418, 169] width 316 height 17
type input "RL Street Fair 2025"
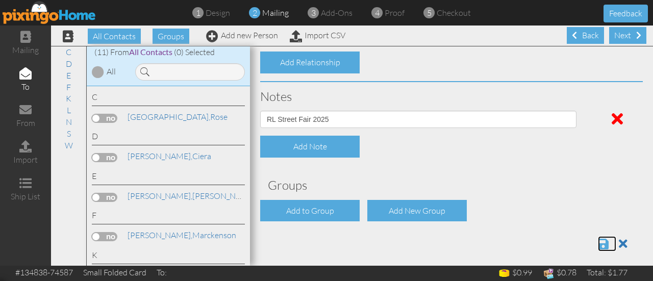
click at [598, 243] on span at bounding box center [603, 244] width 11 height 12
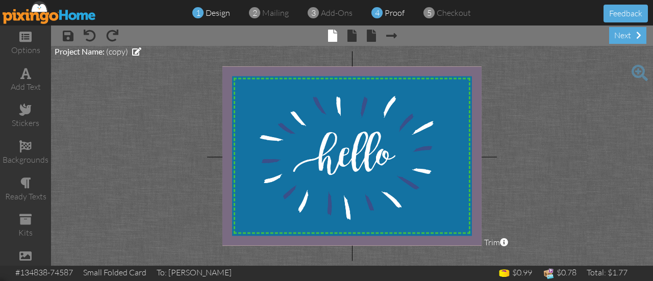
click at [386, 10] on span "proof" at bounding box center [395, 13] width 20 height 10
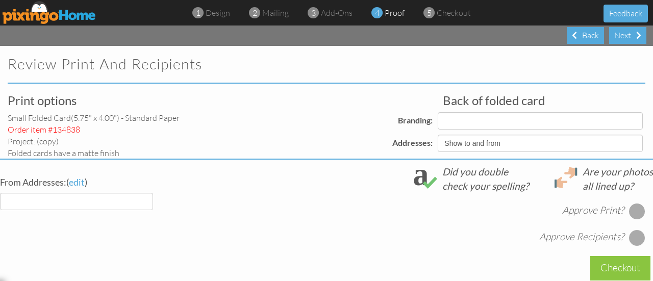
select select "object:150"
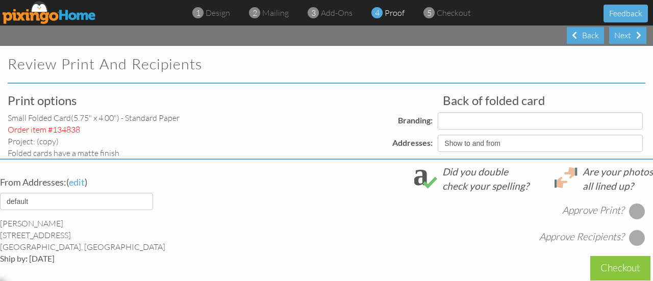
select select "object:160"
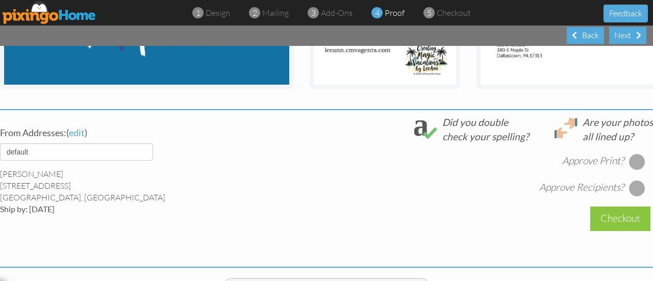
scroll to position [338, 0]
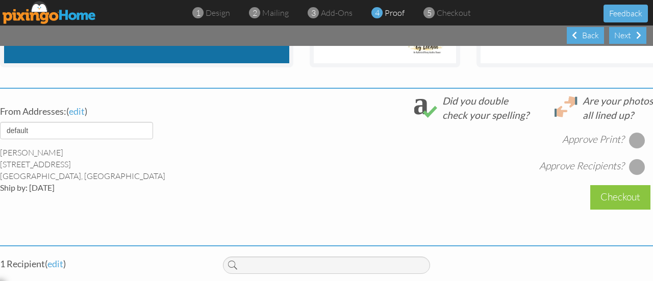
click at [629, 141] on div at bounding box center [637, 140] width 16 height 16
click at [631, 175] on div at bounding box center [637, 167] width 16 height 16
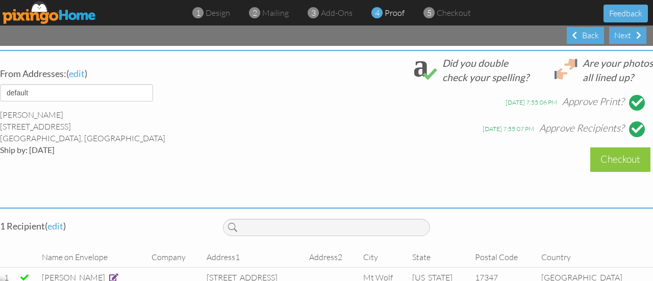
scroll to position [418, 0]
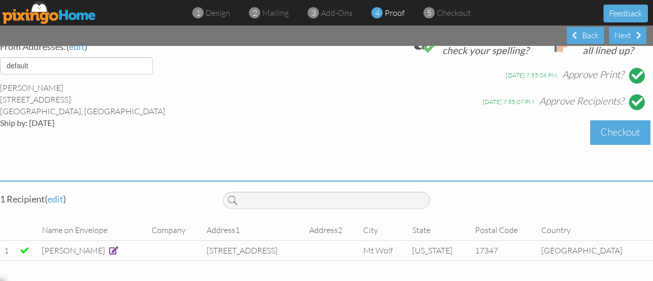
click at [615, 126] on div "Checkout" at bounding box center [620, 132] width 60 height 24
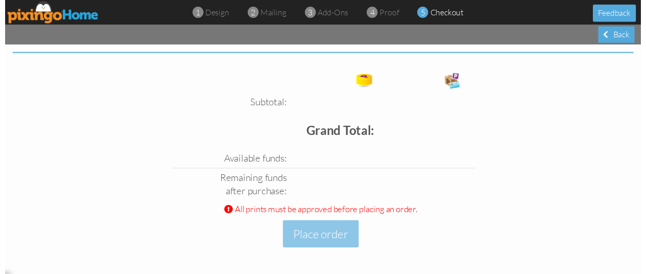
scroll to position [365, 0]
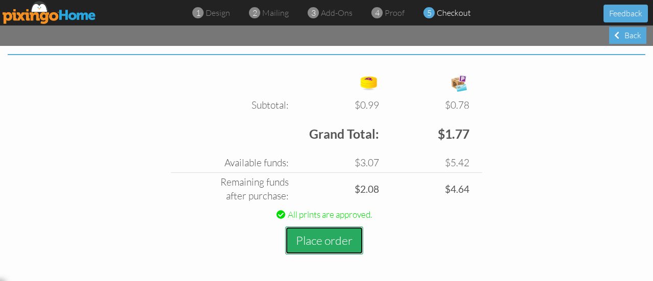
click at [317, 243] on button "Place order" at bounding box center [324, 241] width 78 height 28
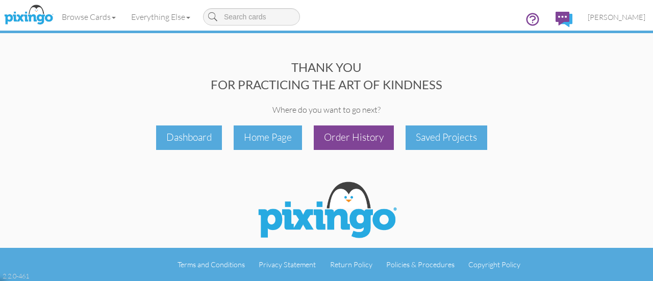
click at [346, 144] on div "Order History" at bounding box center [354, 138] width 80 height 24
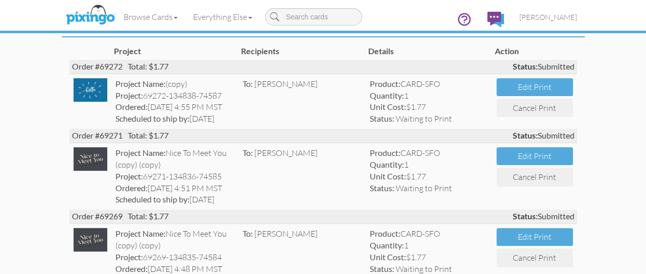
scroll to position [0, 6]
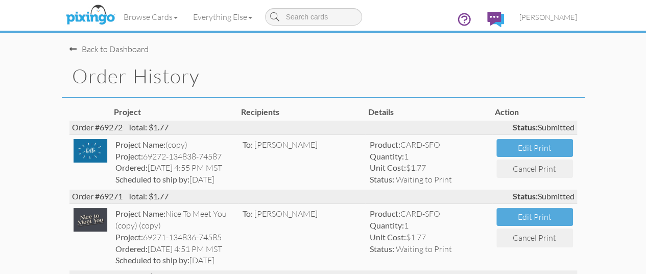
click at [69, 48] on div "Back to Dashboard" at bounding box center [108, 49] width 79 height 12
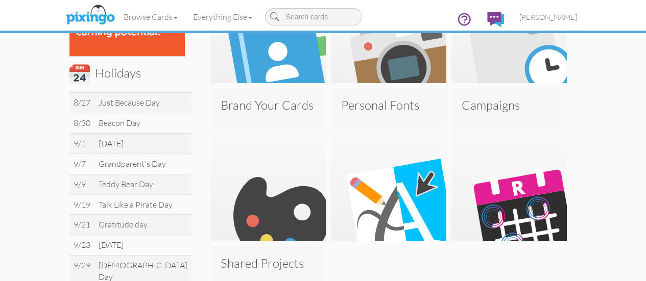
scroll to position [309, 0]
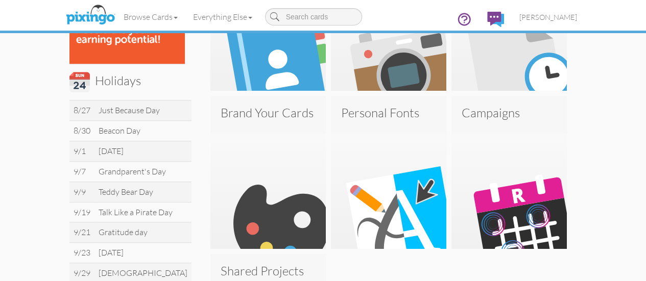
click at [216, 212] on img at bounding box center [267, 191] width 115 height 115
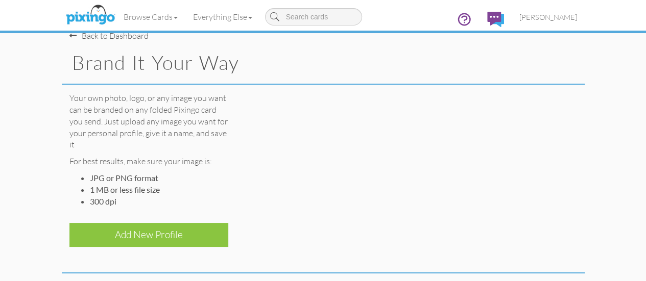
scroll to position [11, 0]
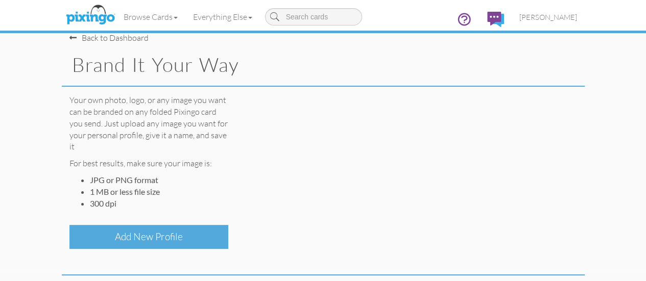
click at [131, 227] on div "Add New Profile" at bounding box center [148, 237] width 159 height 24
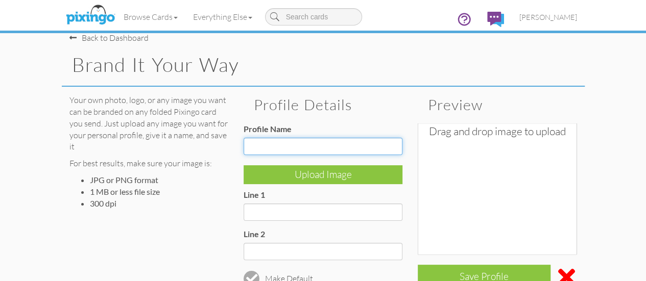
click at [316, 146] on input "Profile Name" at bounding box center [322, 146] width 159 height 17
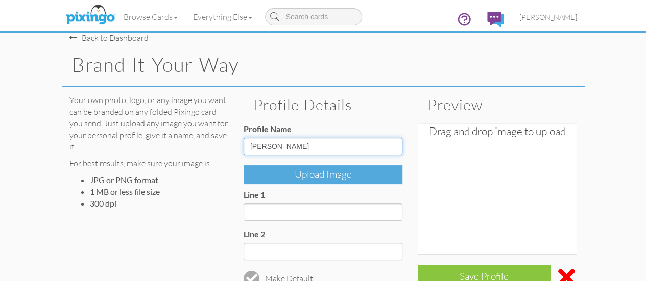
type input "[PERSON_NAME]"
click at [323, 181] on div "Upload Image" at bounding box center [322, 174] width 159 height 19
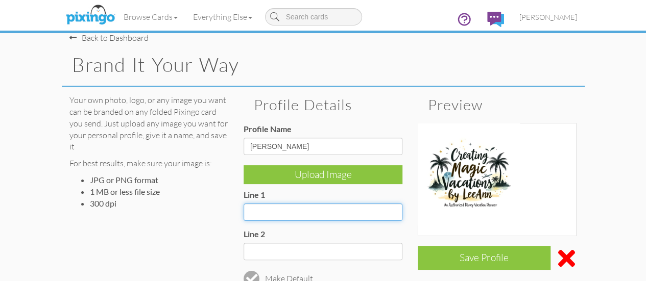
click at [304, 213] on input "Line 1" at bounding box center [322, 212] width 159 height 17
type input "L"
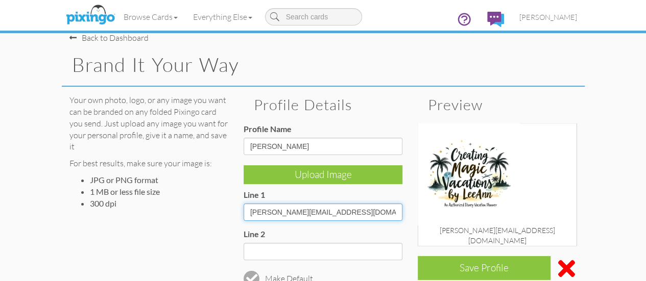
type input "[PERSON_NAME][EMAIL_ADDRESS][DOMAIN_NAME]"
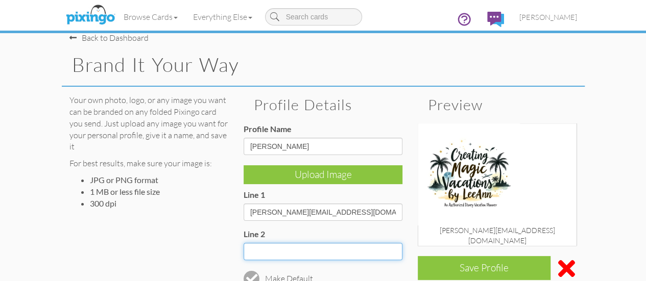
click at [304, 246] on input "Line 2" at bounding box center [322, 251] width 159 height 17
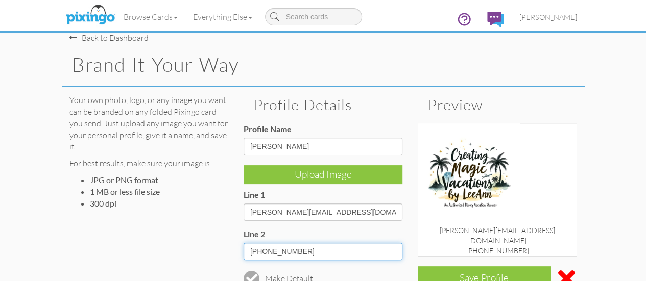
scroll to position [50, 0]
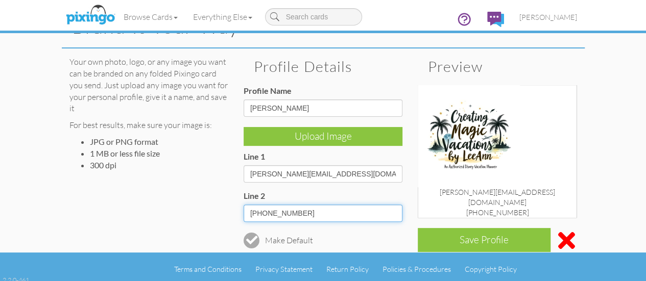
type input "[PHONE_NUMBER]"
click at [246, 239] on div at bounding box center [251, 240] width 11 height 11
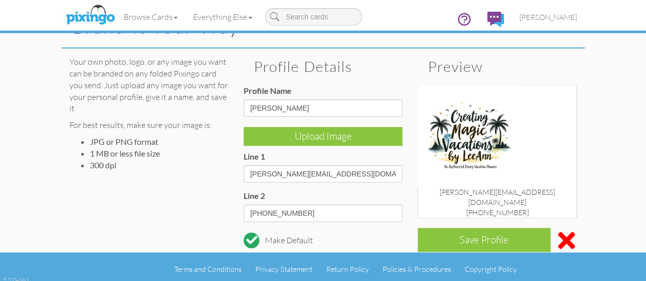
click at [490, 122] on img at bounding box center [468, 136] width 102 height 102
